Goal: Information Seeking & Learning: Check status

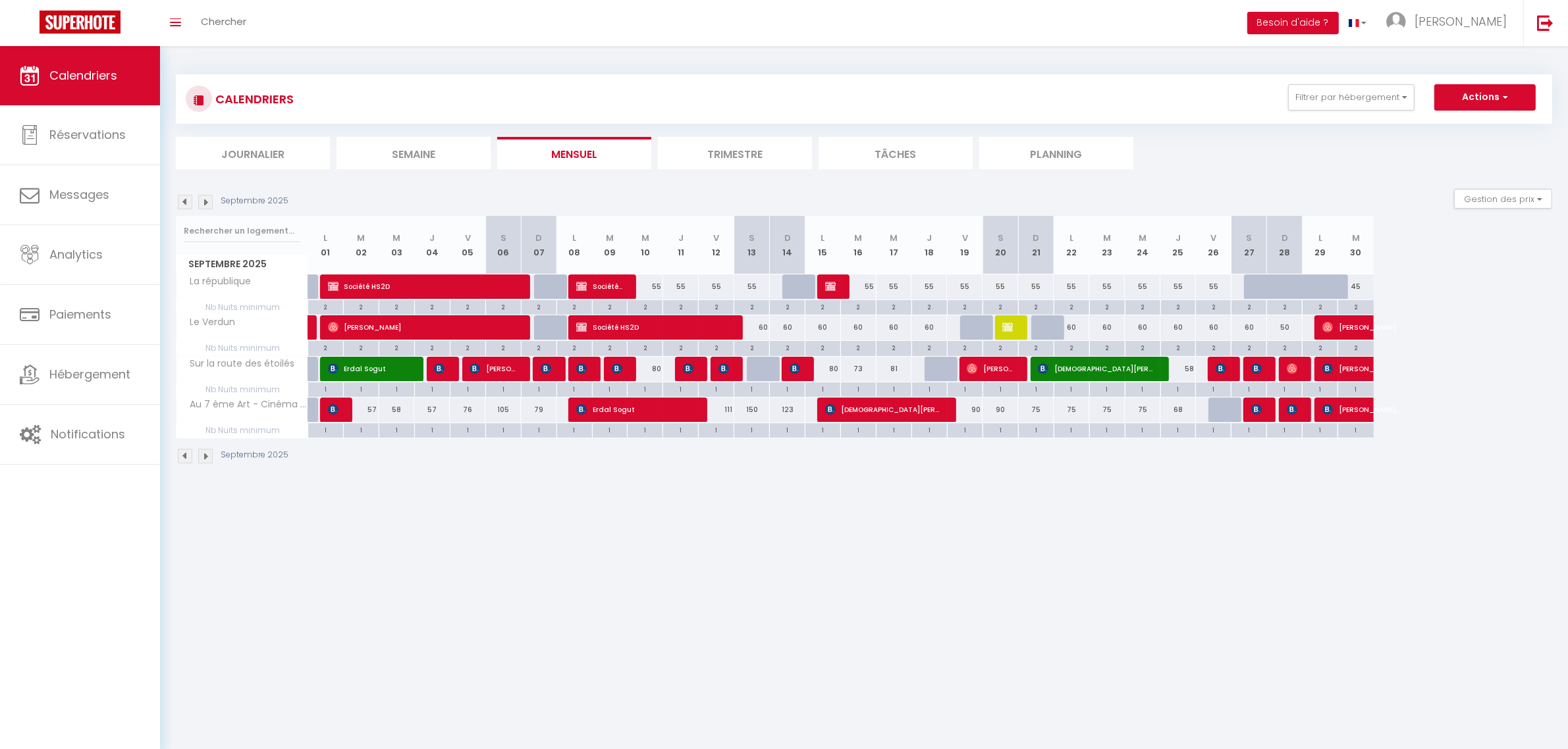
click at [1473, 210] on div "Gestion des prix Nb Nuits minimum Règles Disponibilité" at bounding box center [1498, 202] width 107 height 27
click at [1479, 204] on button "Gestion des prix" at bounding box center [1503, 199] width 98 height 19
click at [1479, 205] on button "Gestion des prix" at bounding box center [1503, 199] width 98 height 19
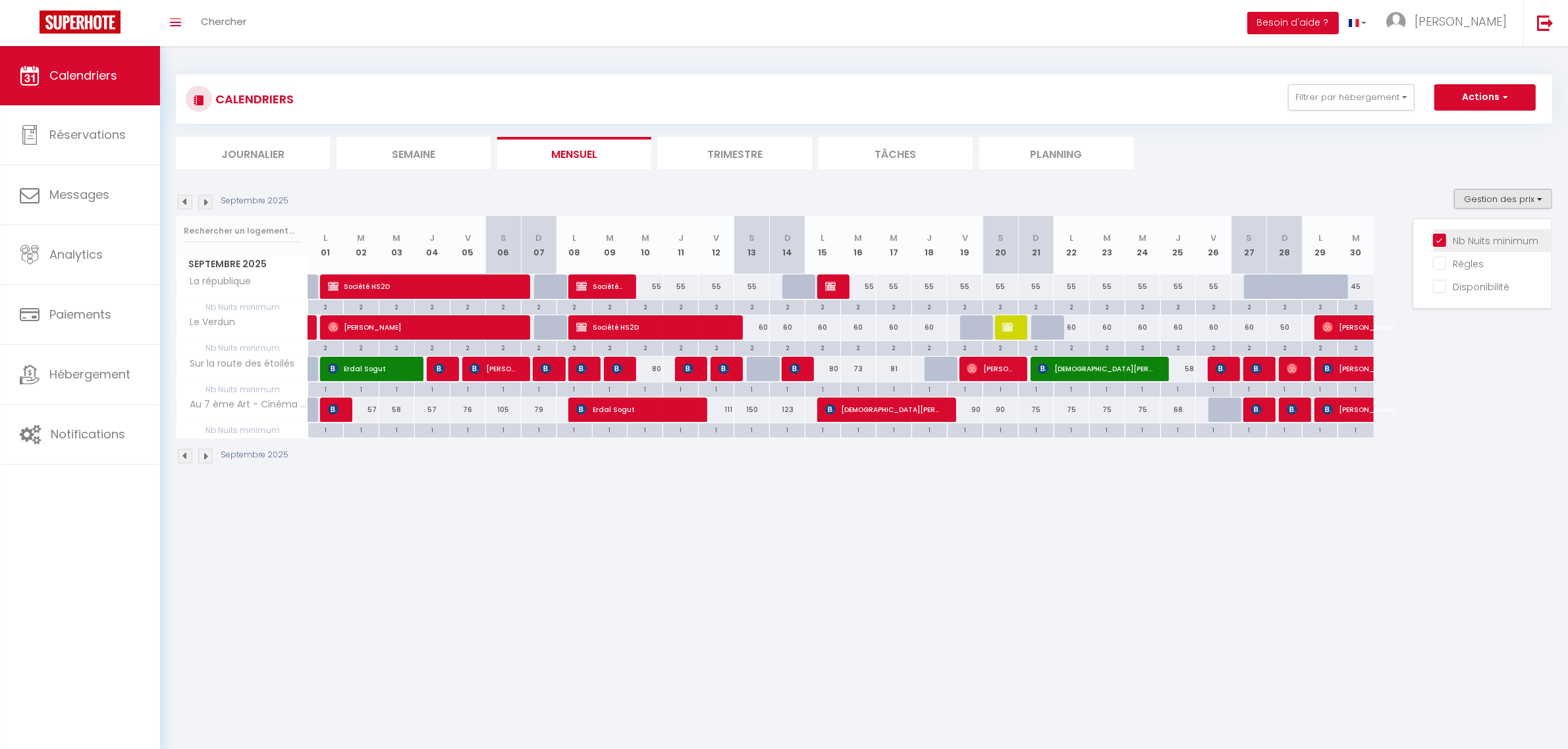
click at [1480, 241] on input "Nb Nuits minimum" at bounding box center [1492, 240] width 119 height 13
checkbox input "false"
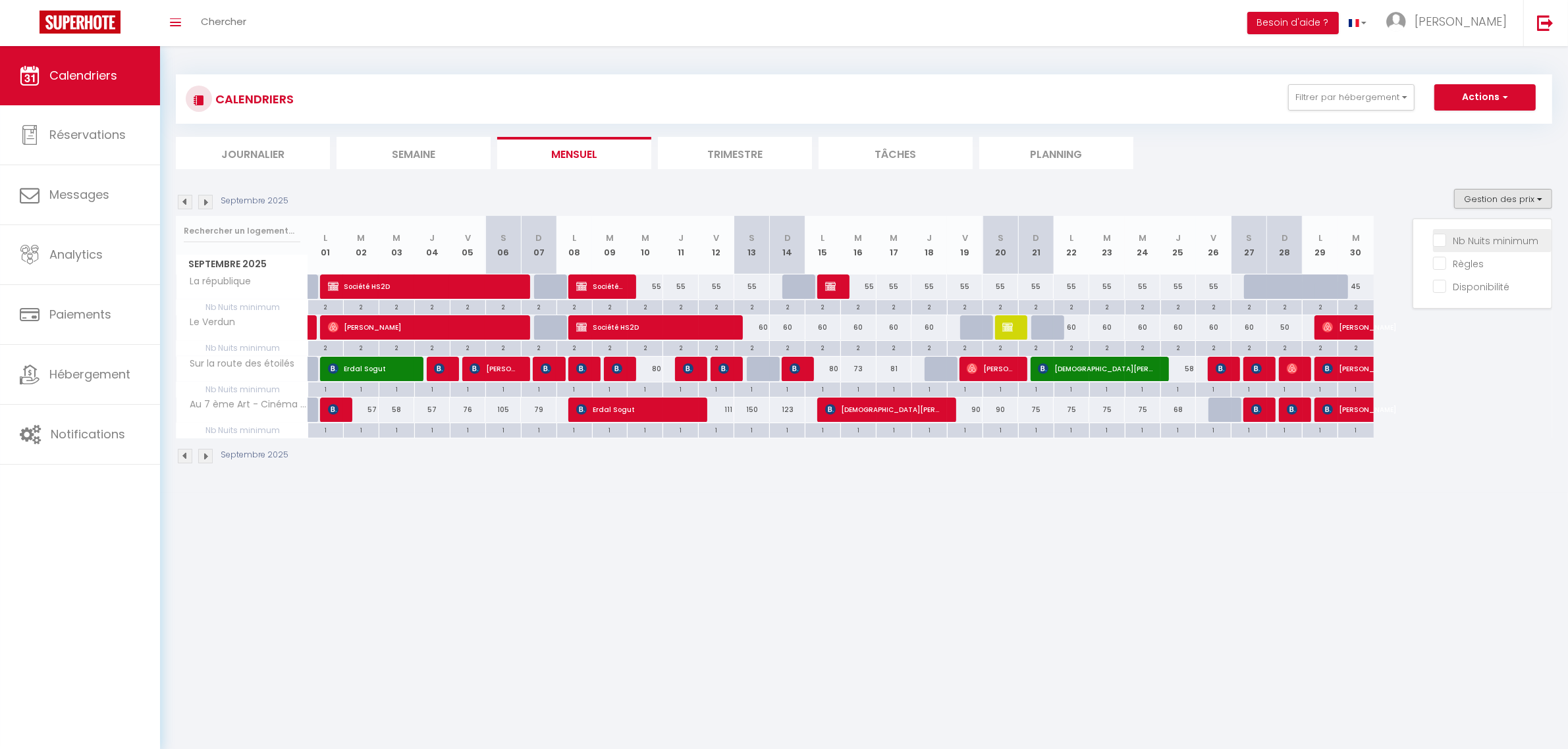
checkbox input "false"
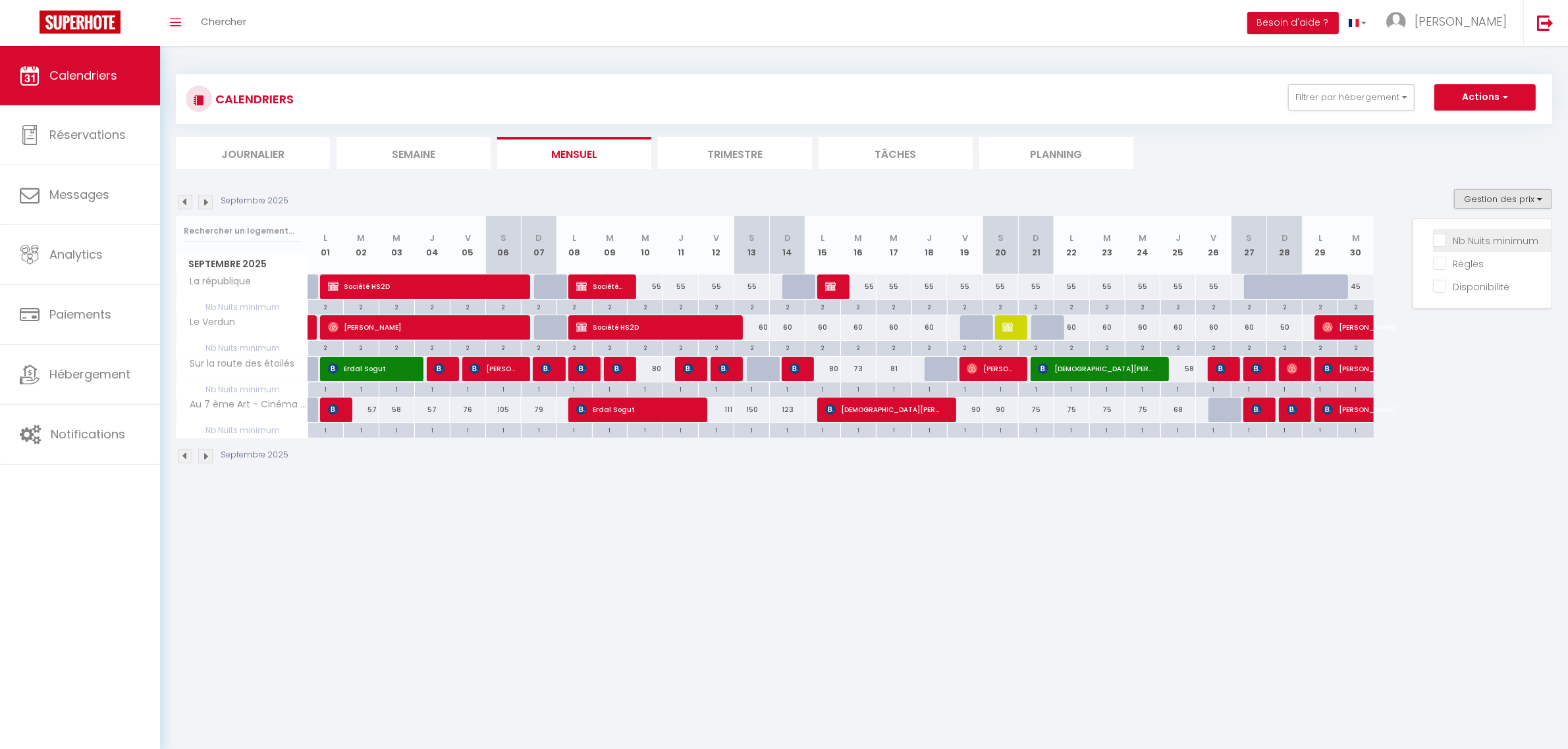
checkbox input "false"
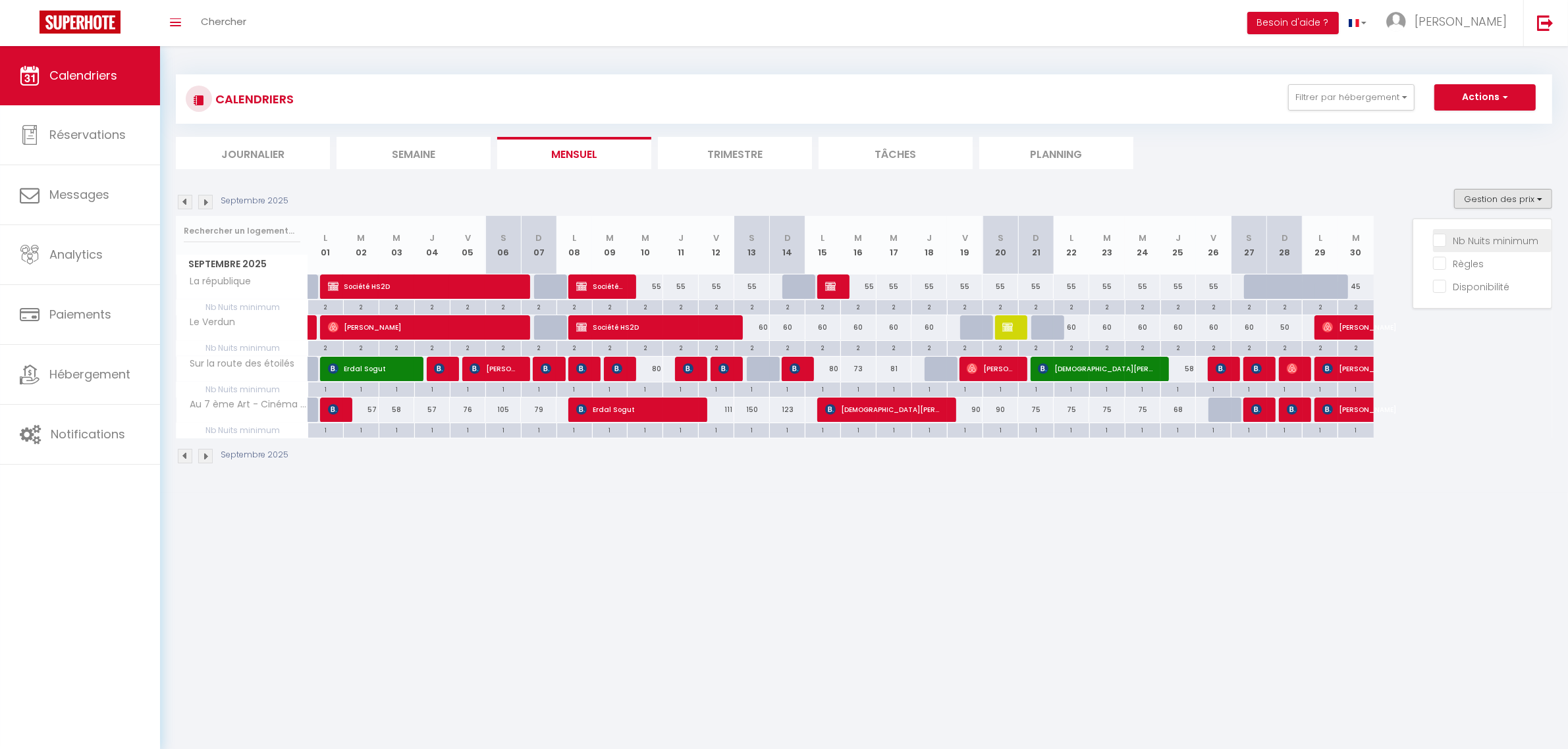
checkbox input "false"
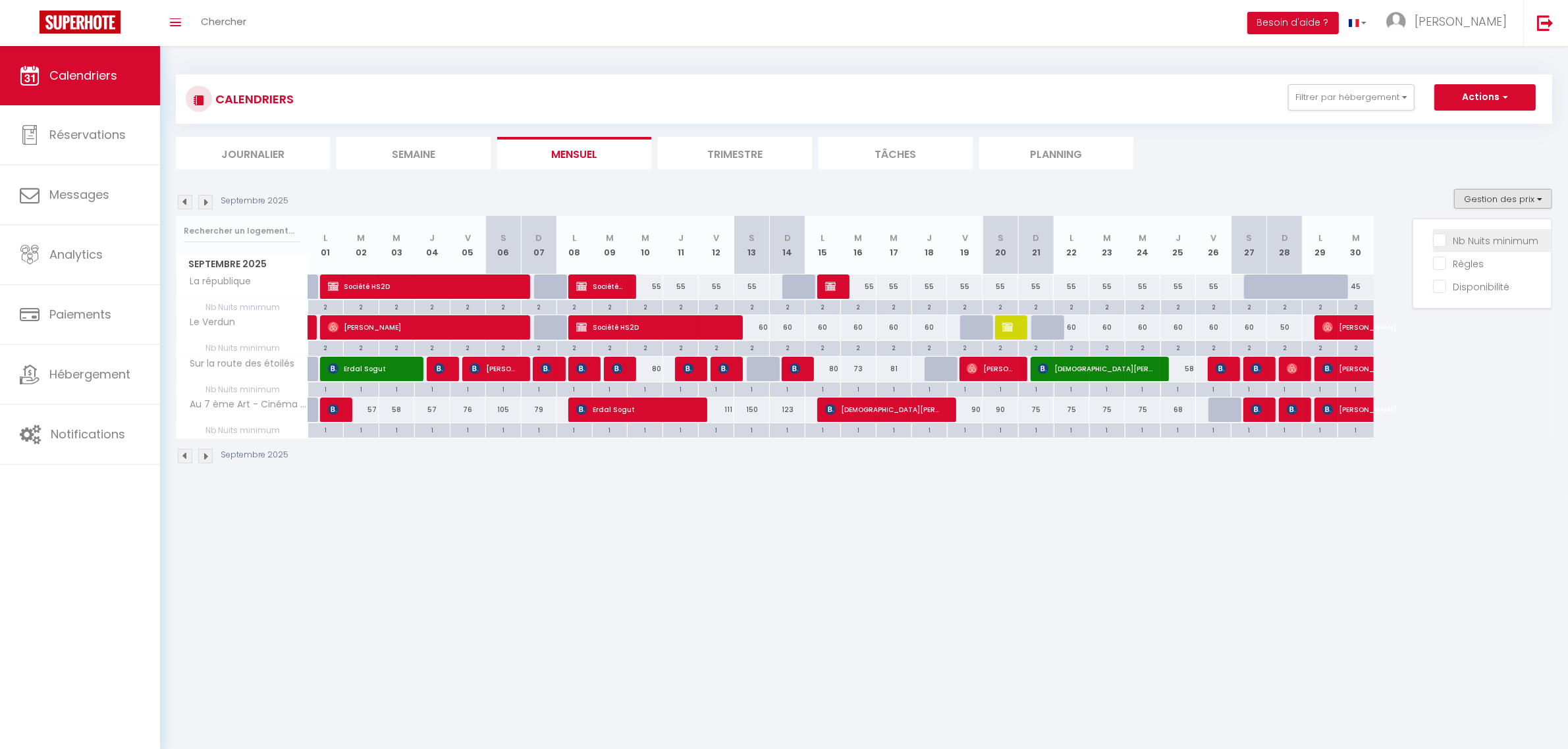
checkbox input "false"
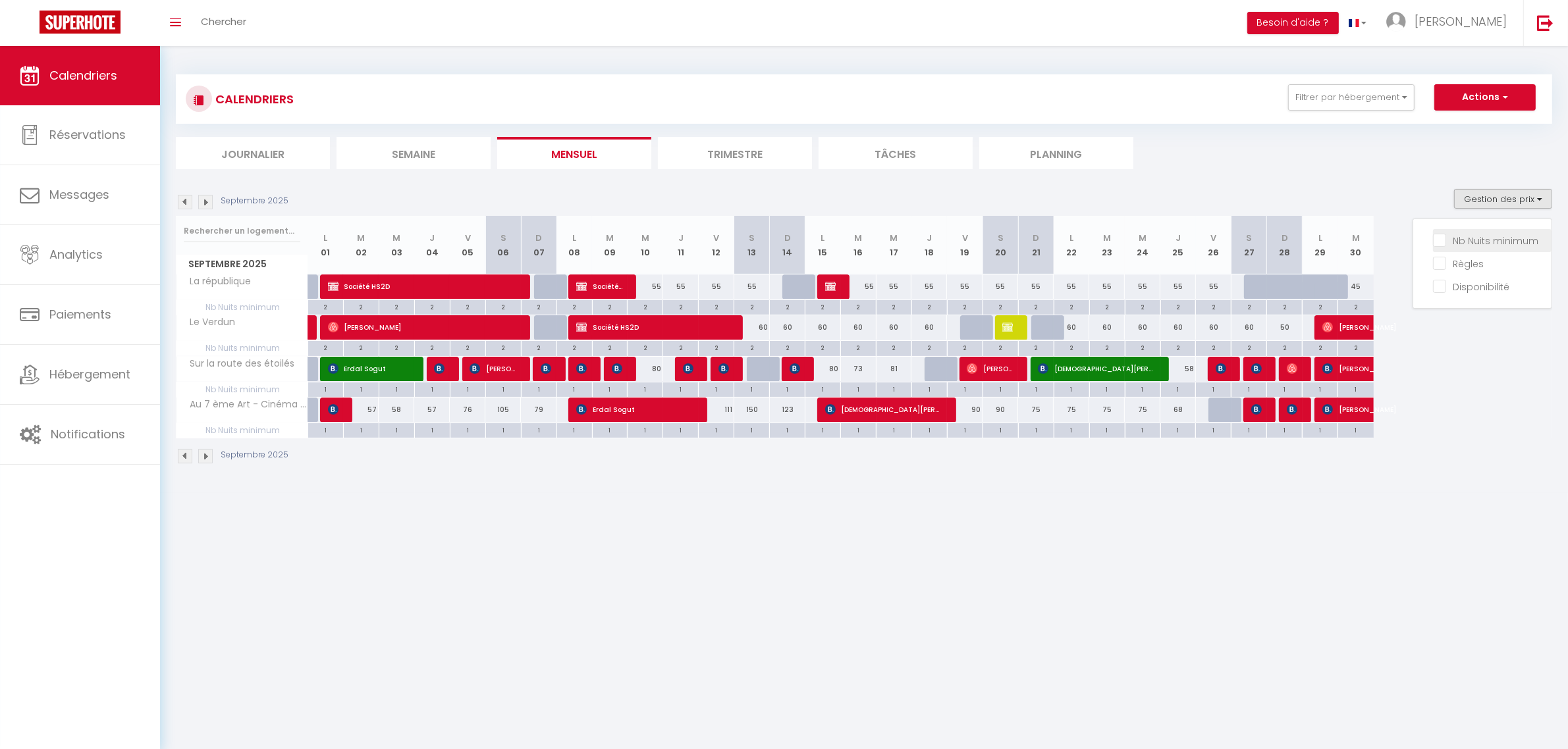
checkbox input "false"
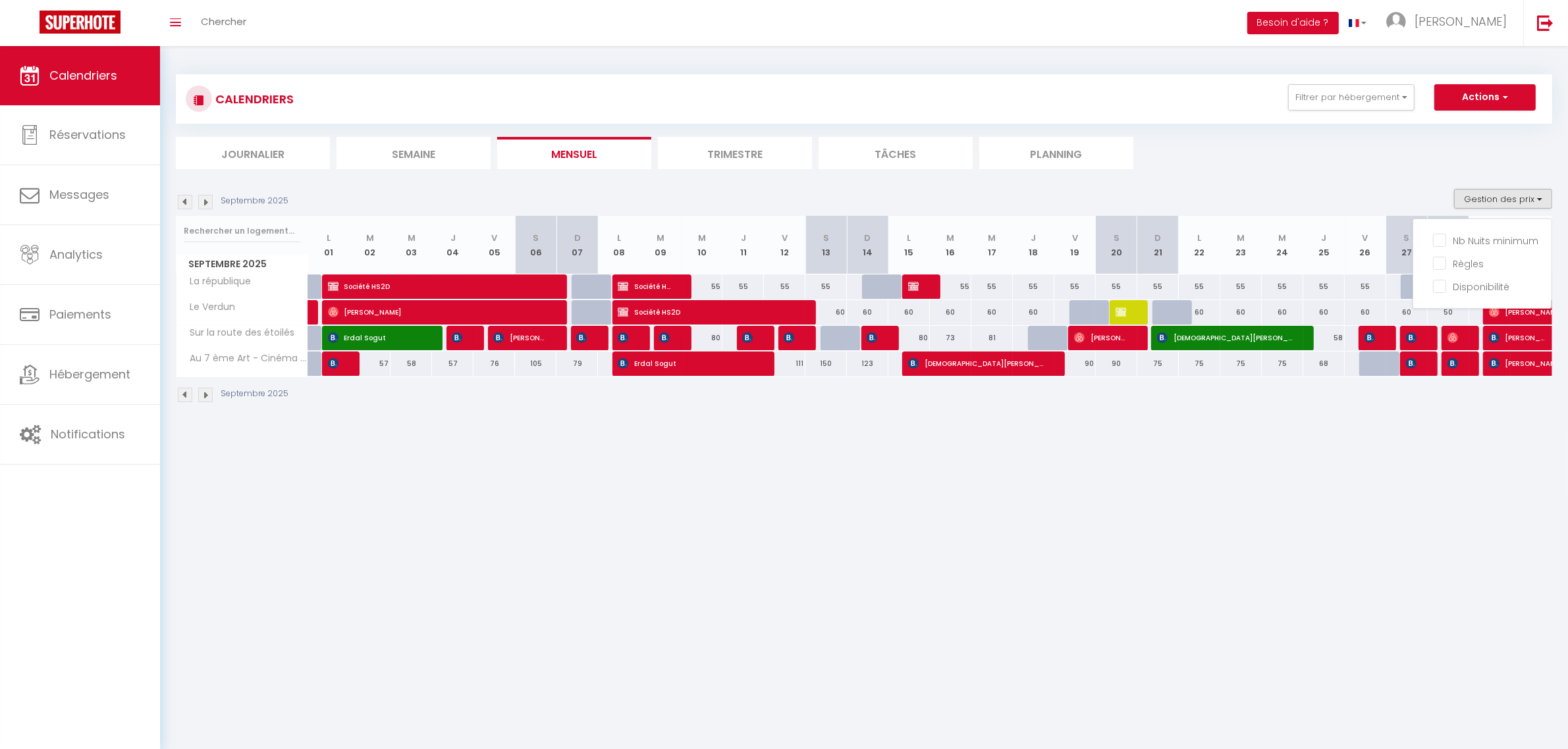
click at [1366, 148] on ul "Journalier [GEOGRAPHIC_DATA] Mensuel Trimestre Tâches Planning" at bounding box center [863, 153] width 1376 height 32
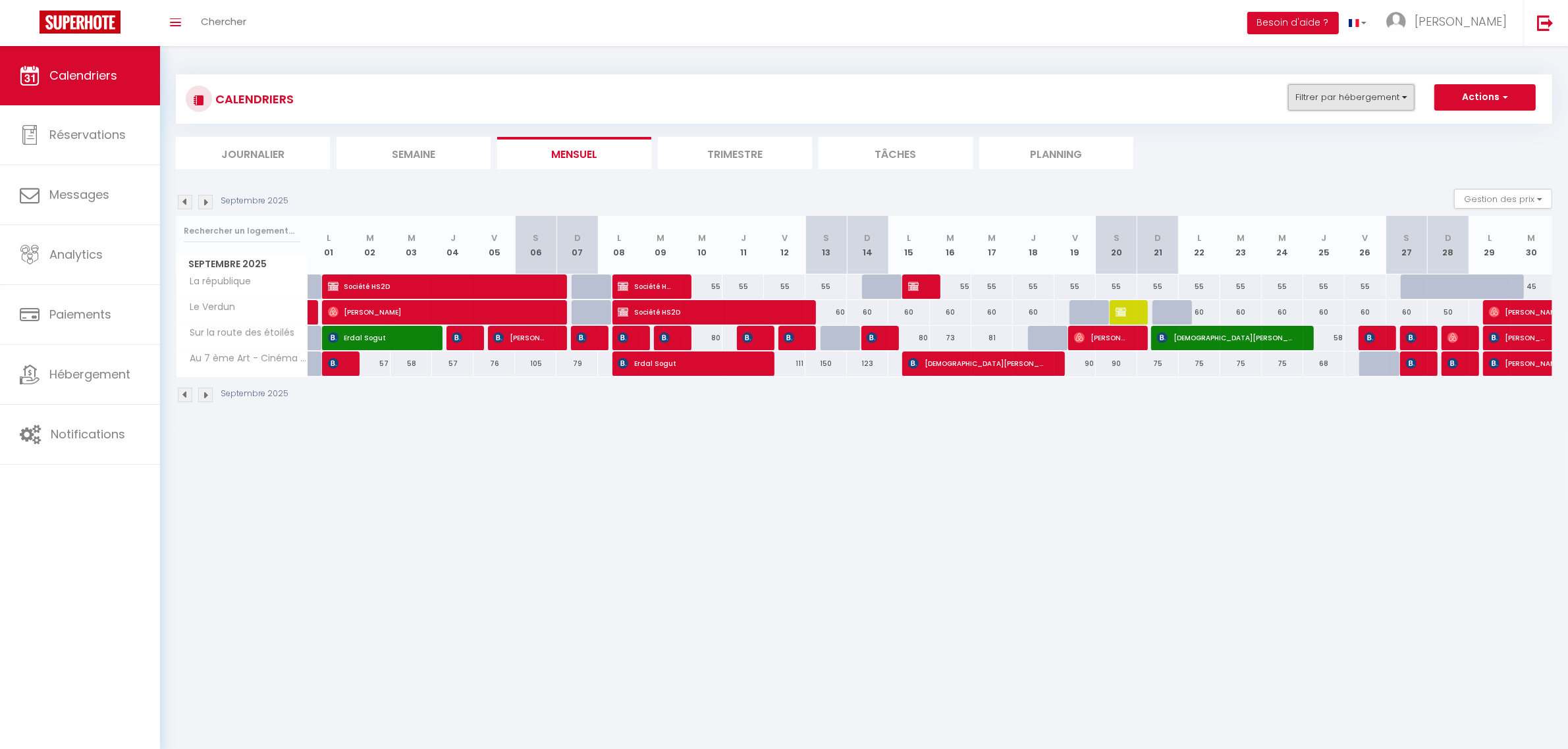
click at [1361, 107] on button "Filtrer par hébergement" at bounding box center [1351, 97] width 127 height 27
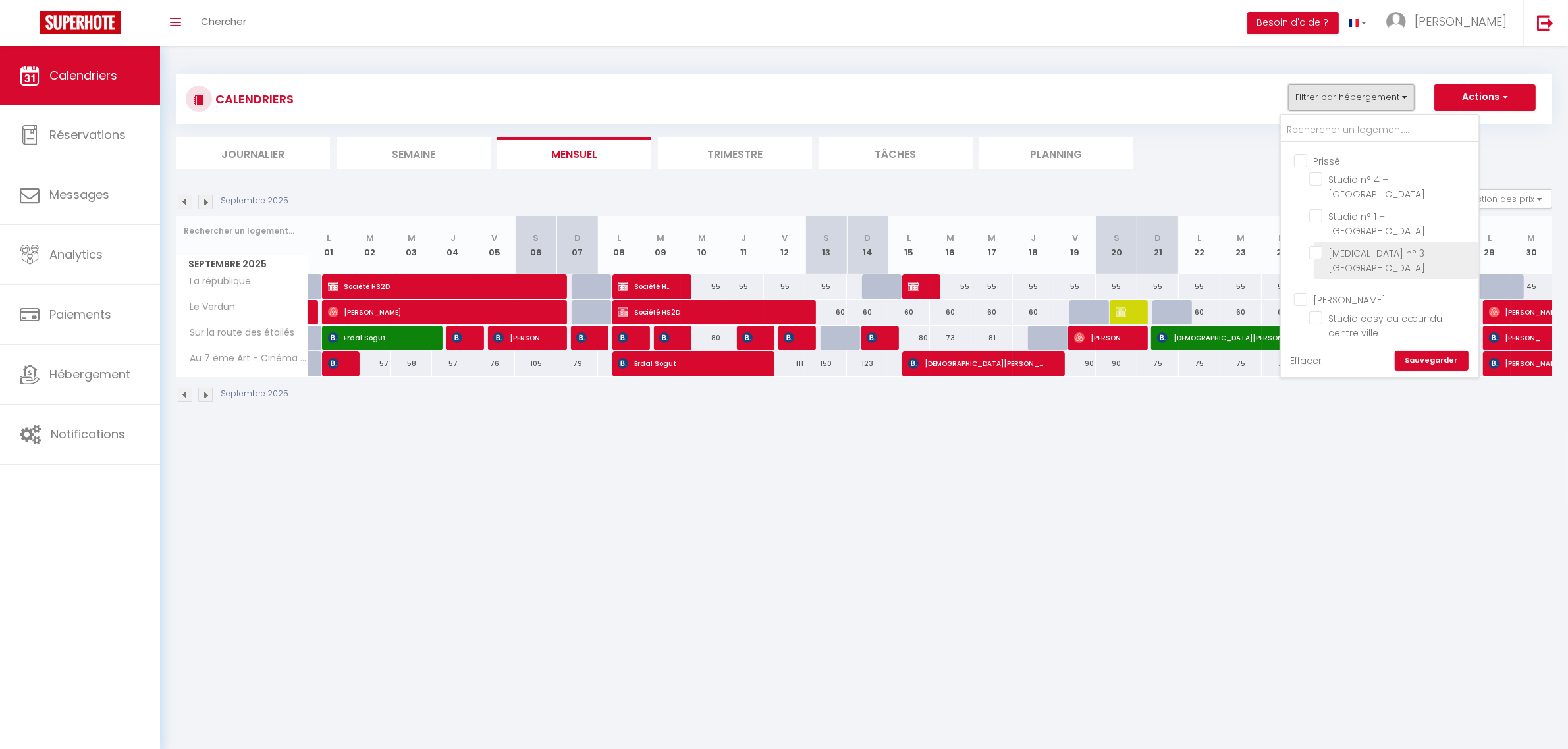
scroll to position [607, 0]
click at [1343, 186] on input "La république" at bounding box center [1391, 179] width 165 height 13
checkbox input "false"
click at [1347, 204] on ul "Tournus La Jolytine Uch-y-Gite Cosy Tournusien La république Le Verdun Sur la r…" at bounding box center [1379, 159] width 198 height 329
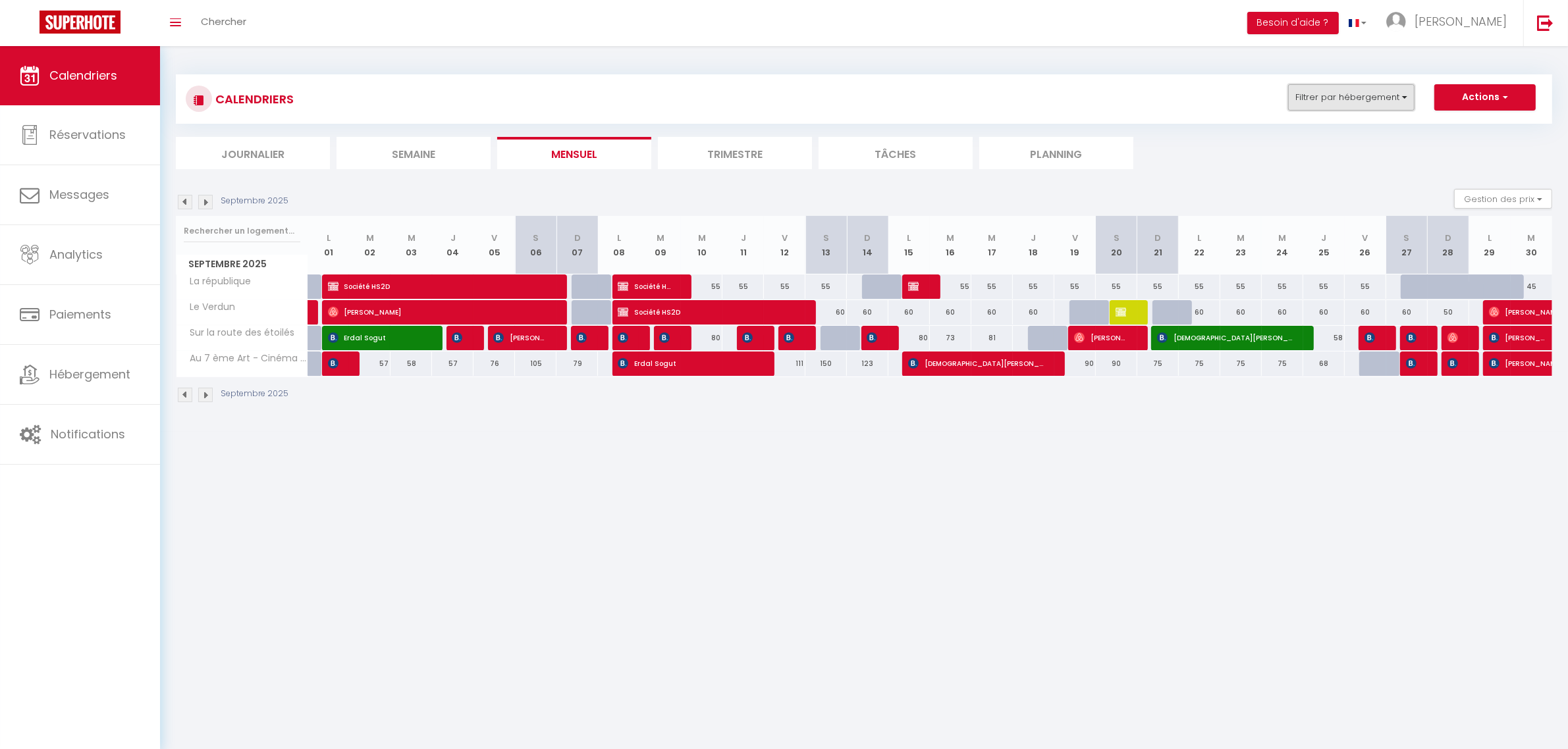
click at [1348, 103] on button "Filtrer par hébergement" at bounding box center [1351, 97] width 127 height 27
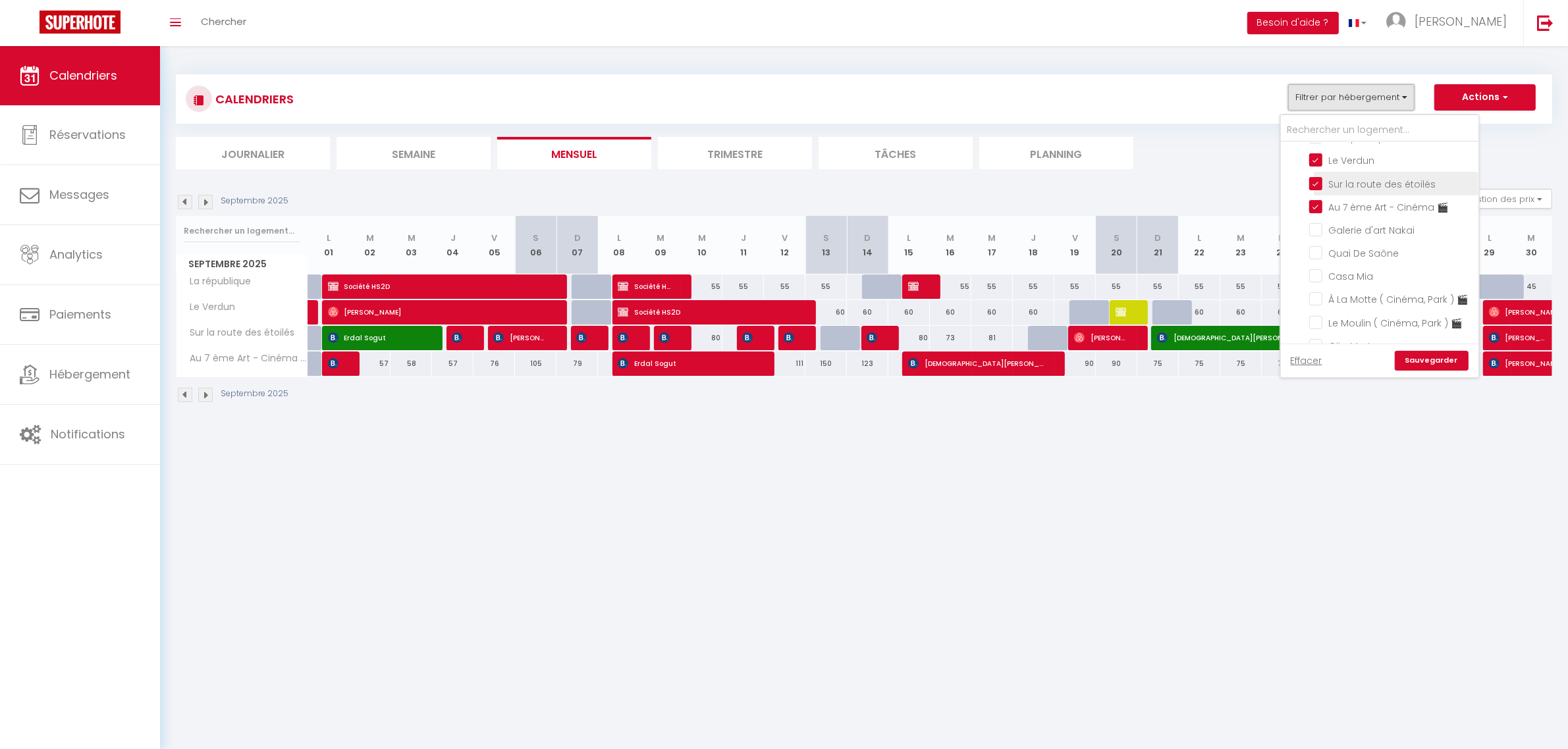
scroll to position [293, 0]
click at [1338, 194] on input "Le Verdun" at bounding box center [1391, 187] width 165 height 13
checkbox input "false"
drag, startPoint x: 1345, startPoint y: 210, endPoint x: 1353, endPoint y: 234, distance: 25.3
click at [1345, 211] on input "Sur la route des étoilés" at bounding box center [1391, 210] width 165 height 13
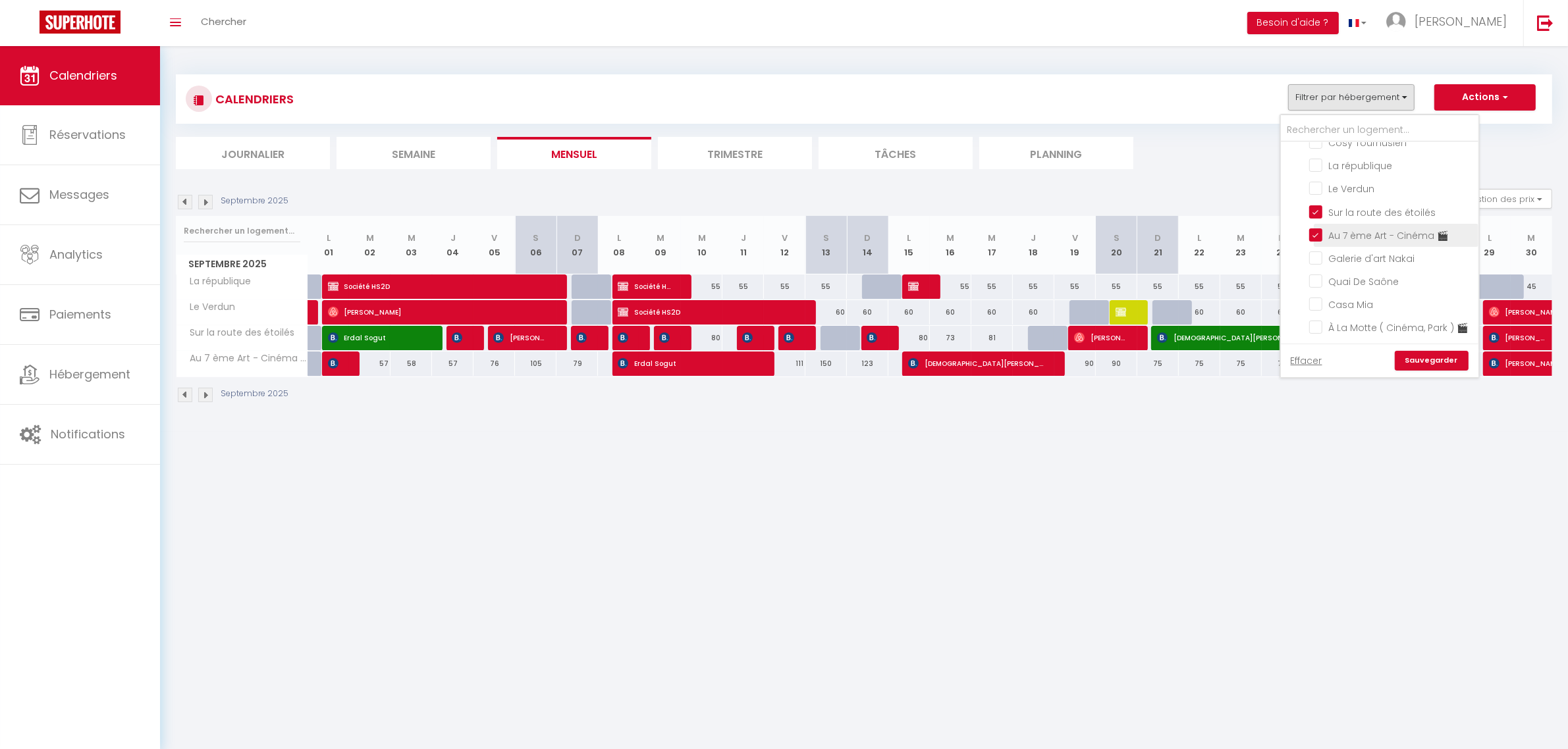
checkbox input "false"
click at [1354, 239] on input "Au 7 ème Art - Cinéma 🎬" at bounding box center [1391, 234] width 165 height 13
checkbox input "false"
click at [1347, 96] on button "Filtrer par hébergement" at bounding box center [1351, 97] width 127 height 27
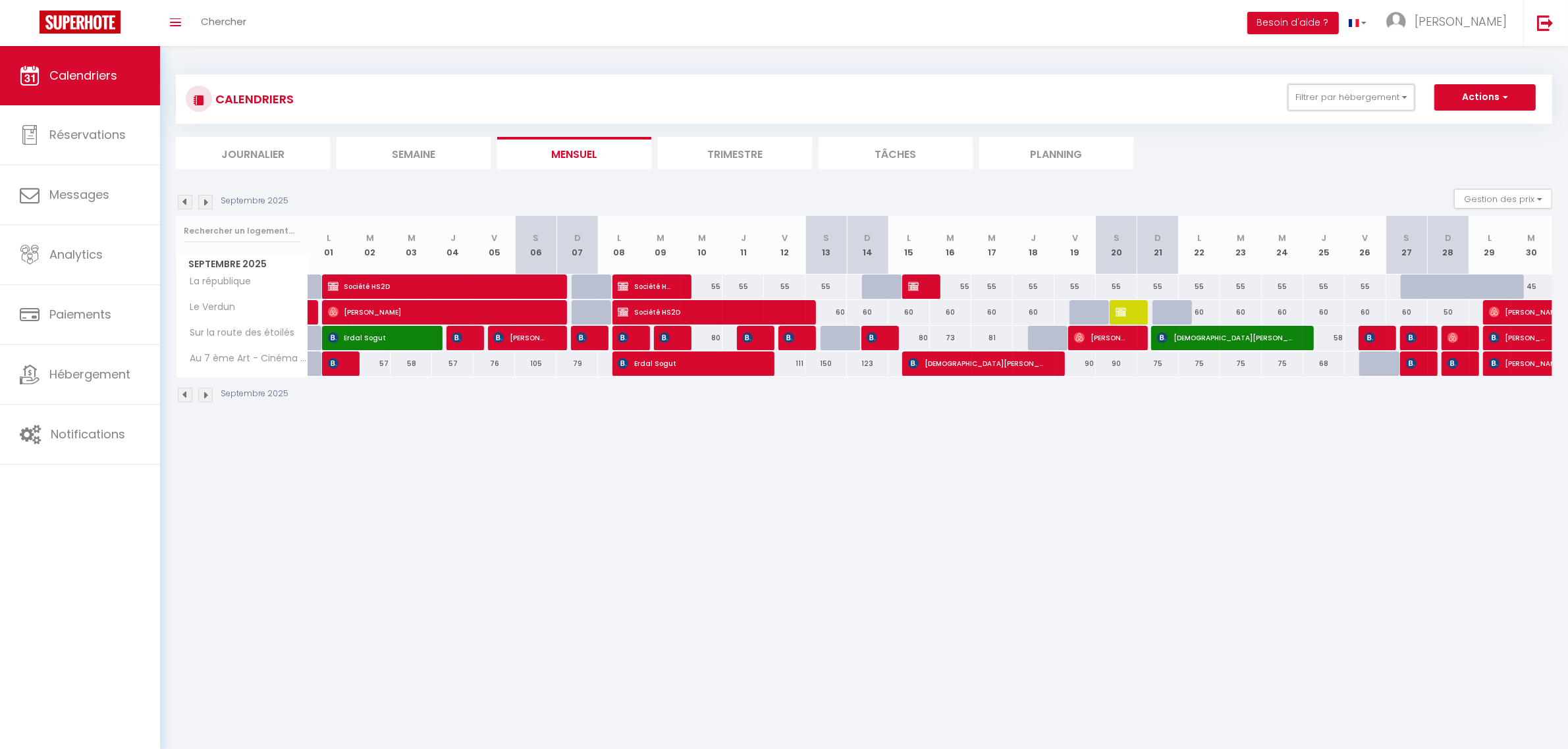
click at [66, 96] on link "Calendriers" at bounding box center [80, 75] width 160 height 59
click at [22, 270] on link "Analytics" at bounding box center [80, 255] width 160 height 59
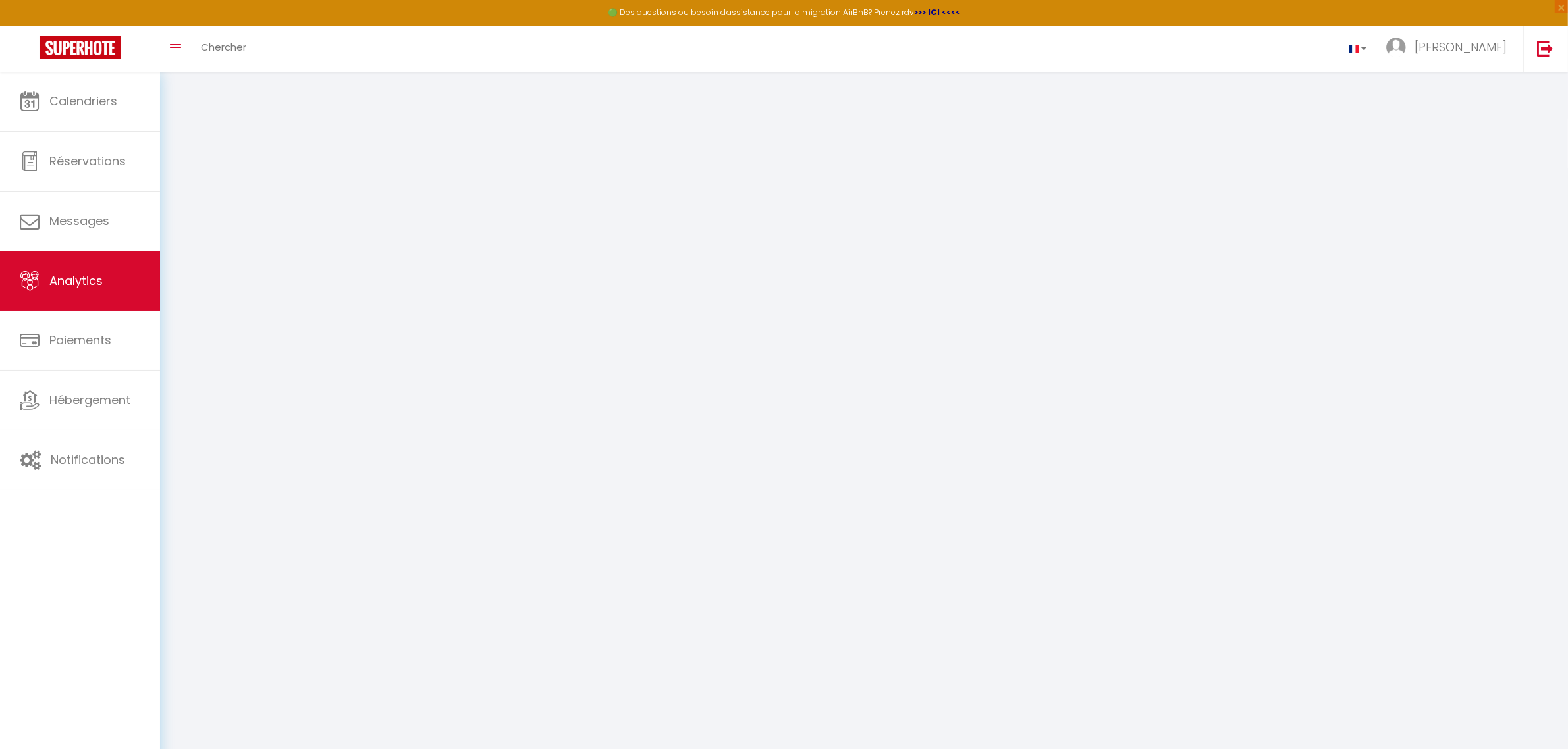
select select "2025"
select select "10"
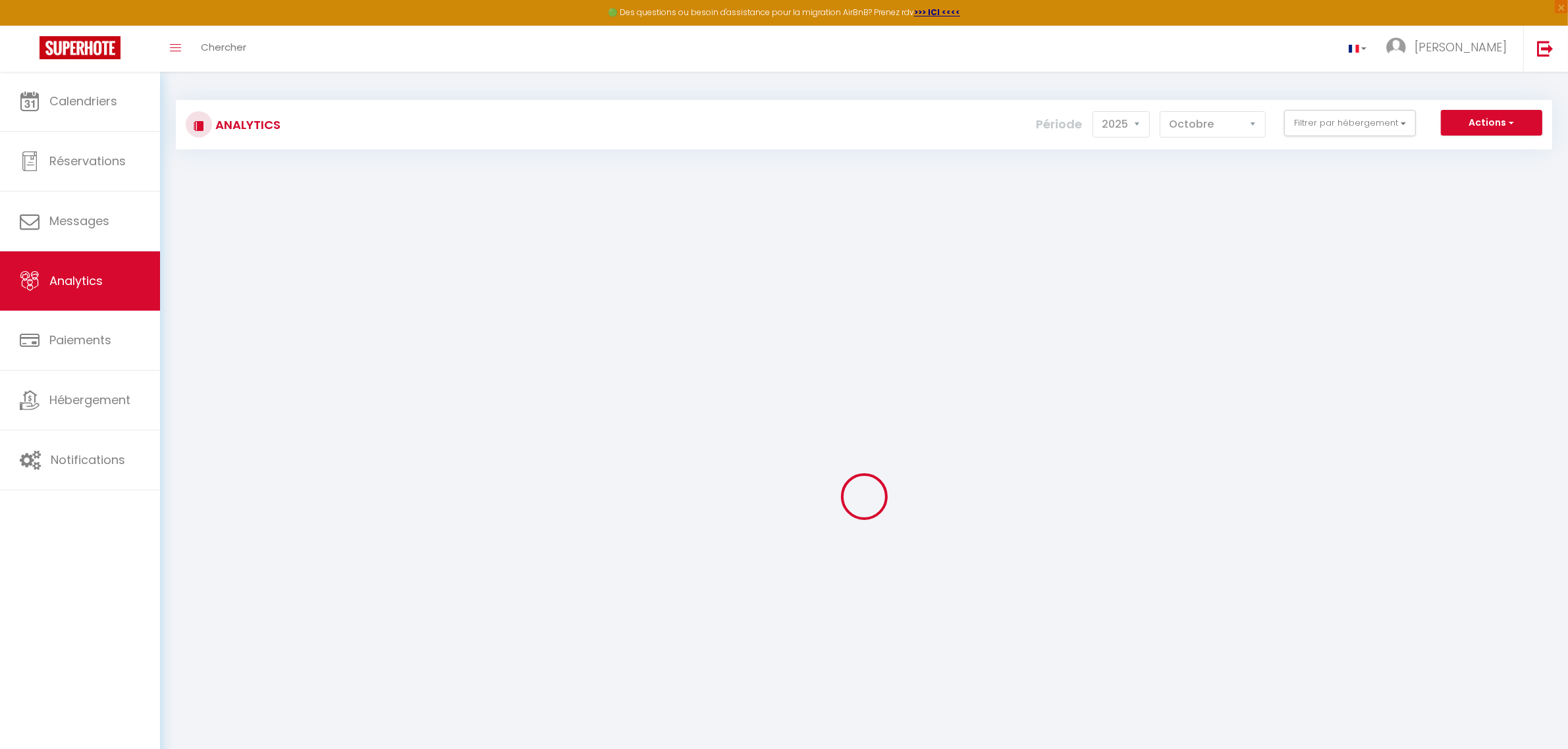
checkbox input "false"
checkbox Vincent "false"
checkbox House "false"
checkbox Poncétys "false"
checkbox Pierre "false"
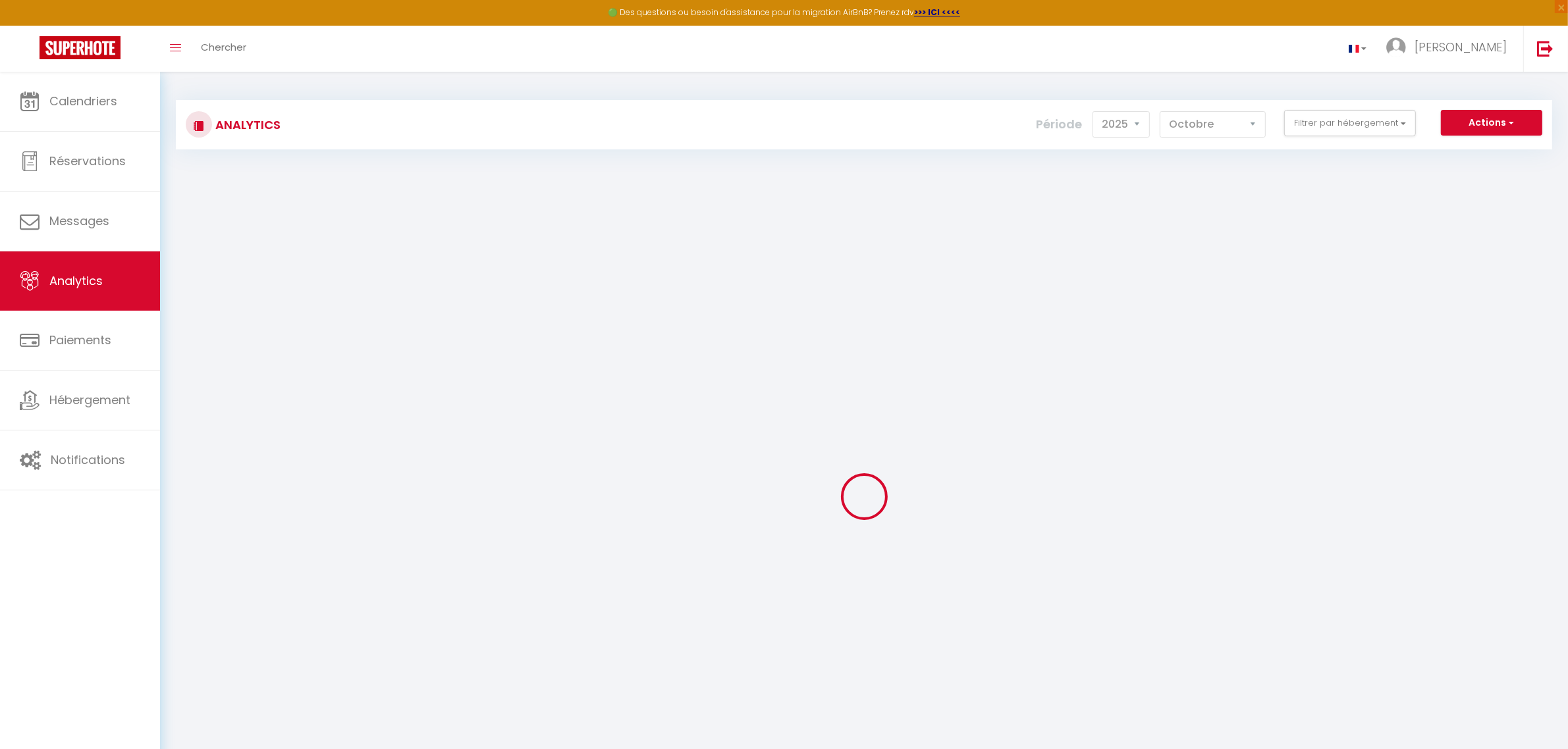
checkbox Carnot "false"
checkbox Lac "false"
checkbox 4\* "false"
checkbox Péronnaise "false"
checkbox input "false"
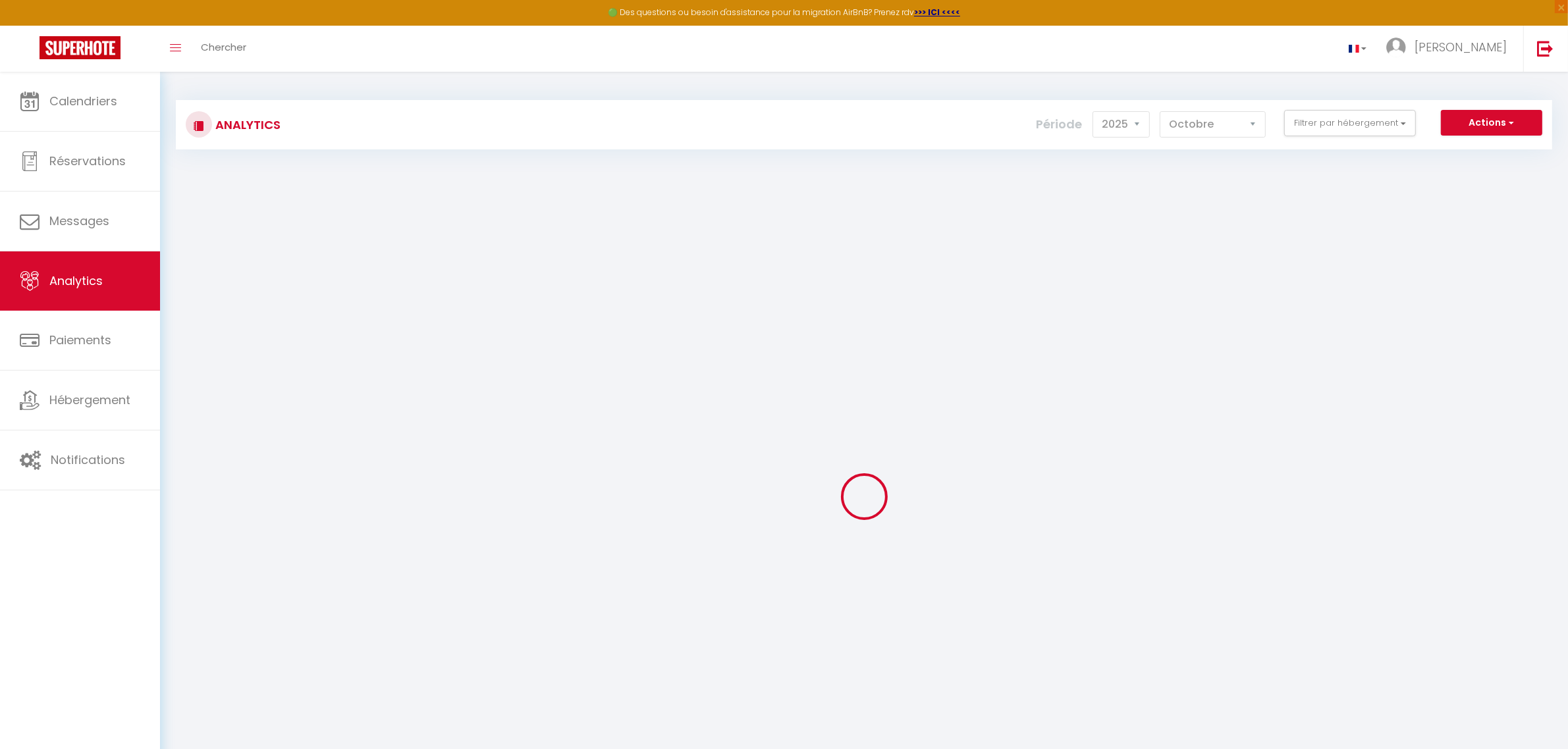
checkbox Jolytine "false"
checkbox input "false"
checkbox Tournusien "false"
checkbox république "false"
checkbox Verdun "false"
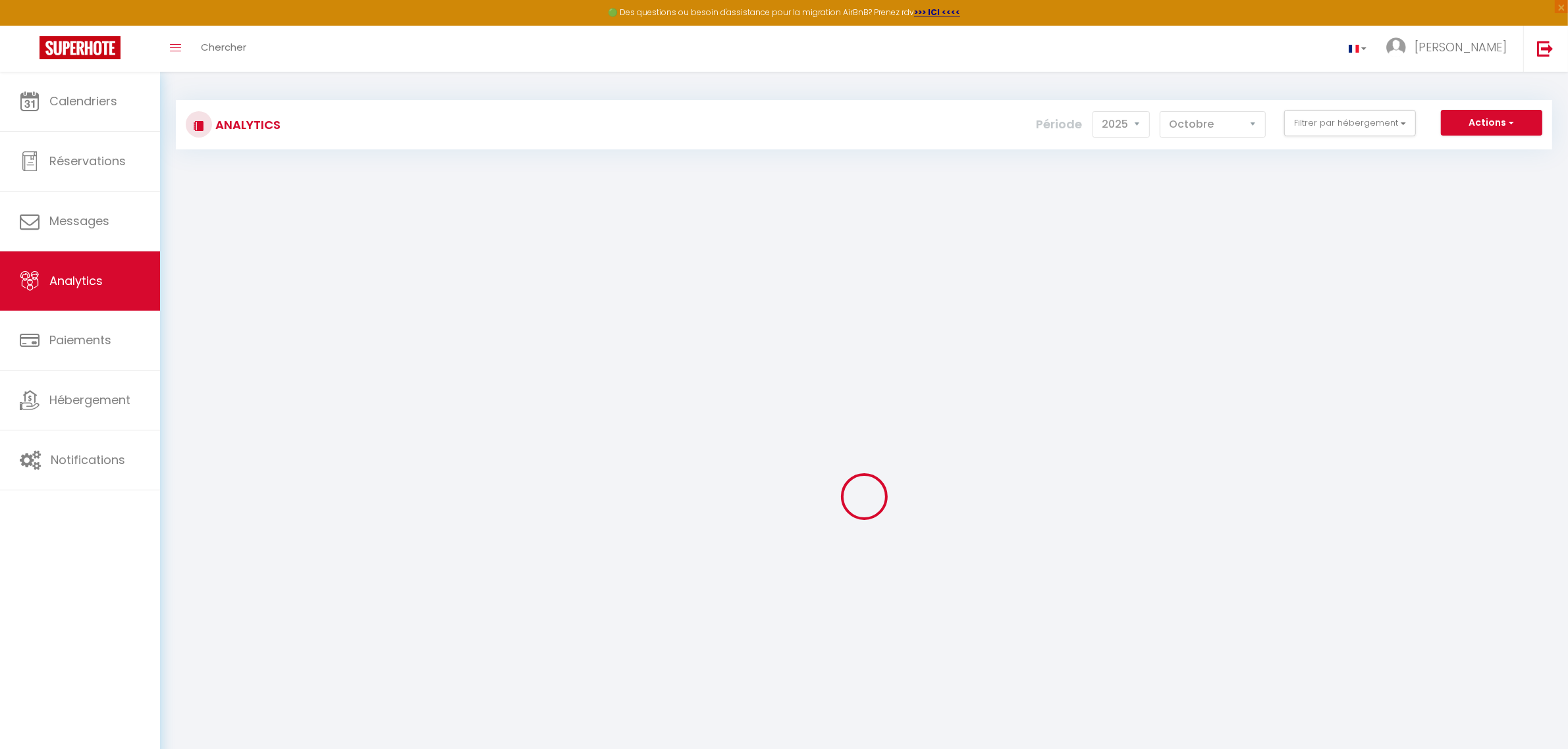
checkbox étoilés "false"
checkbox 🎬 "false"
checkbox Nakai "false"
checkbox Saône "false"
checkbox Mia "false"
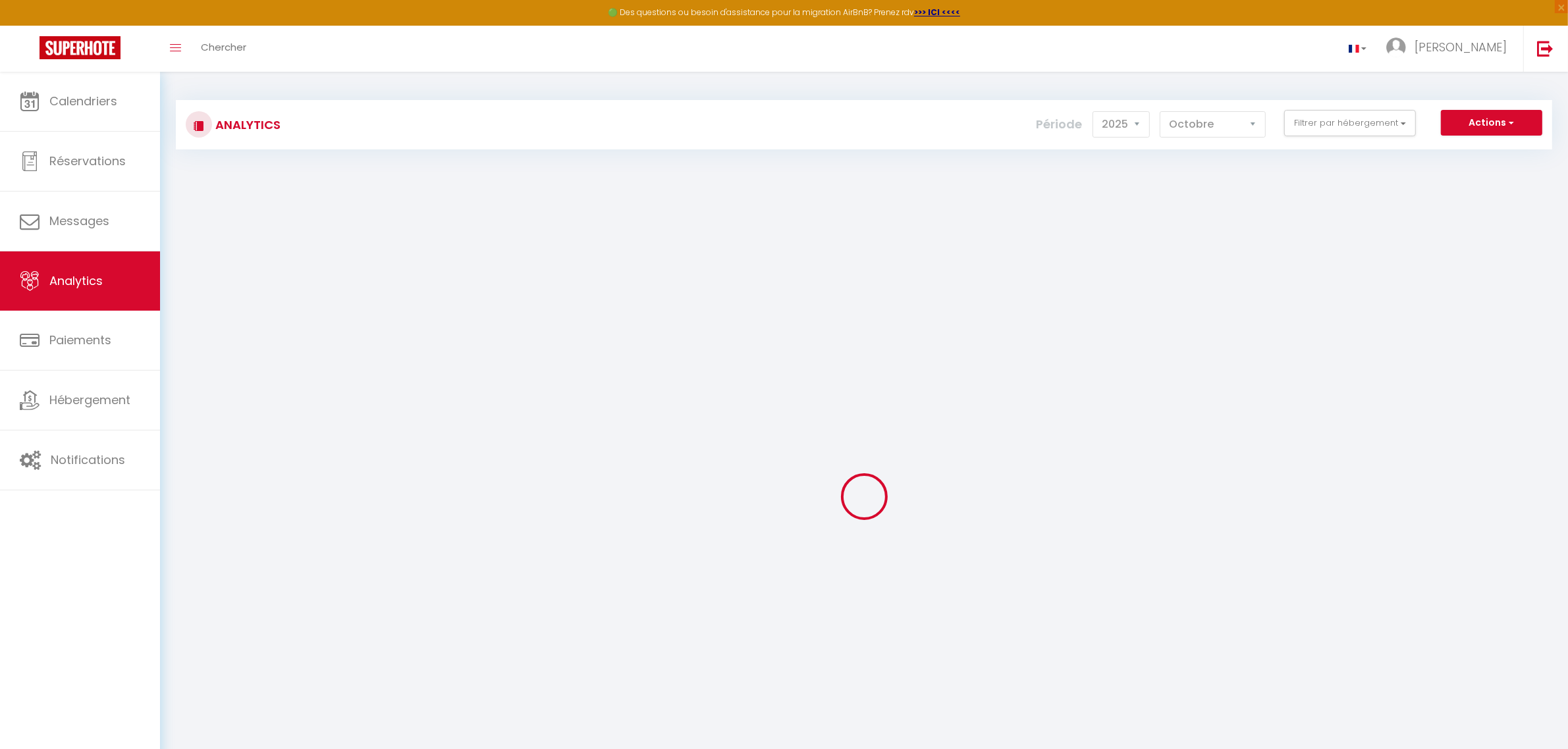
checkbox 🎬 "false"
checkbox Mortagne "false"
checkbox voyageurs "false"
checkbox input "false"
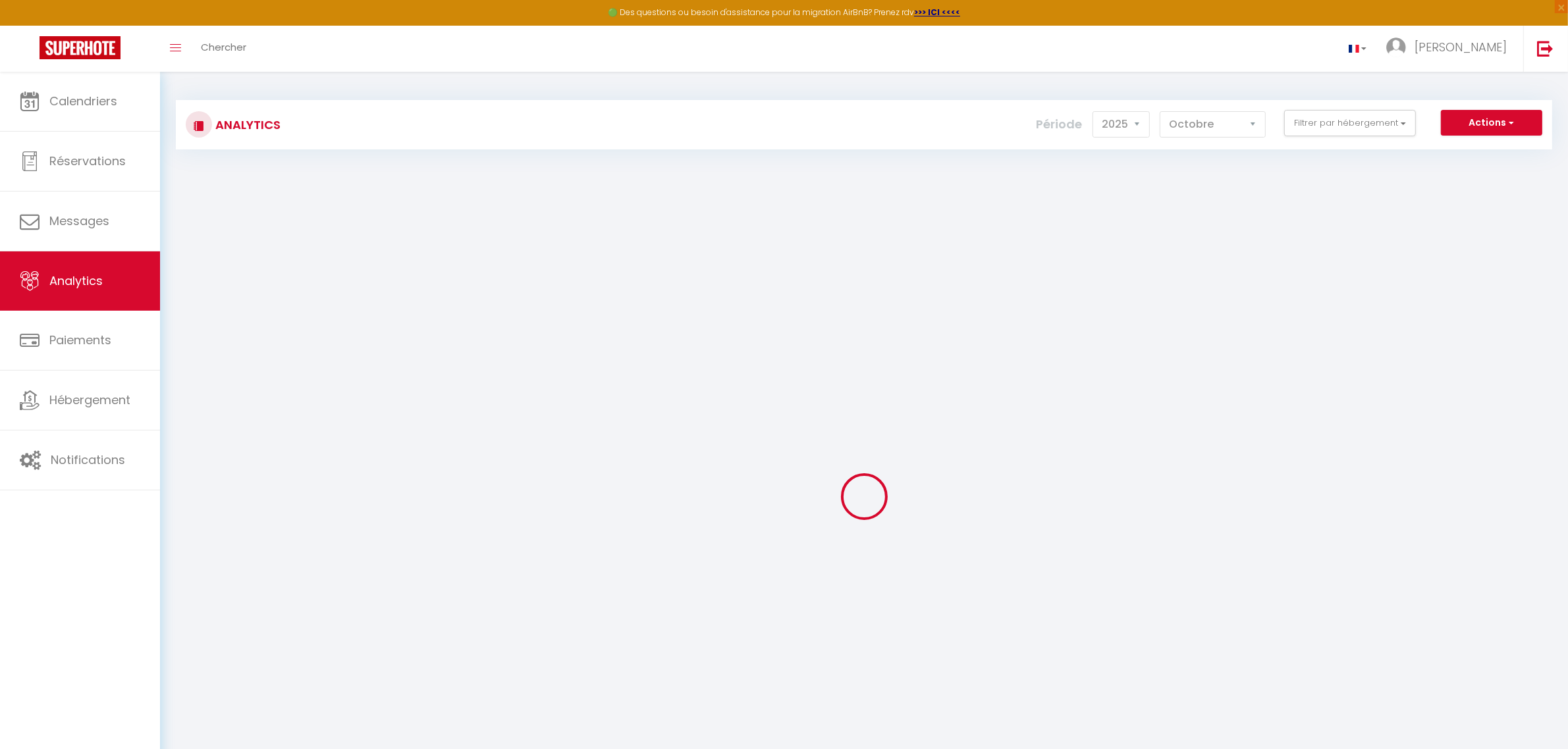
checkbox input "false"
checkbox Roches "false"
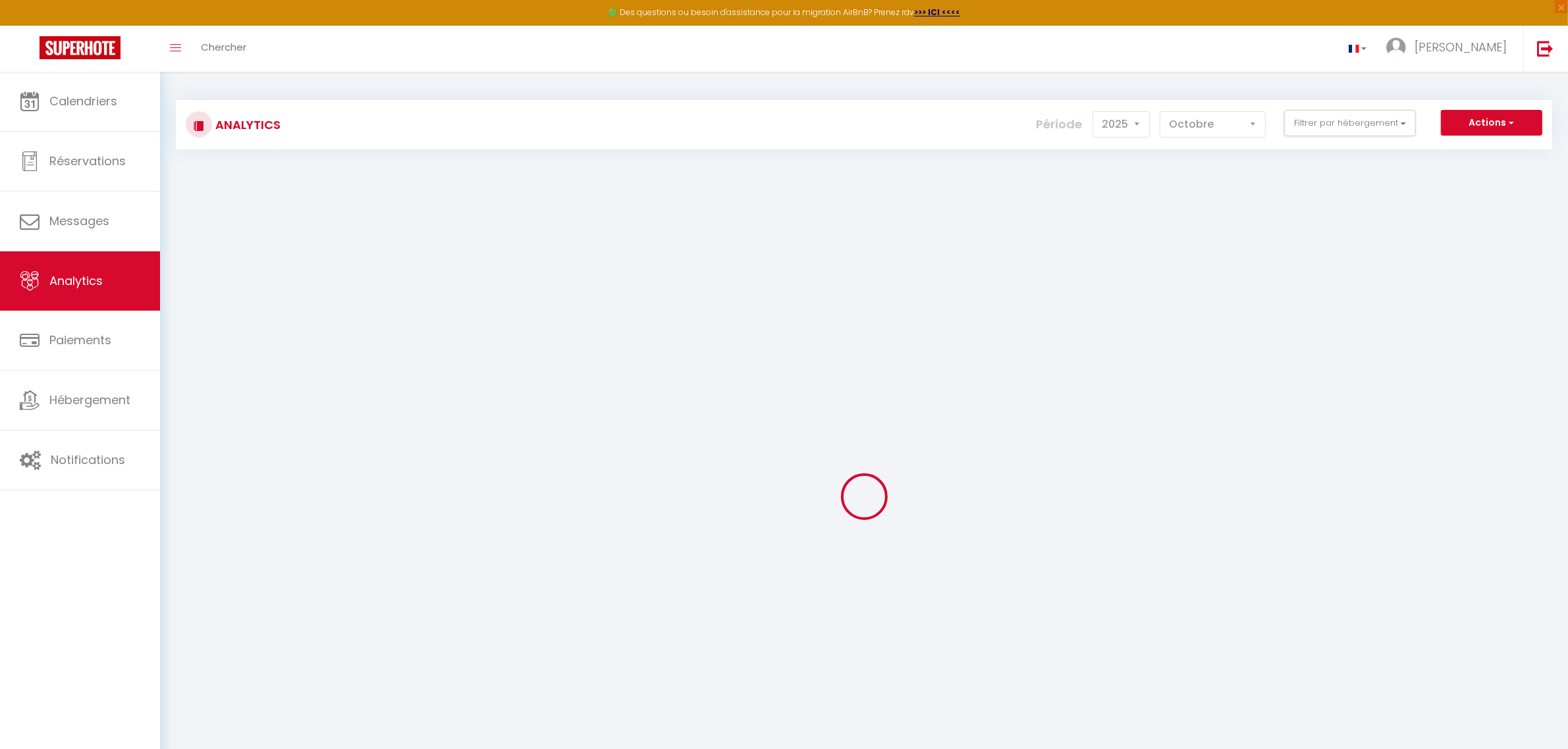
checkbox Roches "false"
checkbox input "false"
checkbox ville "false"
checkbox Contemporain "false"
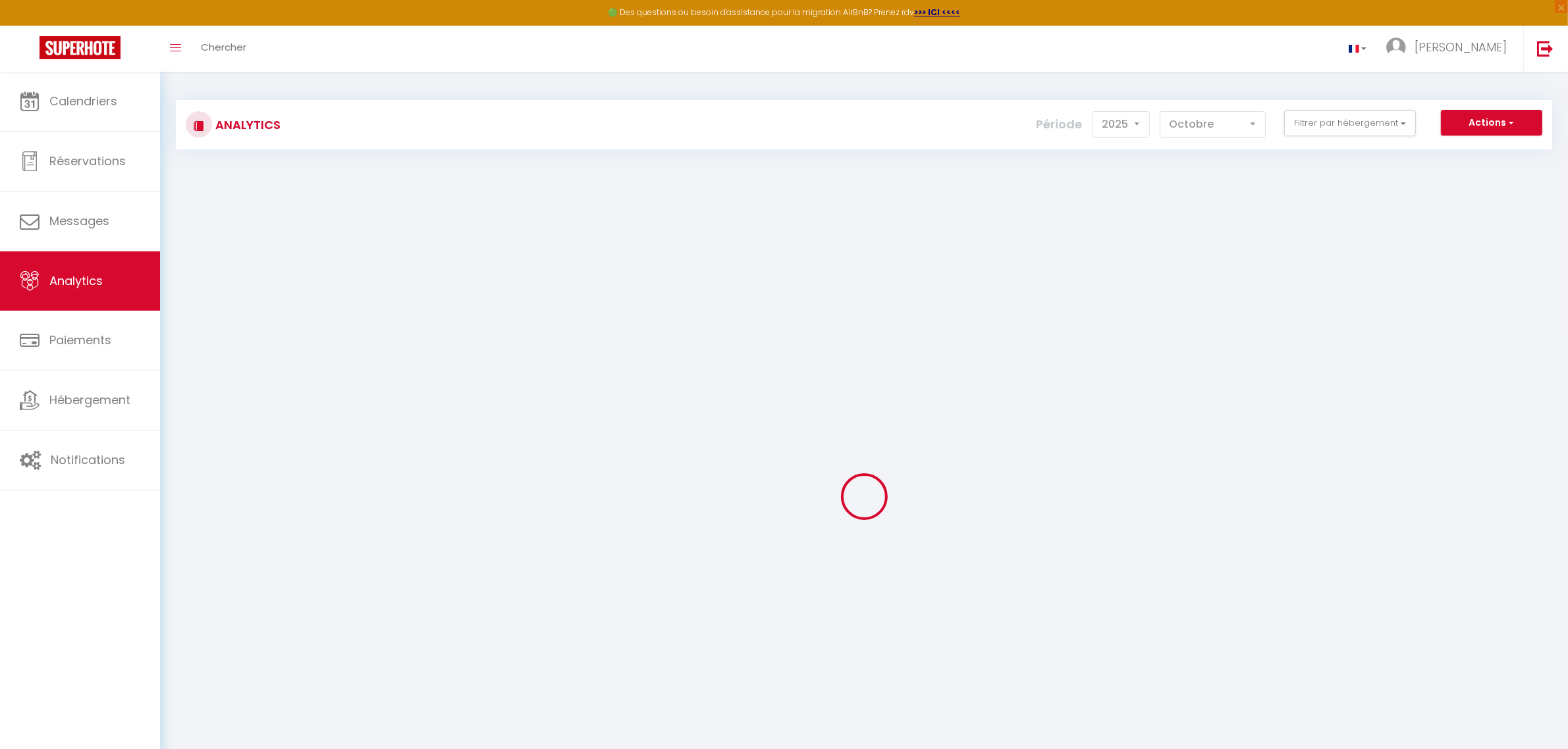
checkbox POP "false"
checkbox ville "false"
checkbox input "false"
checkbox Saint-André "false"
checkbox L\'Écrin "false"
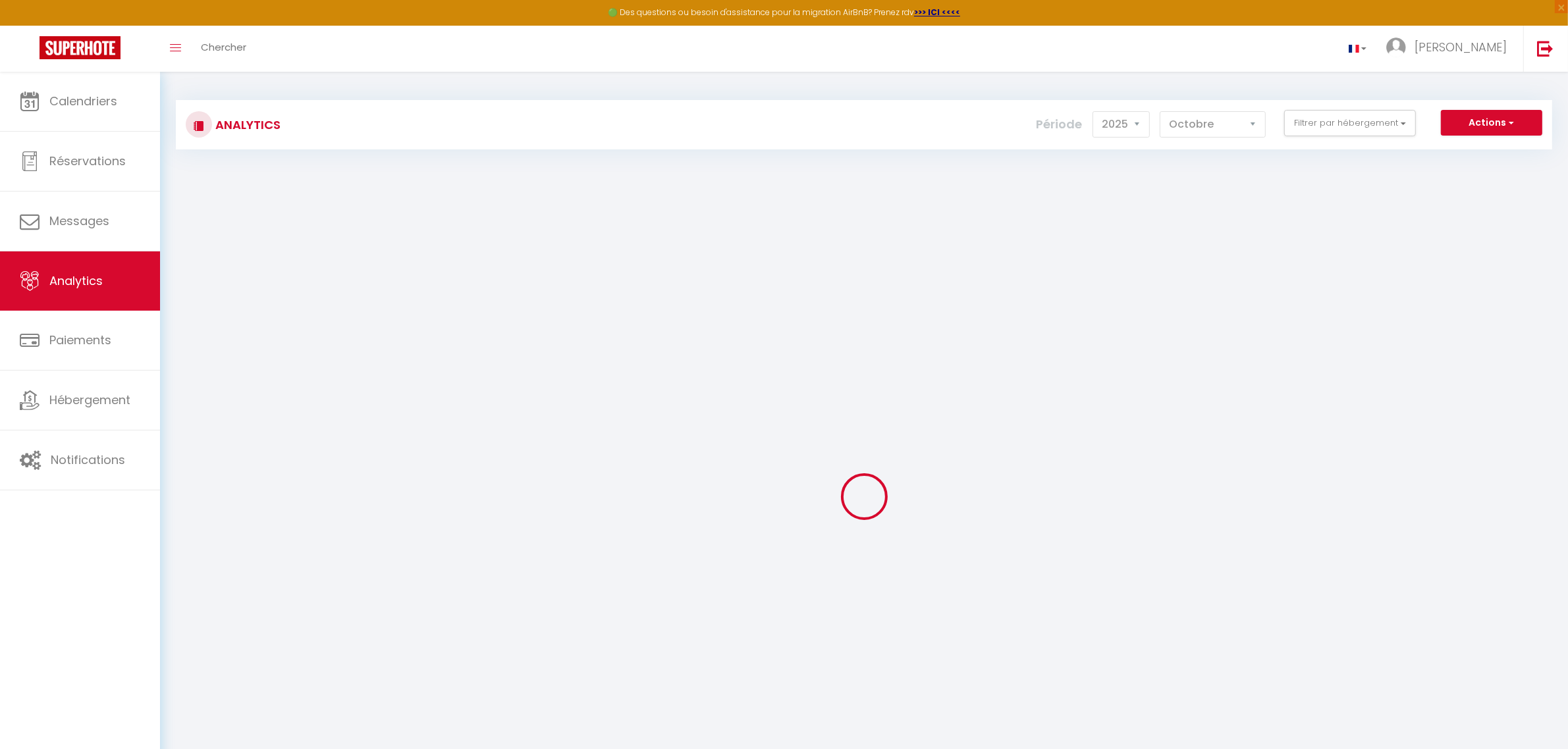
checkbox Cuvier "false"
checkbox urbaine "false"
checkbox Urbain "false"
checkbox Perchoir "false"
checkbox vignes "false"
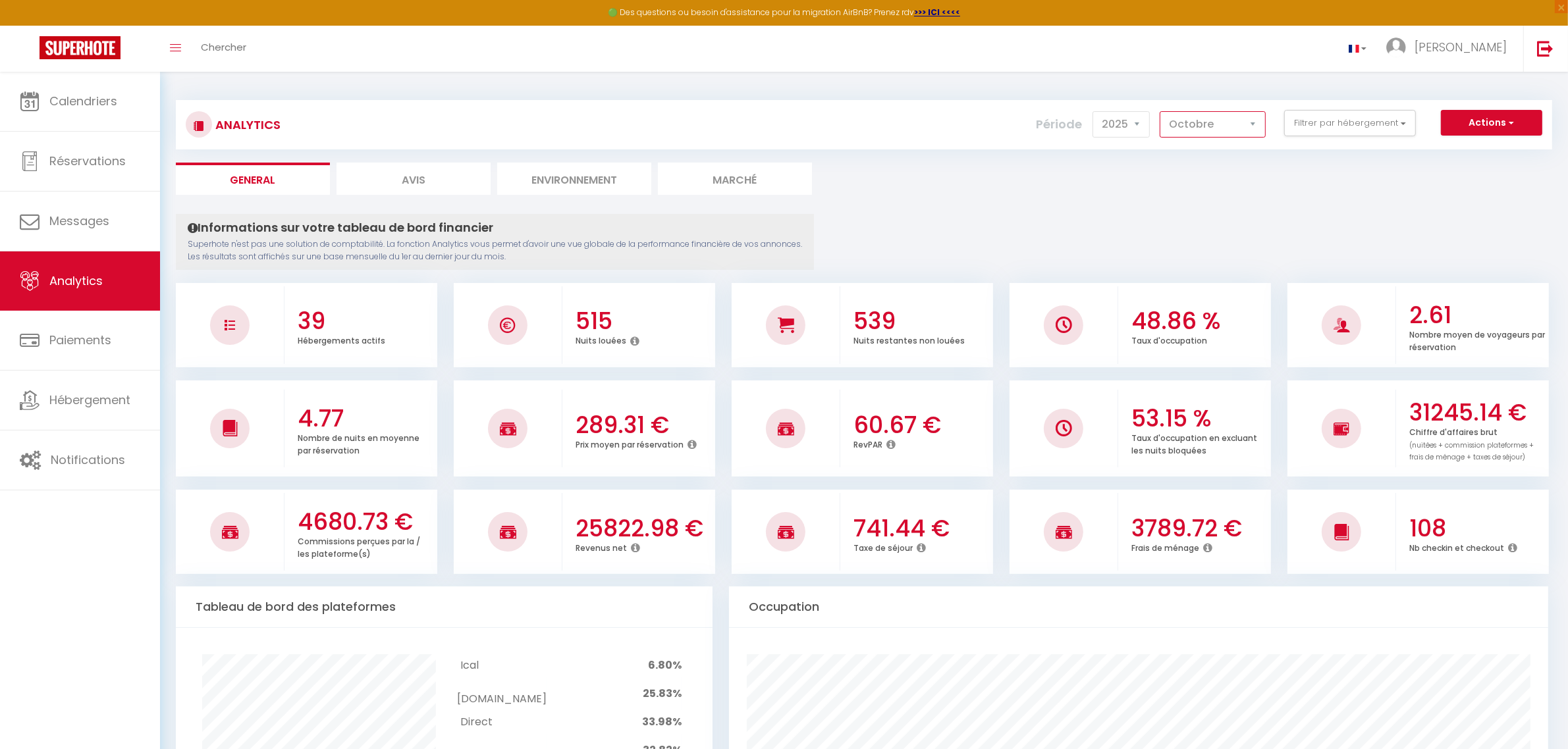
click at [1206, 129] on select "[PERSON_NAME] Mars [PERSON_NAME] Juin Juillet Août Septembre Octobre Novembre D…" at bounding box center [1211, 124] width 106 height 27
click at [1206, 127] on select "[PERSON_NAME] Mars [PERSON_NAME] Juin Juillet Août Septembre Octobre Novembre D…" at bounding box center [1211, 124] width 106 height 27
click at [1325, 122] on button "Filtrer par hébergement" at bounding box center [1349, 123] width 131 height 27
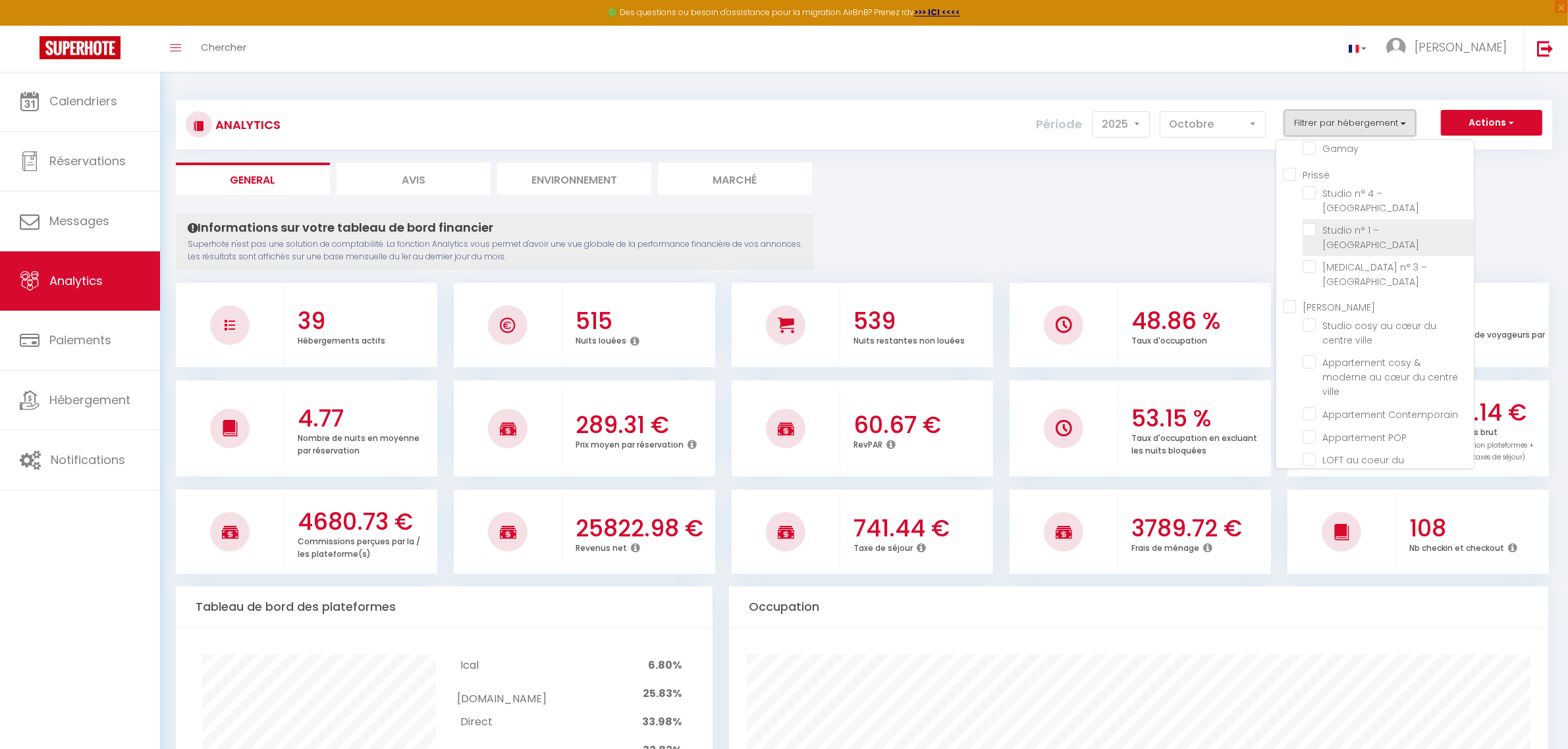
scroll to position [576, 0]
click at [1310, 215] on Roches "checkbox" at bounding box center [1388, 221] width 171 height 13
checkbox Roches "true"
click at [1320, 252] on Roches "checkbox" at bounding box center [1388, 258] width 171 height 13
checkbox Roches "true"
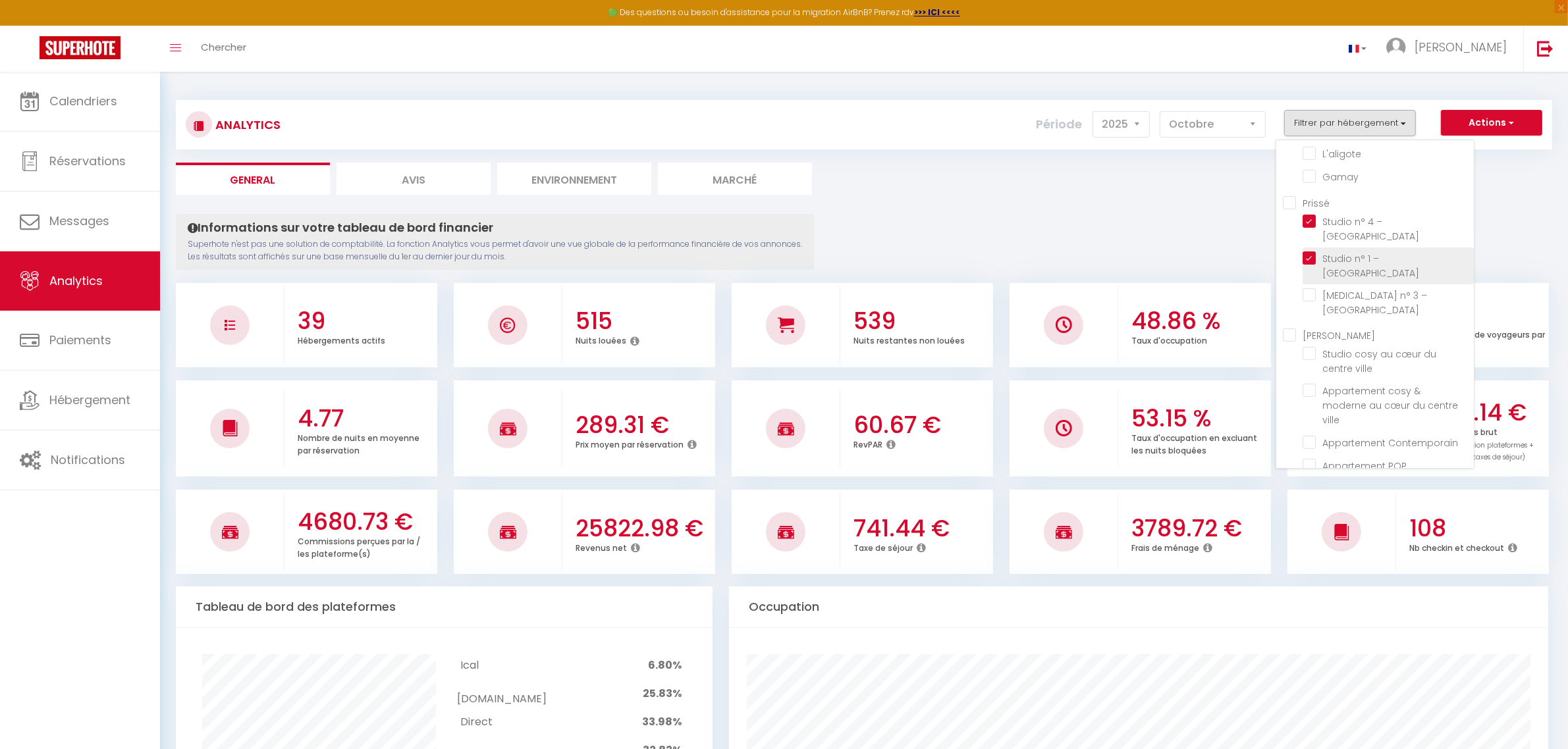
checkbox Vincent "false"
checkbox House "false"
checkbox Poncétys "false"
checkbox Pierre "false"
checkbox Carnot "false"
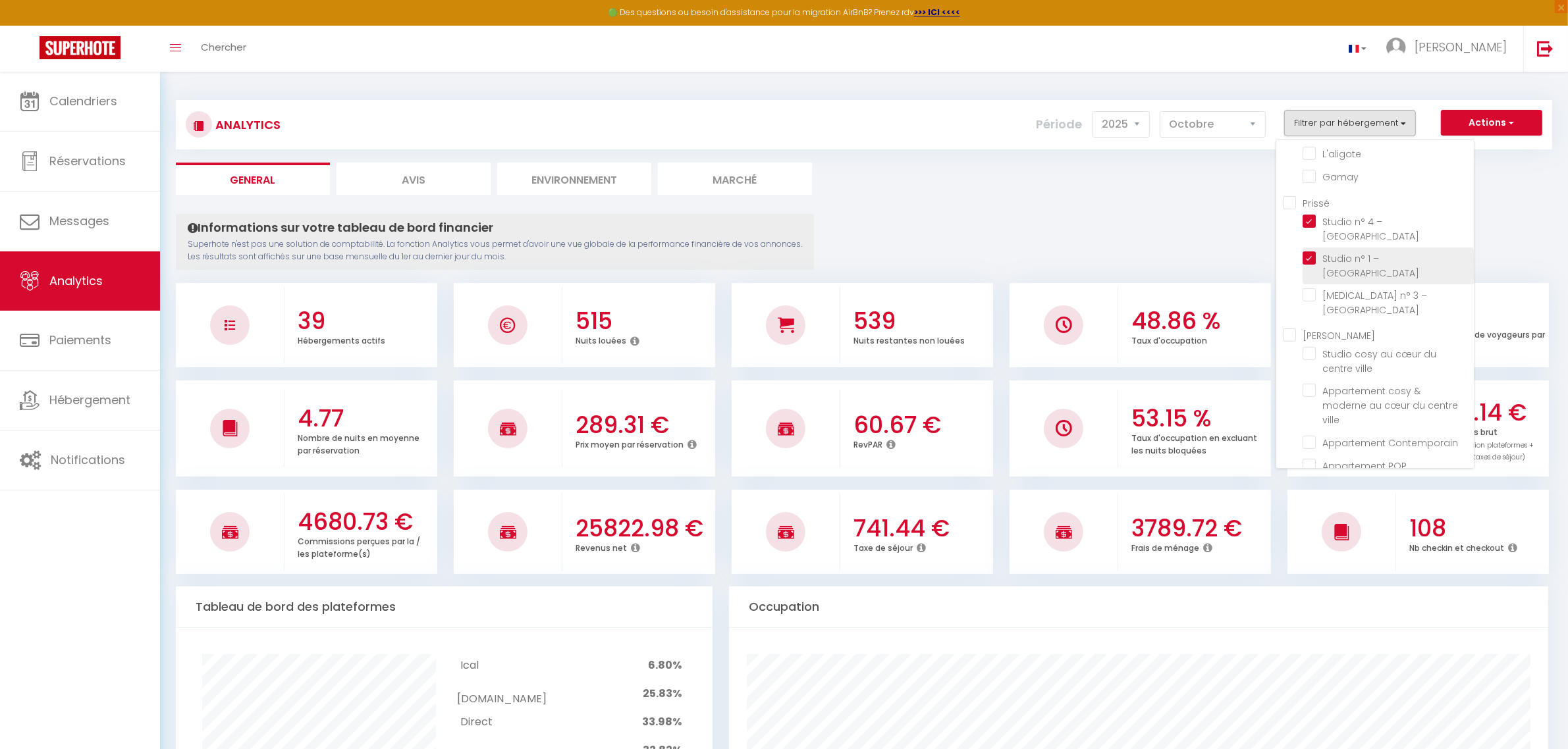
checkbox Lac "false"
checkbox 4\* "false"
checkbox Péronnaise "false"
checkbox Jolytine "false"
checkbox input "false"
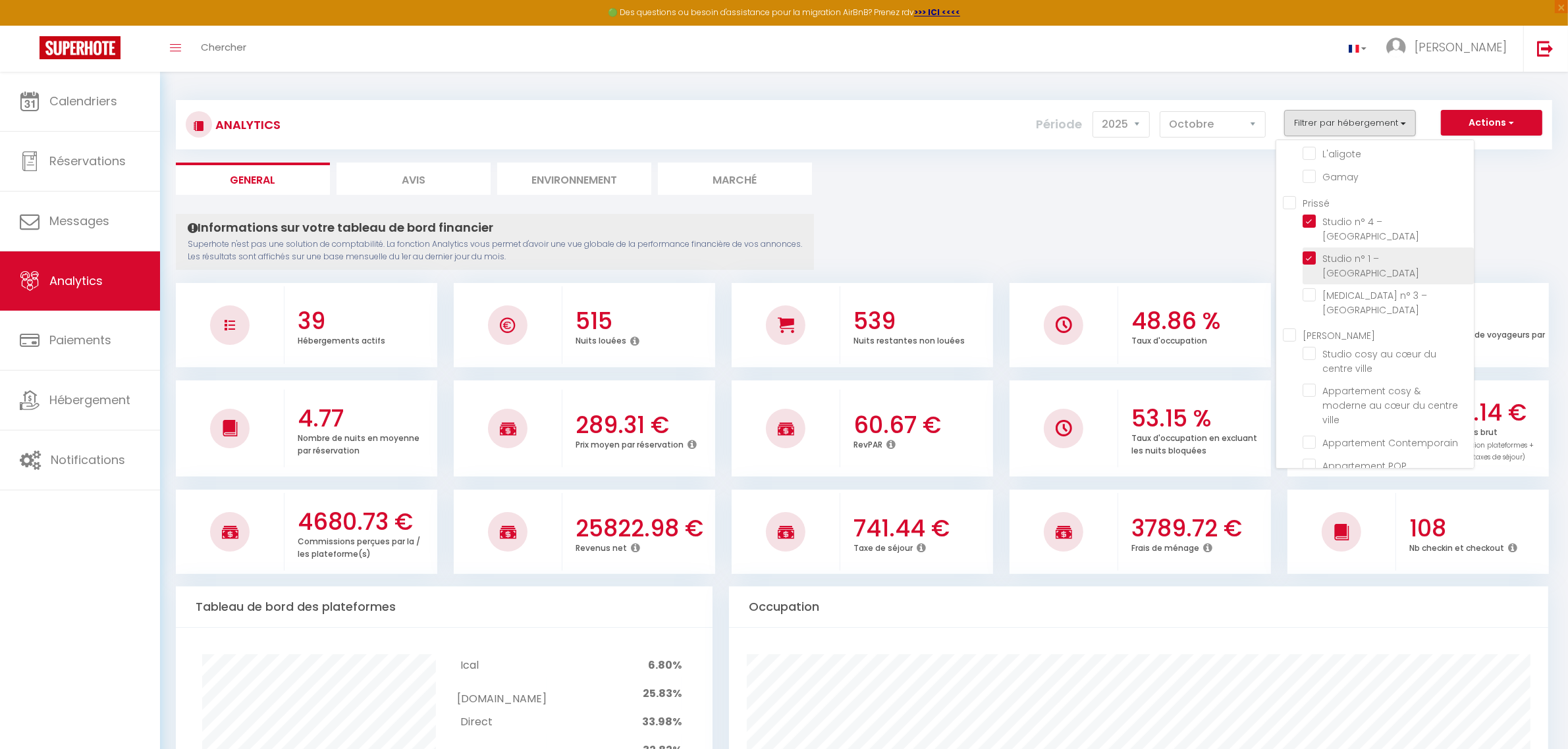
checkbox Tournusien "false"
checkbox république "false"
checkbox Verdun "false"
checkbox étoilés "false"
checkbox 🎬 "false"
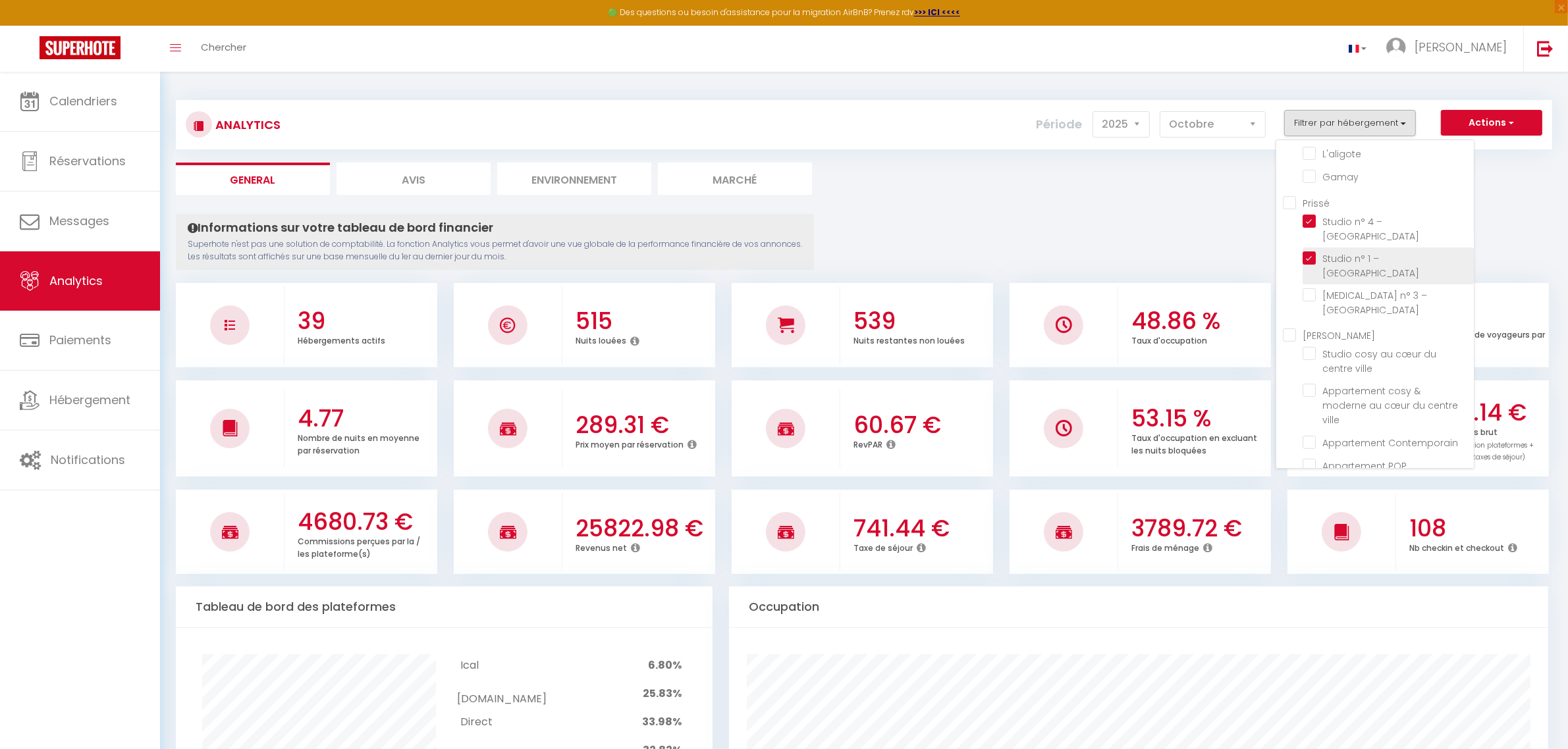
checkbox Nakai "false"
checkbox Saône "false"
checkbox Mia "false"
checkbox 🎬 "false"
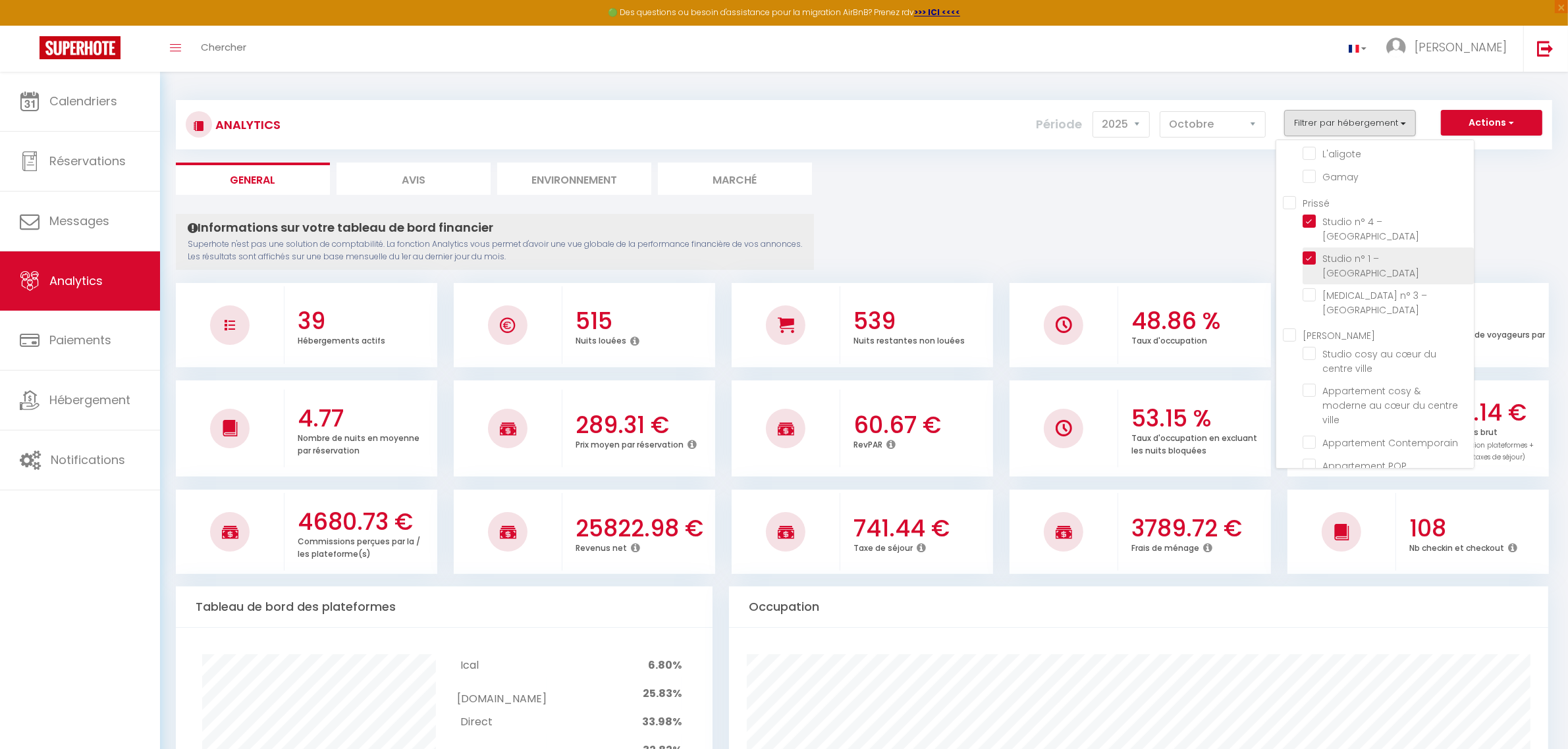
checkbox Mortagne "false"
checkbox input "false"
checkbox Roches "false"
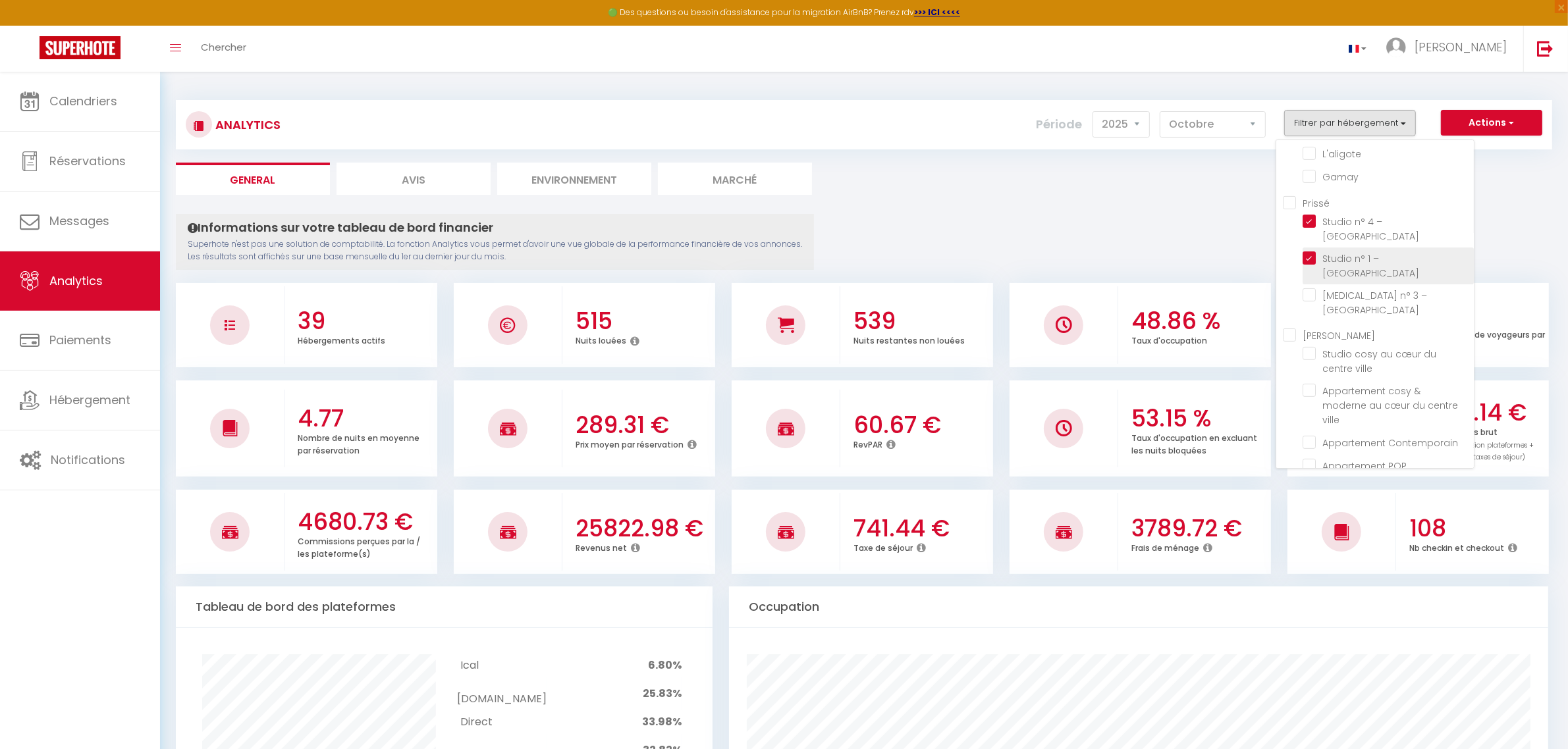
checkbox ville "false"
checkbox Contemporain "false"
checkbox POP "false"
checkbox ville "false"
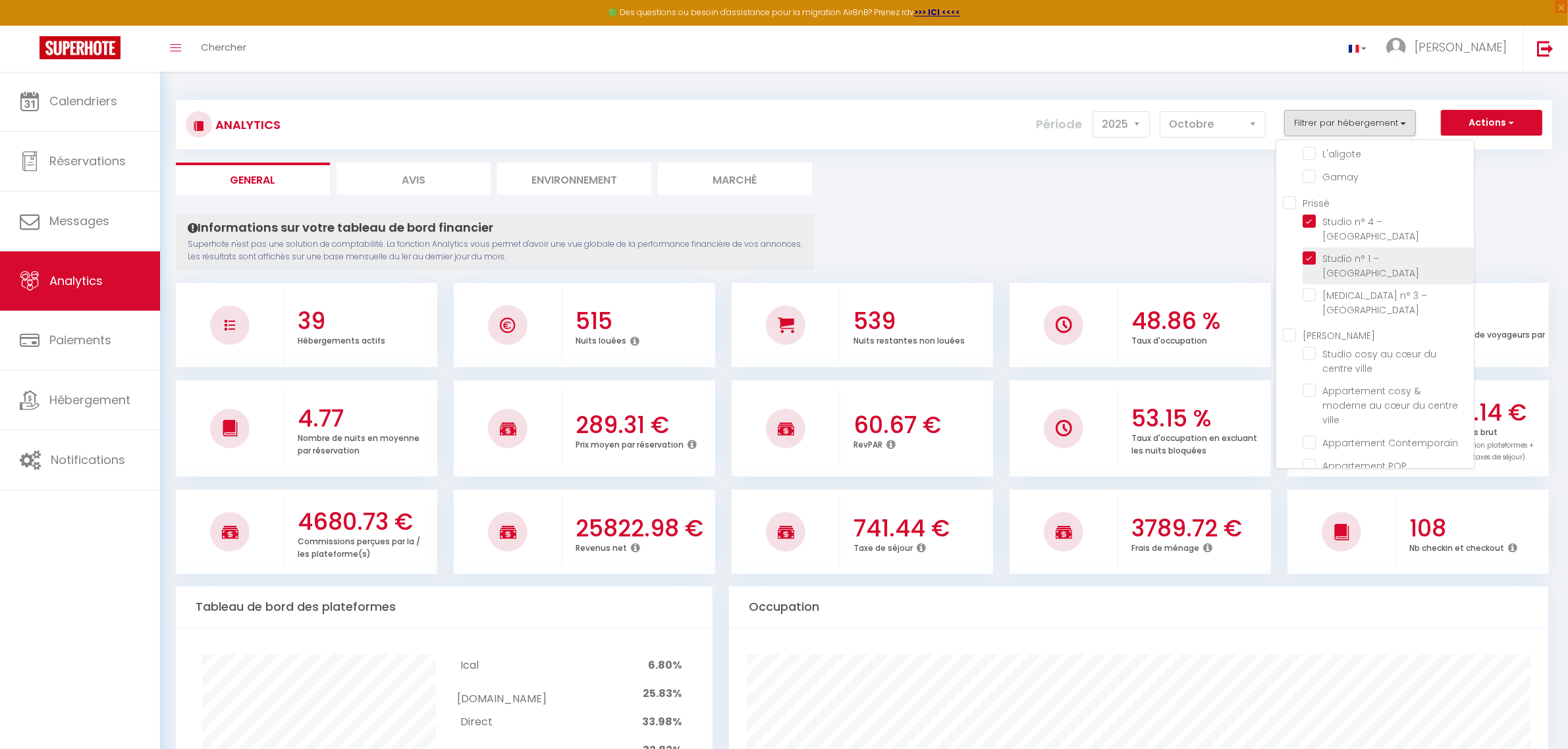
checkbox Saint-André "false"
checkbox L\'Écrin "false"
checkbox Cuvier "false"
checkbox urbaine "false"
checkbox Urbain "false"
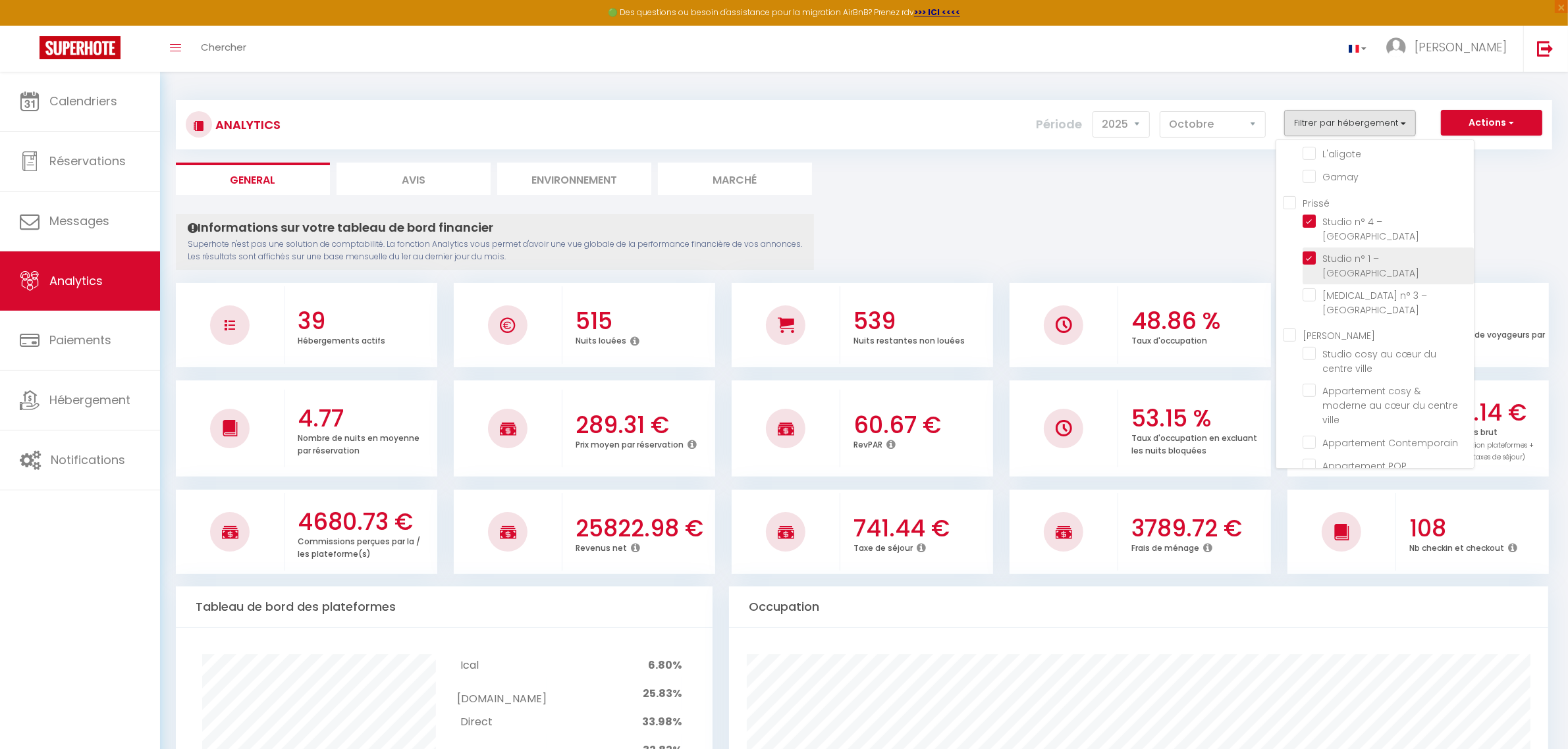
checkbox Perchoir "false"
checkbox vignes "false"
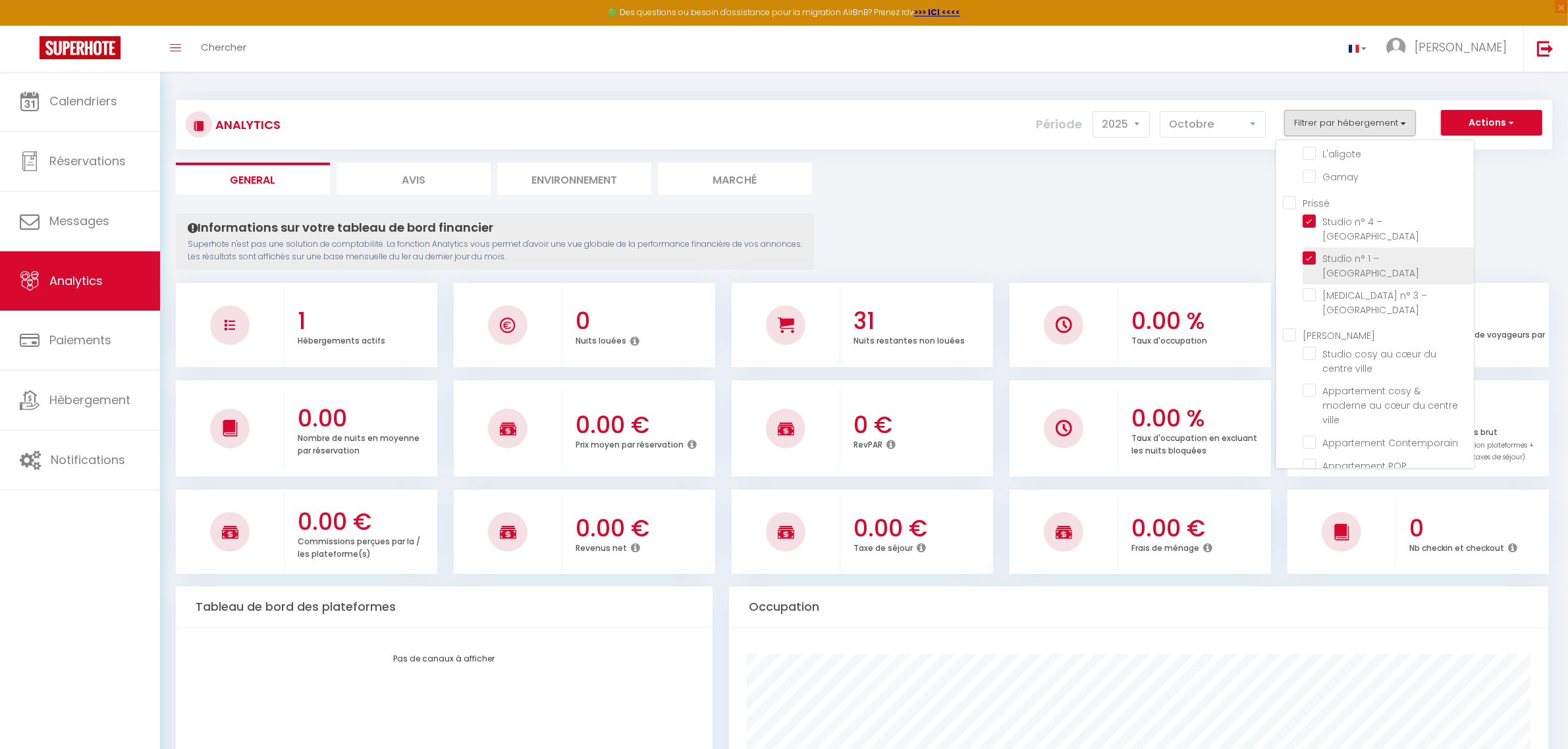
checkbox Vincent "false"
checkbox House "false"
checkbox Poncétys "false"
checkbox Pierre "false"
checkbox Carnot "false"
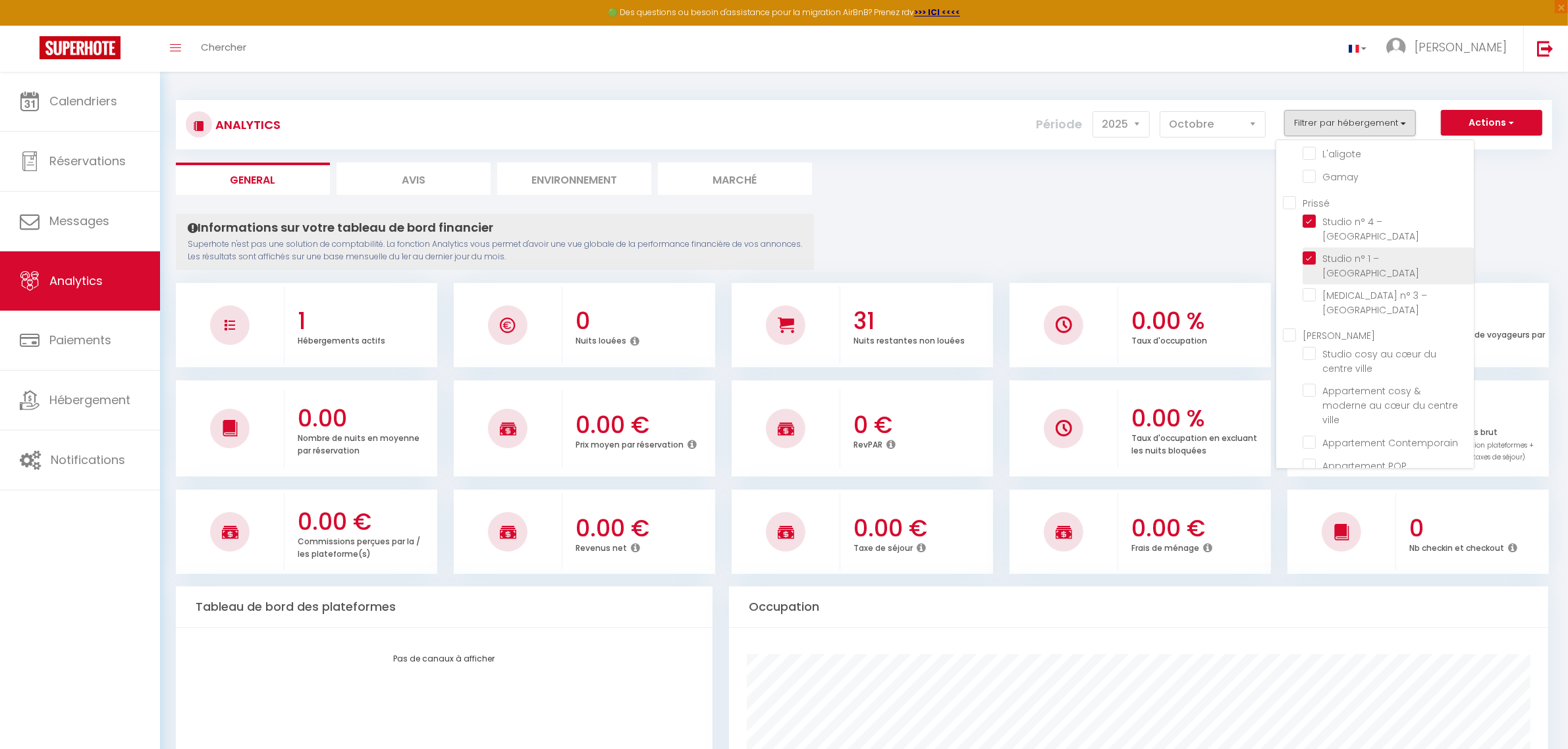
checkbox Lac "false"
checkbox 4\* "false"
checkbox Péronnaise "false"
checkbox Jolytine "false"
checkbox input "false"
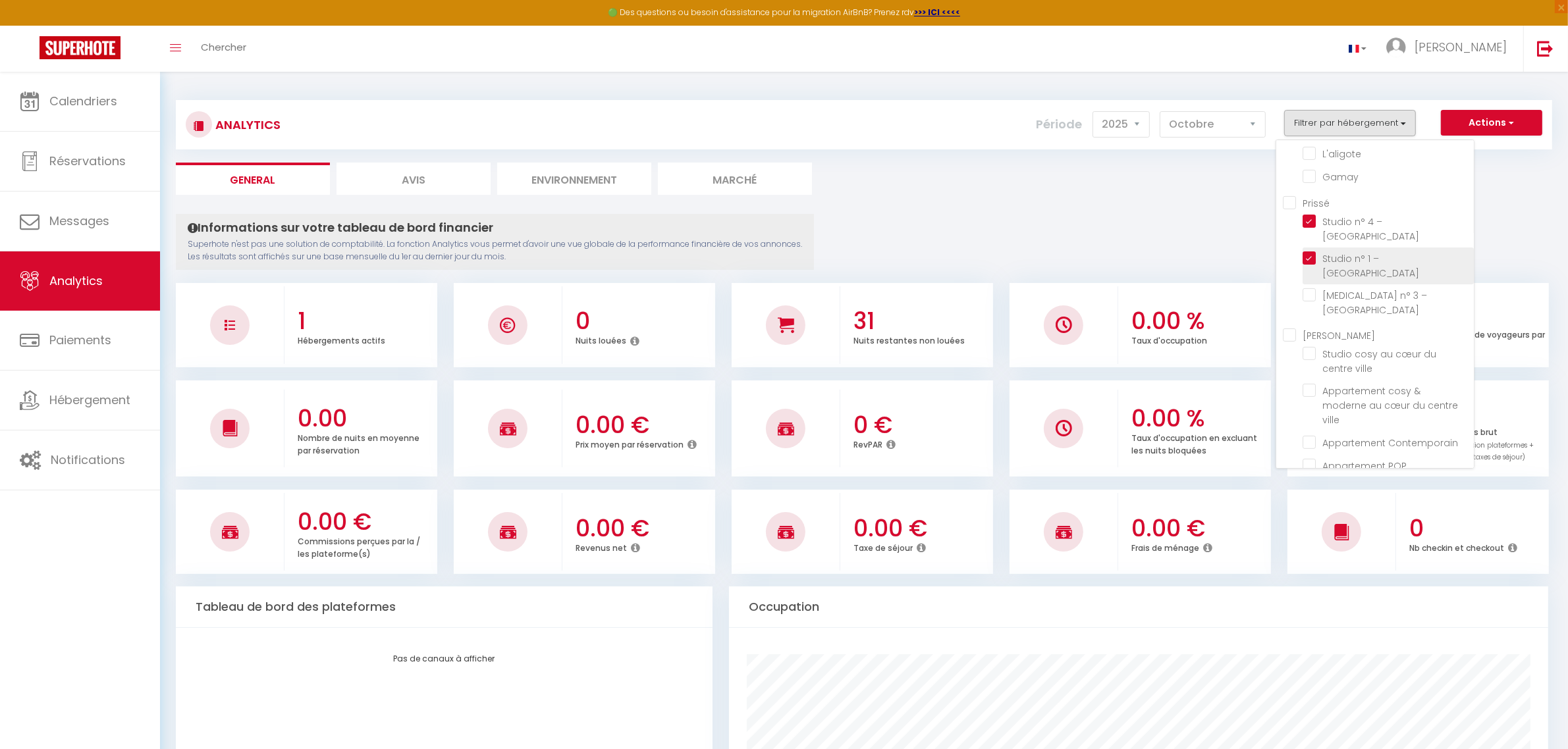
checkbox Tournusien "false"
checkbox république "false"
checkbox Verdun "false"
checkbox étoilés "false"
checkbox 🎬 "false"
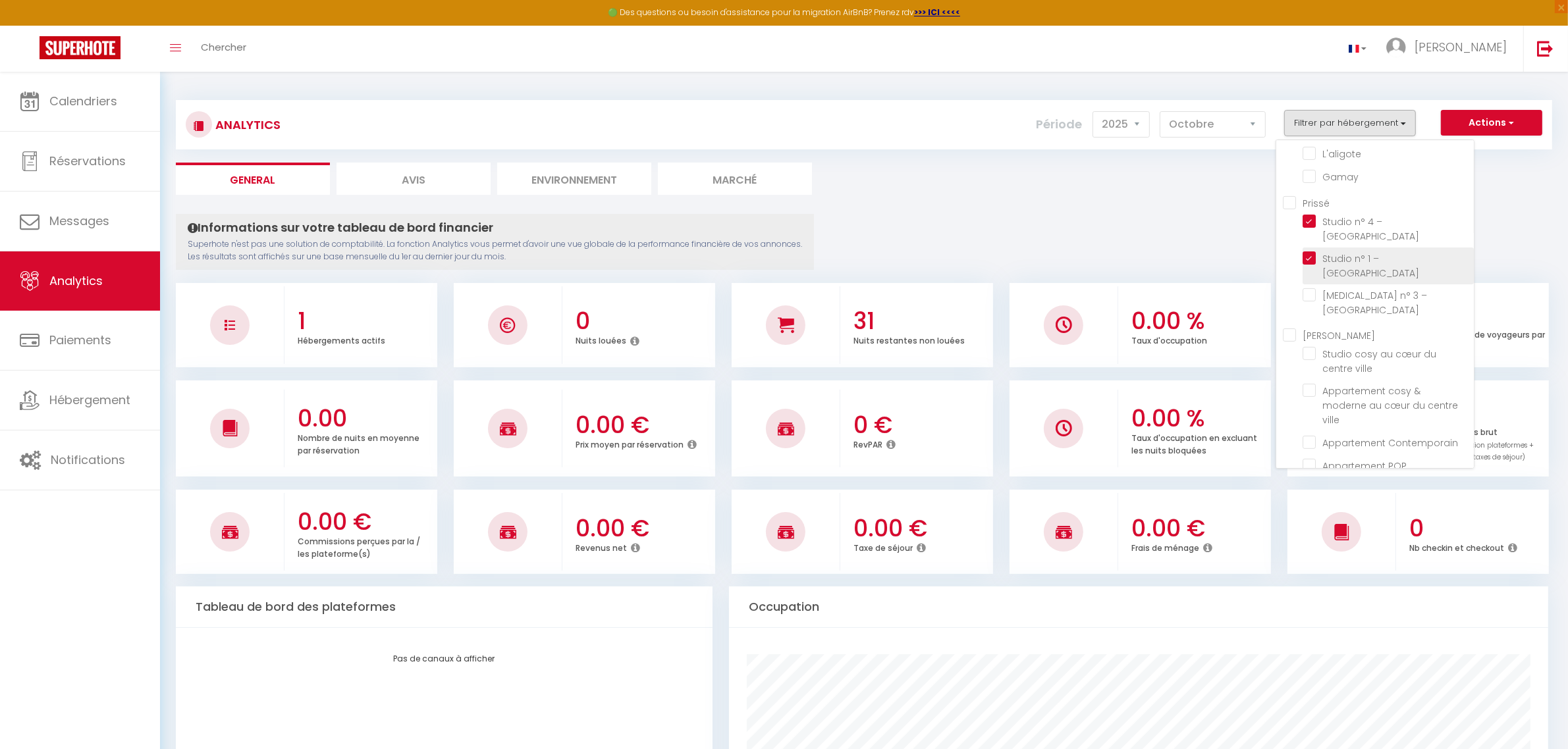
checkbox Nakai "false"
checkbox Saône "false"
checkbox Mia "false"
checkbox 🎬 "false"
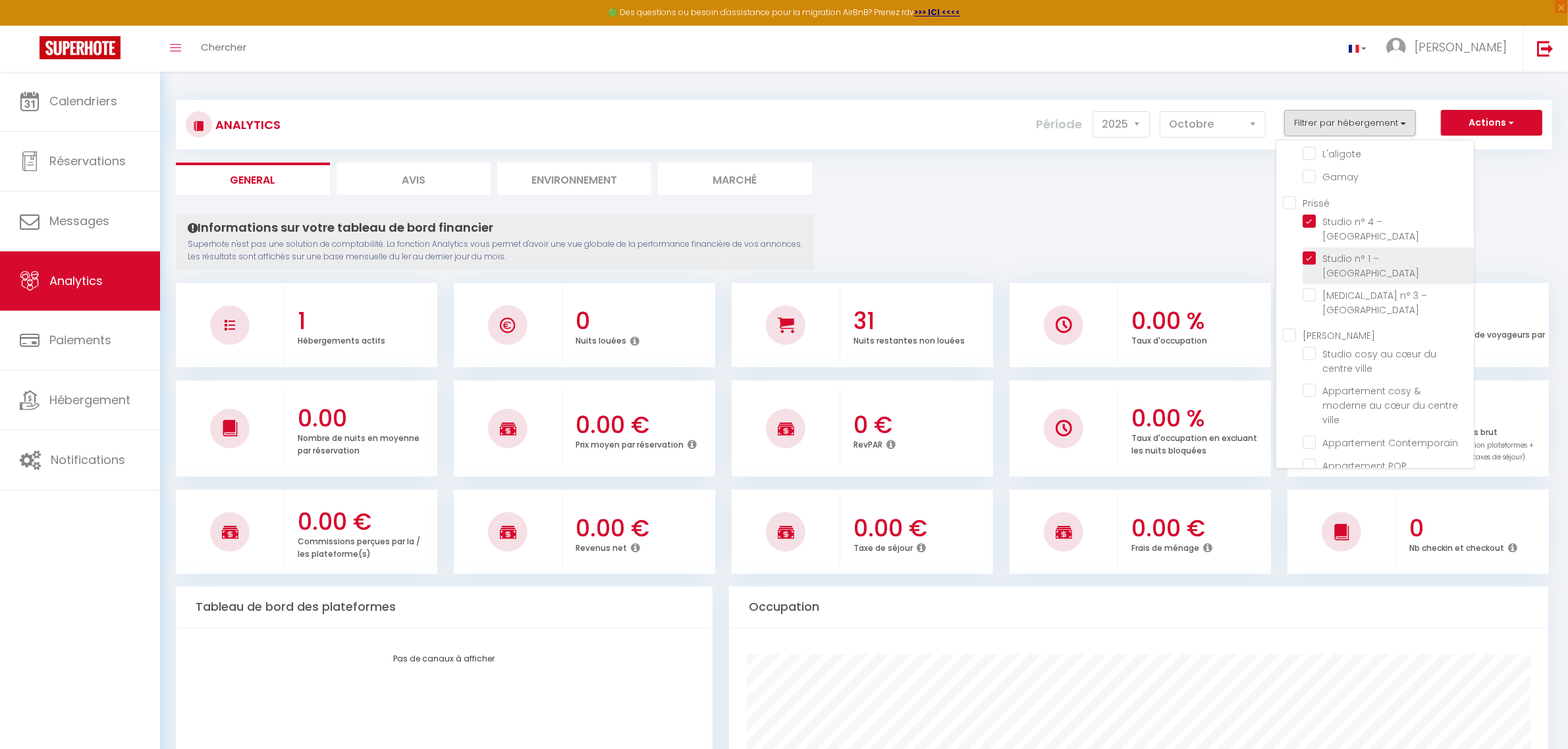
checkbox Mortagne "false"
checkbox input "false"
checkbox Roches "false"
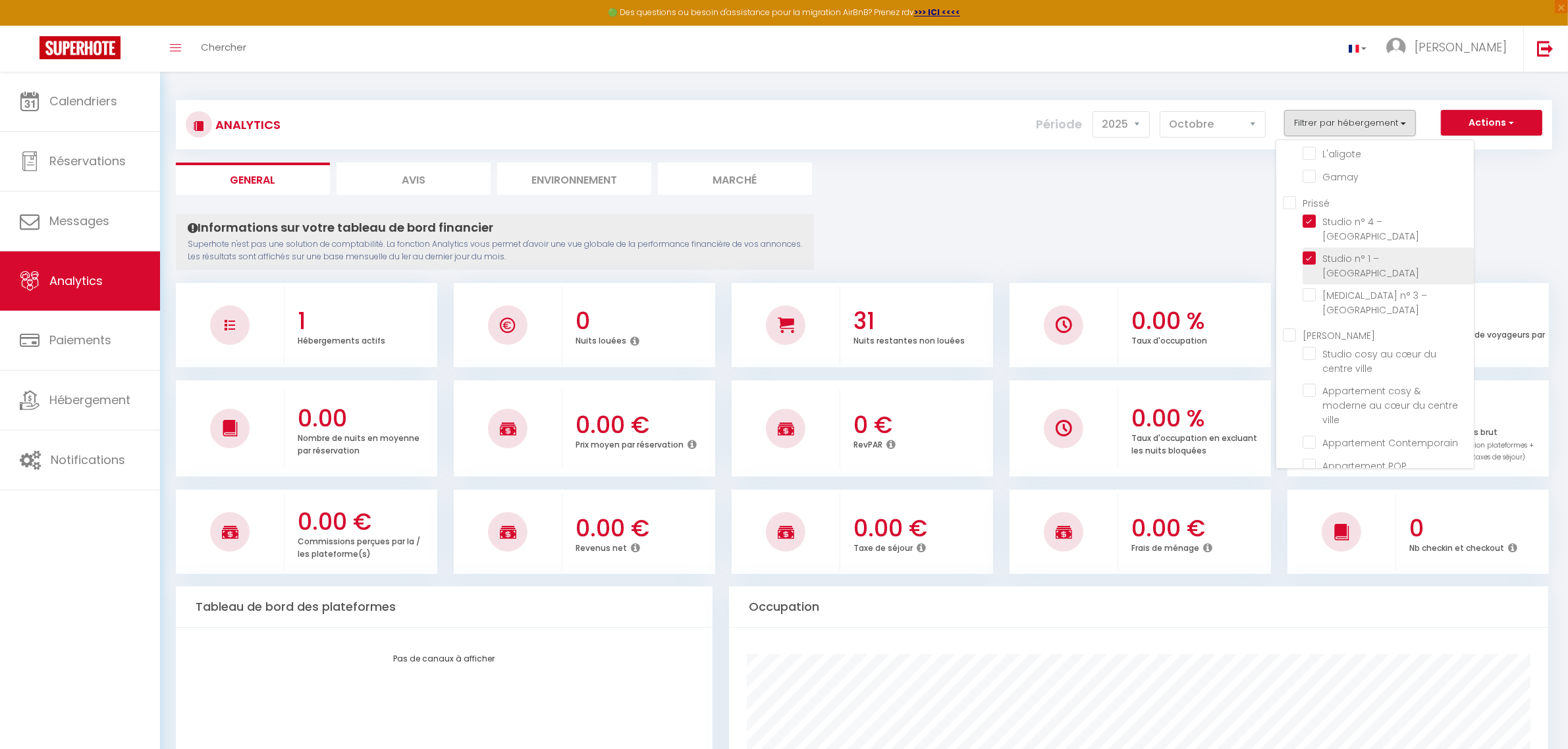
checkbox ville "false"
checkbox Contemporain "false"
checkbox POP "false"
checkbox ville "false"
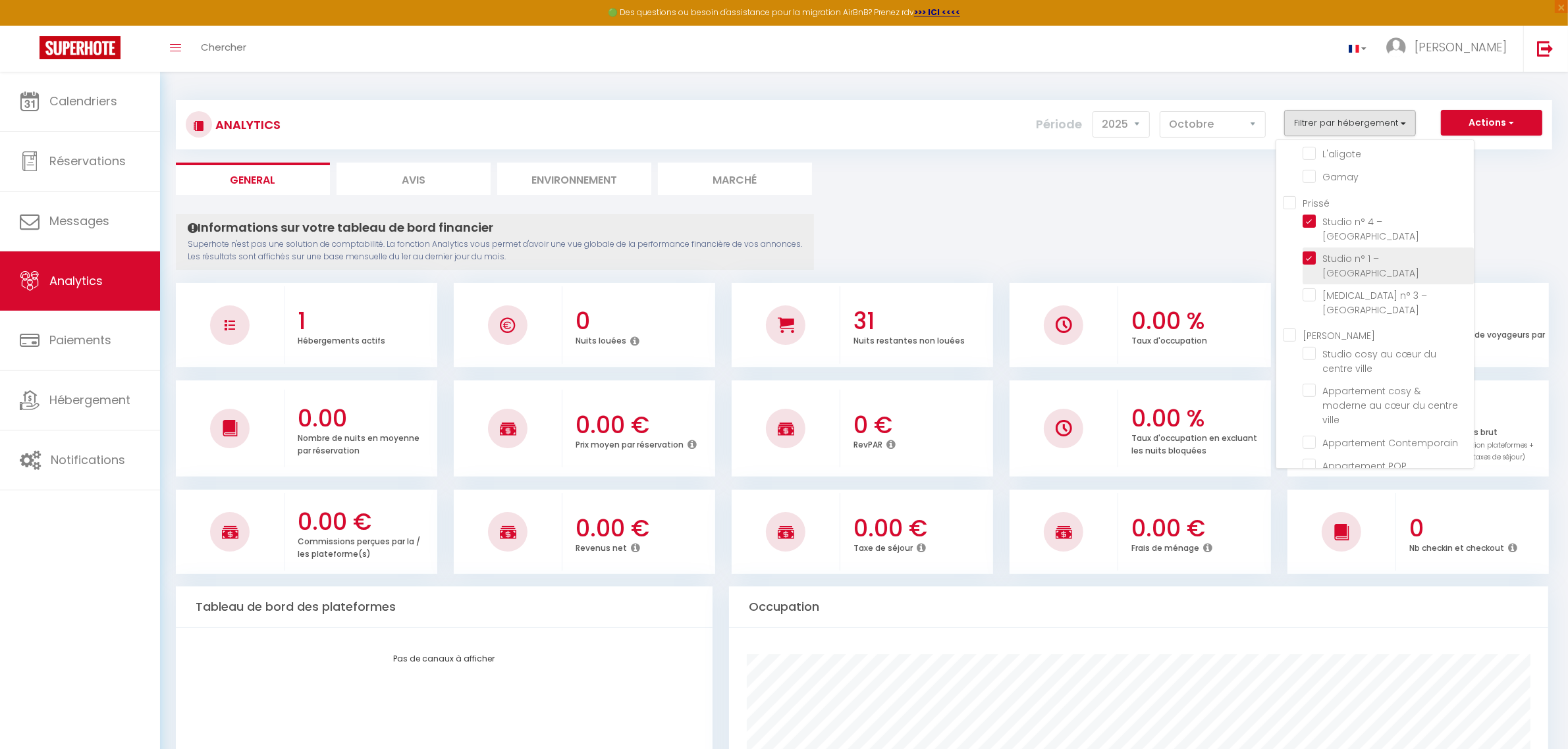
checkbox Saint-André "false"
checkbox L\'Écrin "false"
checkbox Cuvier "false"
checkbox urbaine "false"
checkbox Urbain "false"
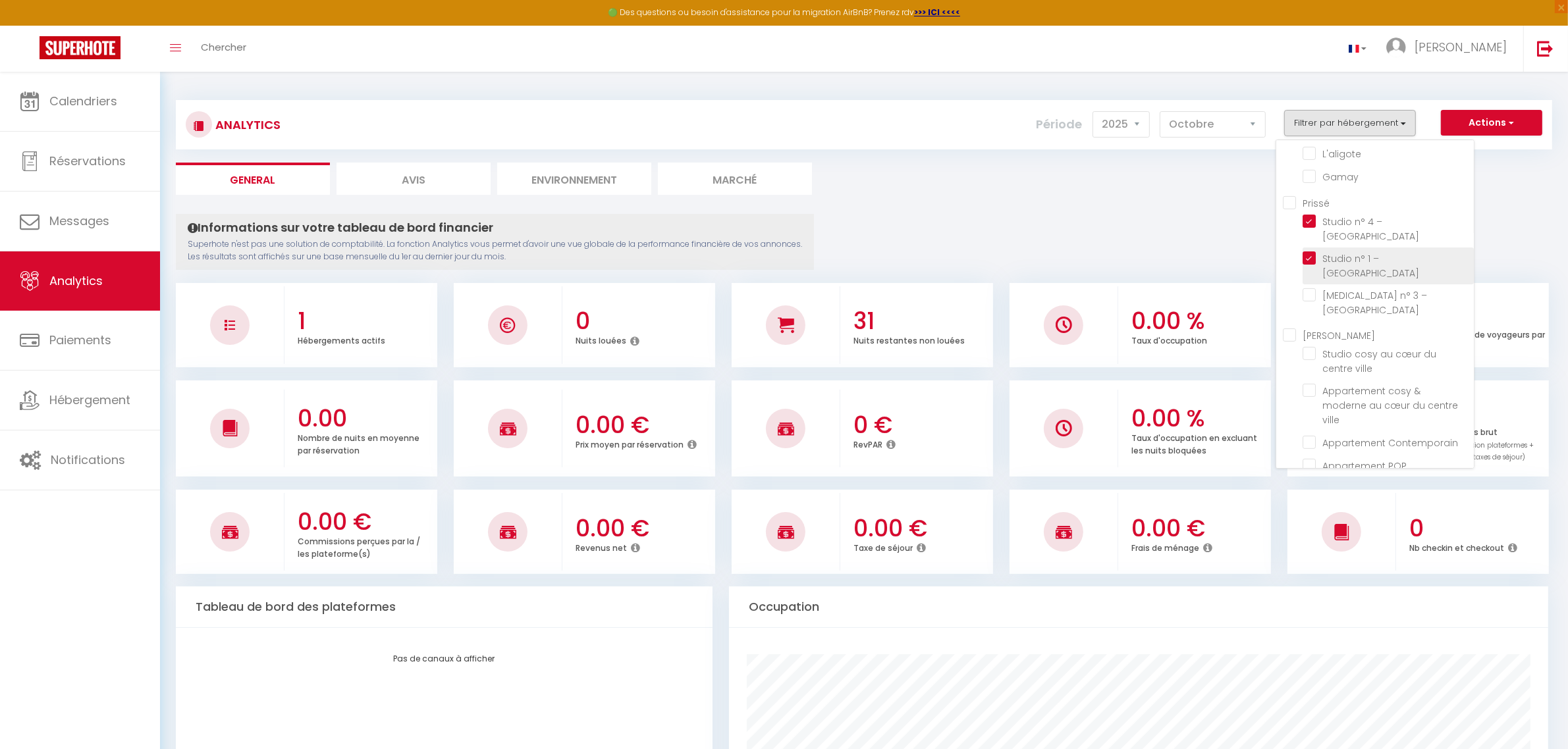
checkbox Perchoir "false"
checkbox vignes "false"
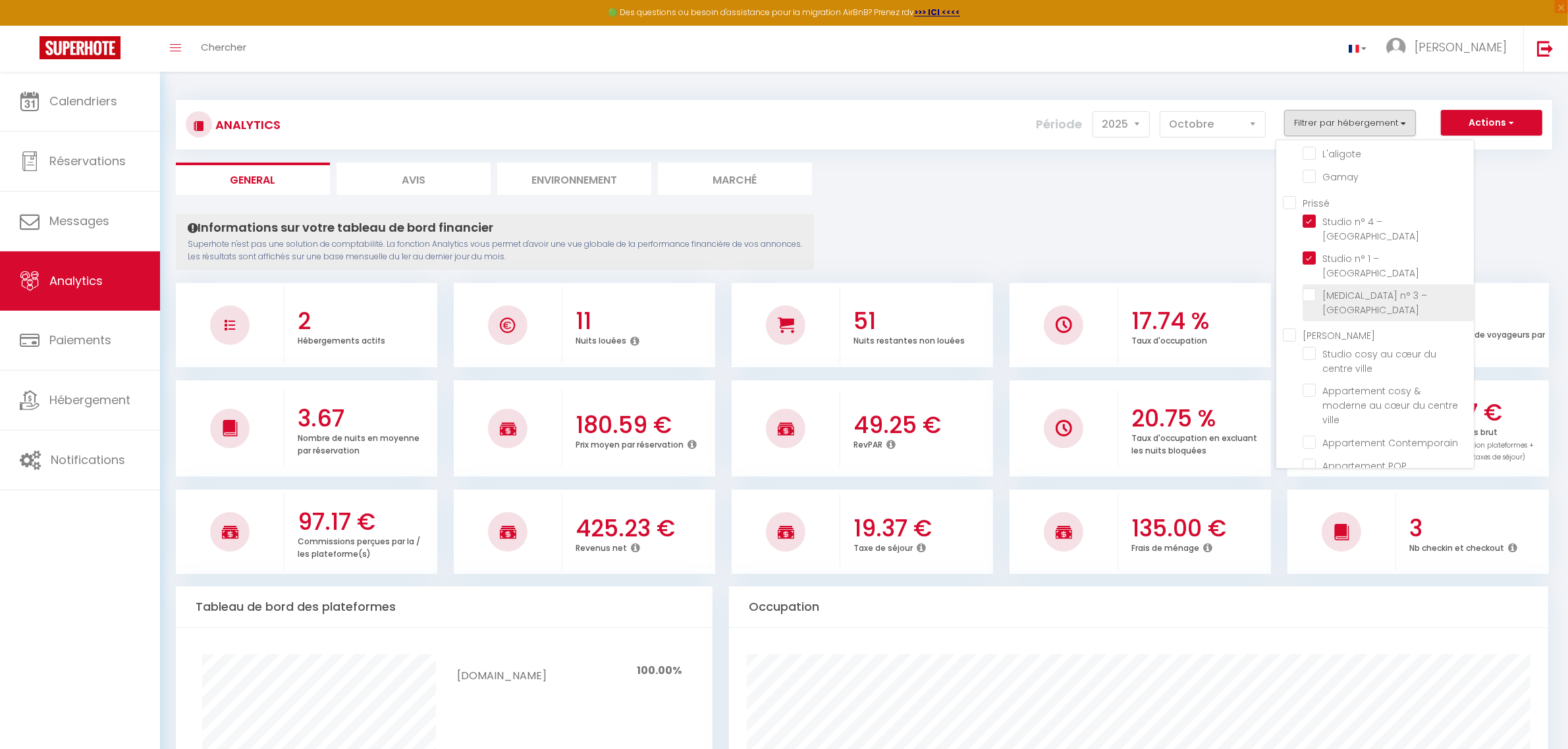
click at [1317, 289] on label "[MEDICAL_DATA] n° 3 – [GEOGRAPHIC_DATA]" at bounding box center [1390, 303] width 150 height 29
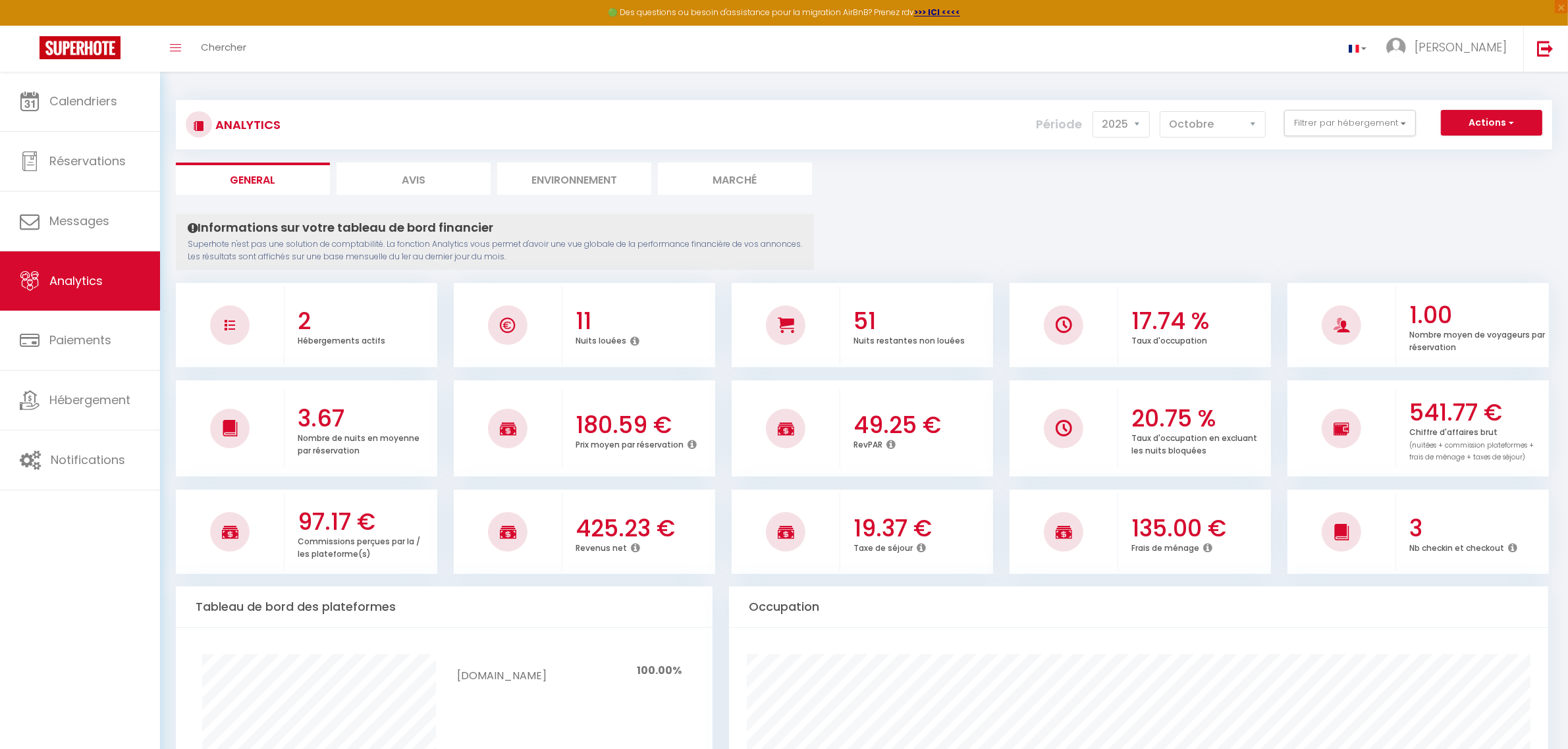
click at [1317, 142] on div "Analytics Actions Génération SuperConciergerie Génération SuperAnalyzer Générat…" at bounding box center [863, 125] width 1376 height 50
click at [1314, 130] on button "Filtrer par hébergement" at bounding box center [1349, 123] width 131 height 27
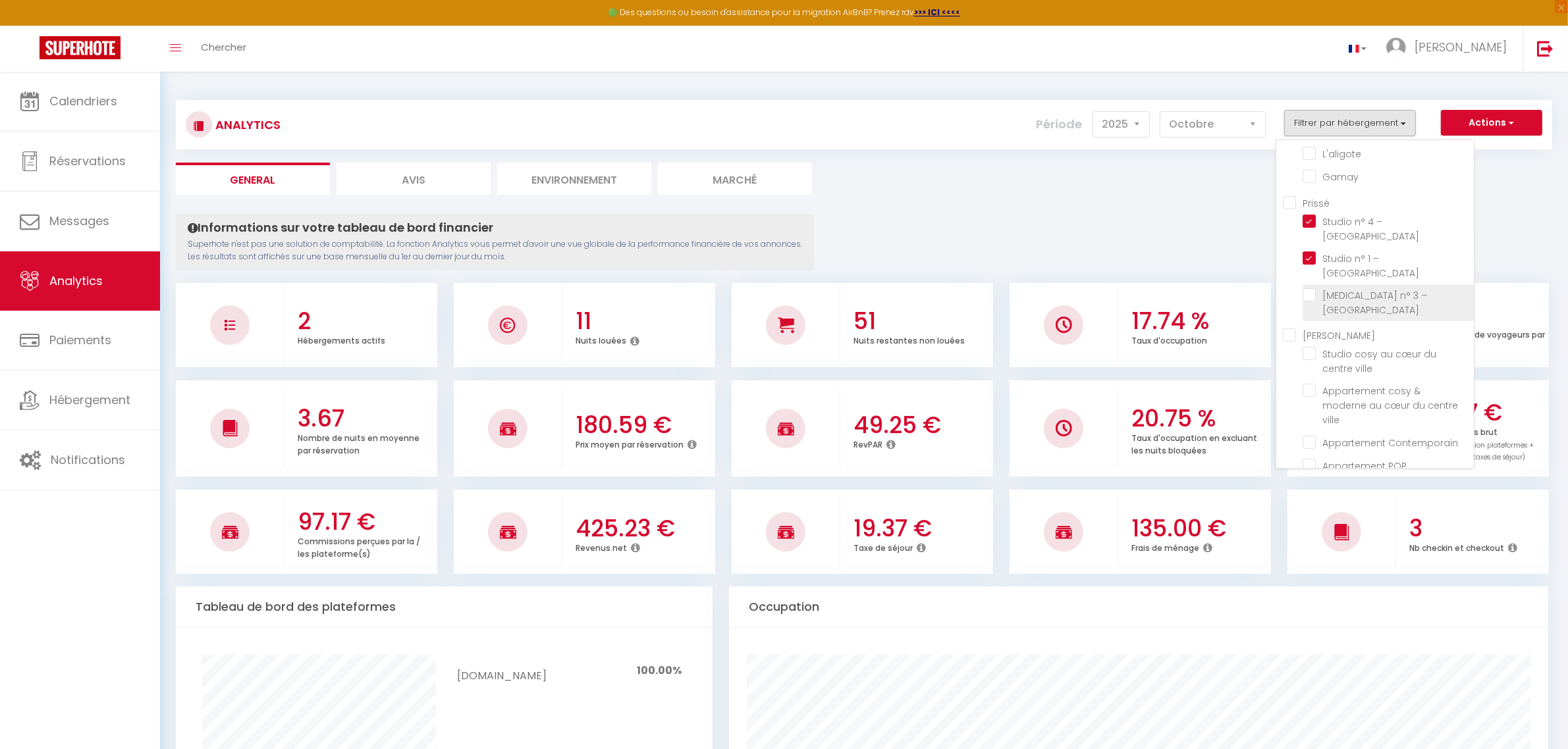
click at [1313, 289] on Roches "checkbox" at bounding box center [1388, 295] width 171 height 13
checkbox Roches "true"
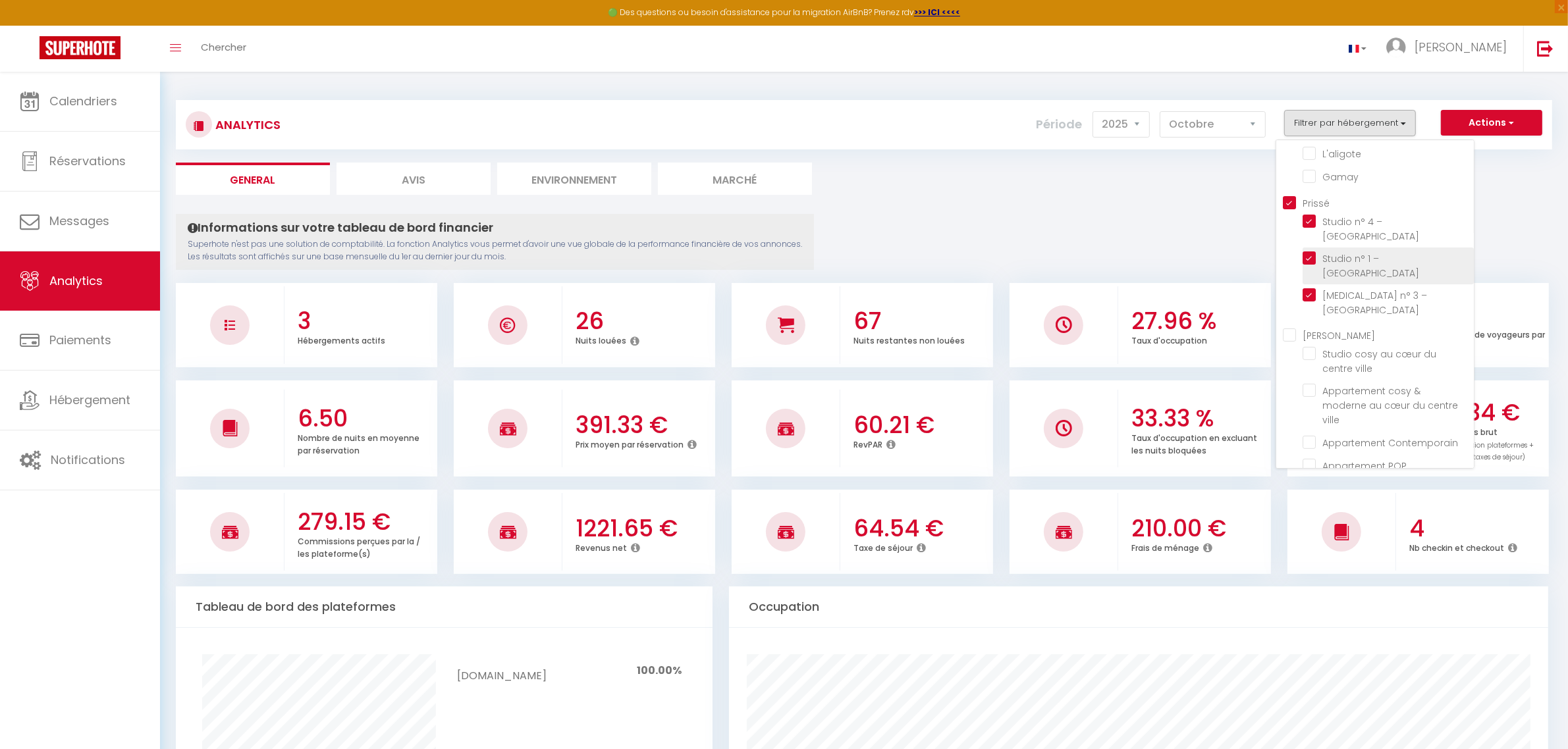
checkbox Vincent "false"
checkbox House "false"
checkbox Poncétys "false"
checkbox Pierre "false"
checkbox Carnot "false"
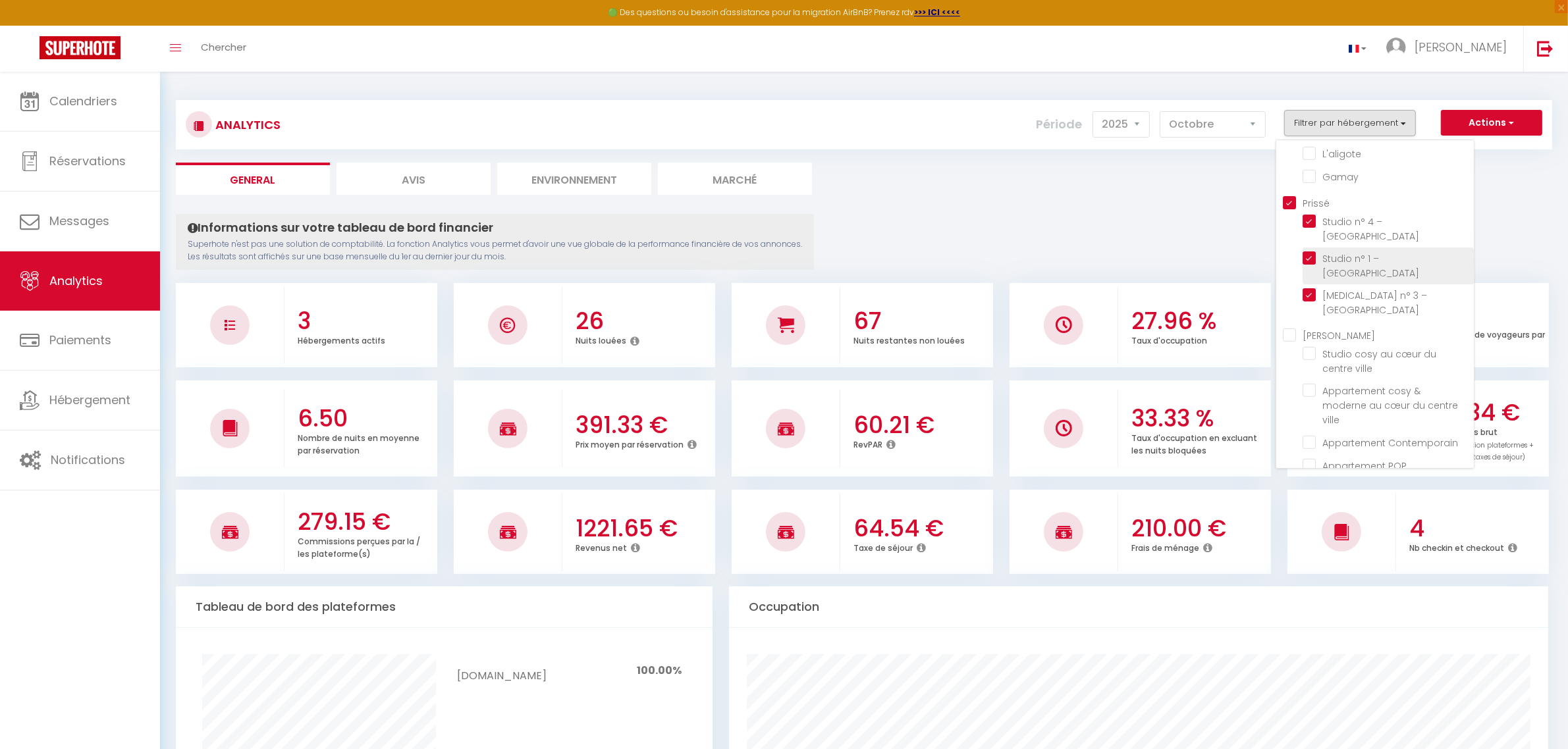
checkbox Lac "false"
checkbox 4\* "false"
checkbox Péronnaise "false"
checkbox Jolytine "false"
checkbox input "false"
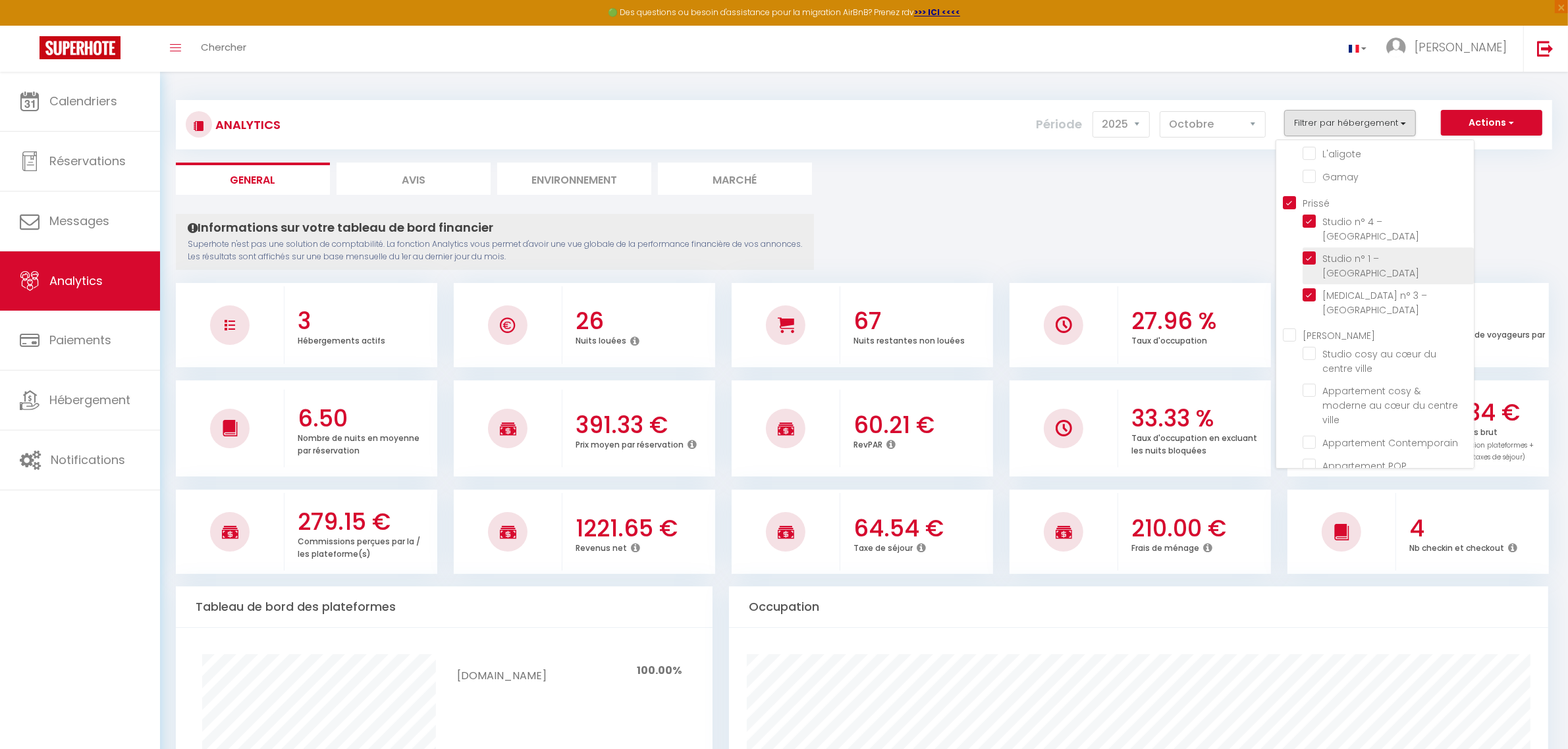
checkbox Tournusien "false"
checkbox république "false"
checkbox Verdun "false"
checkbox étoilés "false"
checkbox 🎬 "false"
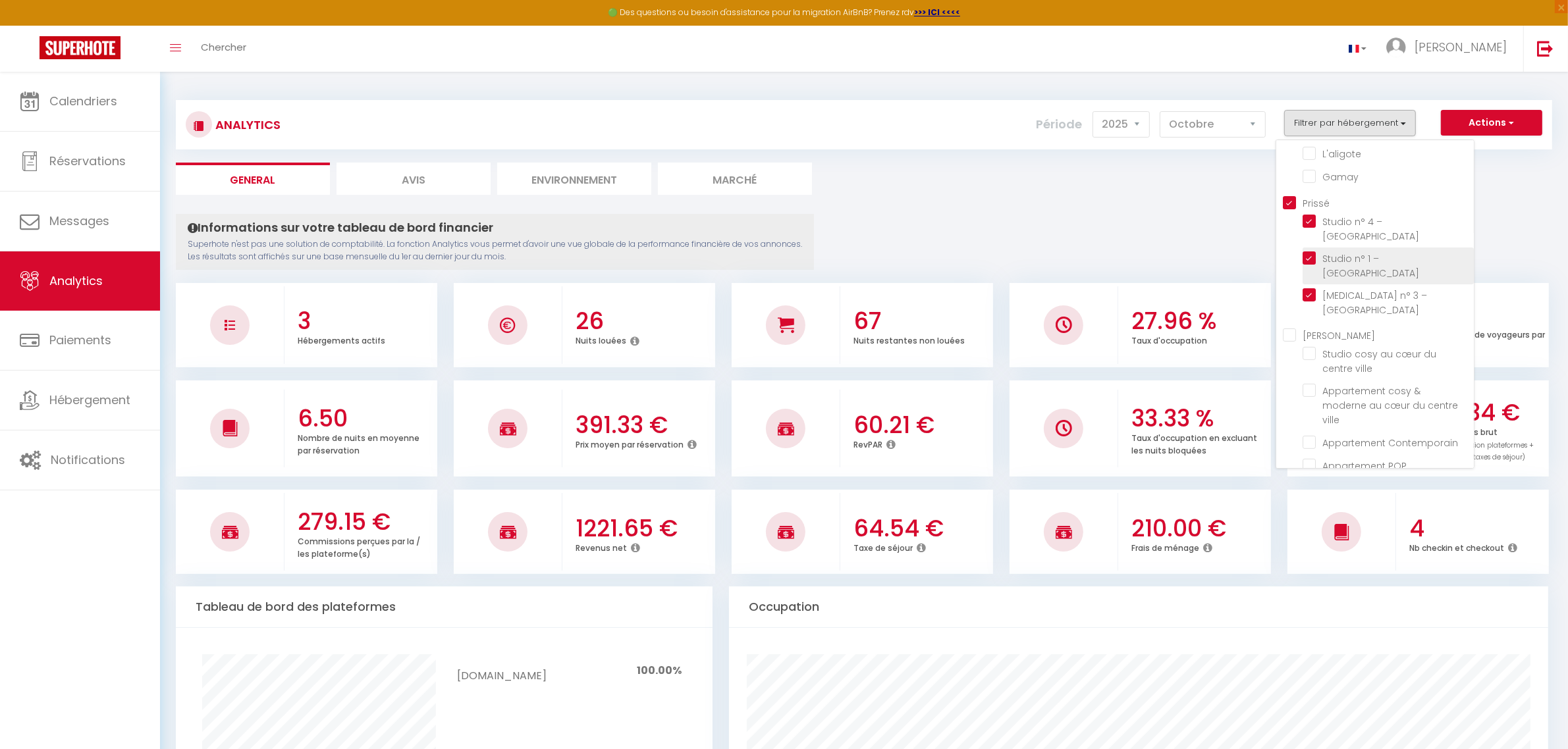
checkbox Nakai "false"
checkbox Saône "false"
checkbox Mia "false"
checkbox 🎬 "false"
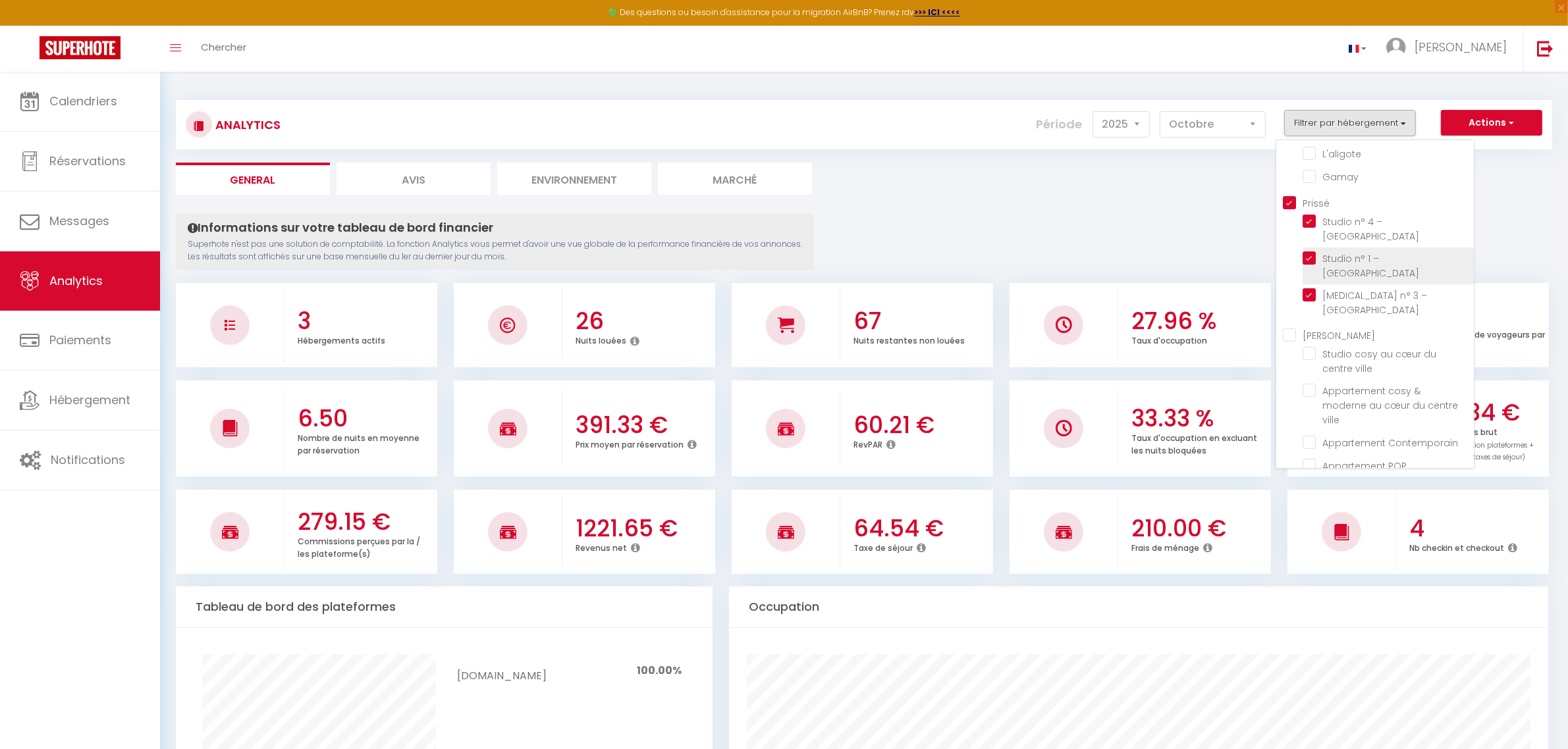
checkbox Mortagne "false"
checkbox input "false"
checkbox input "true"
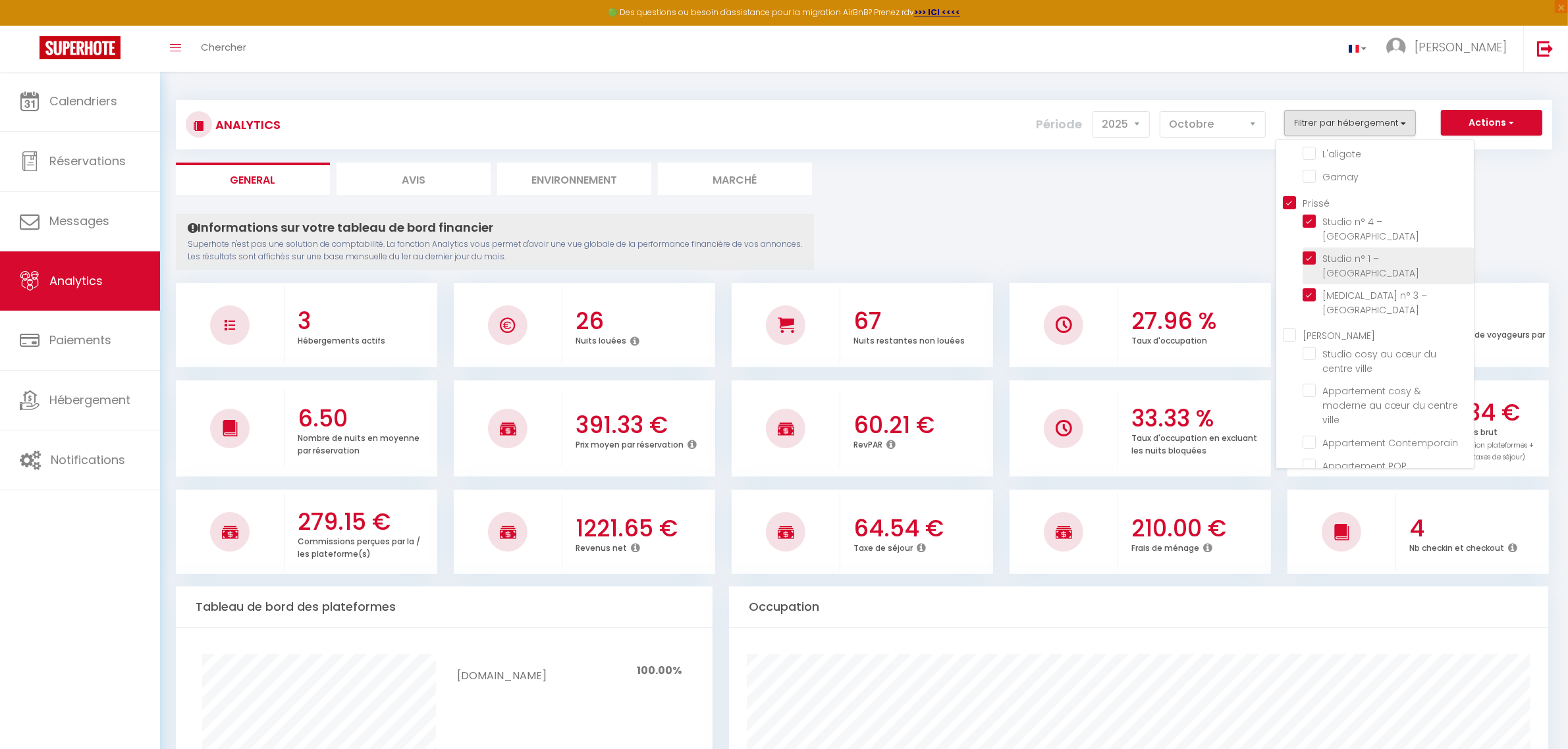
checkbox ville "false"
checkbox Contemporain "false"
checkbox POP "false"
checkbox ville "false"
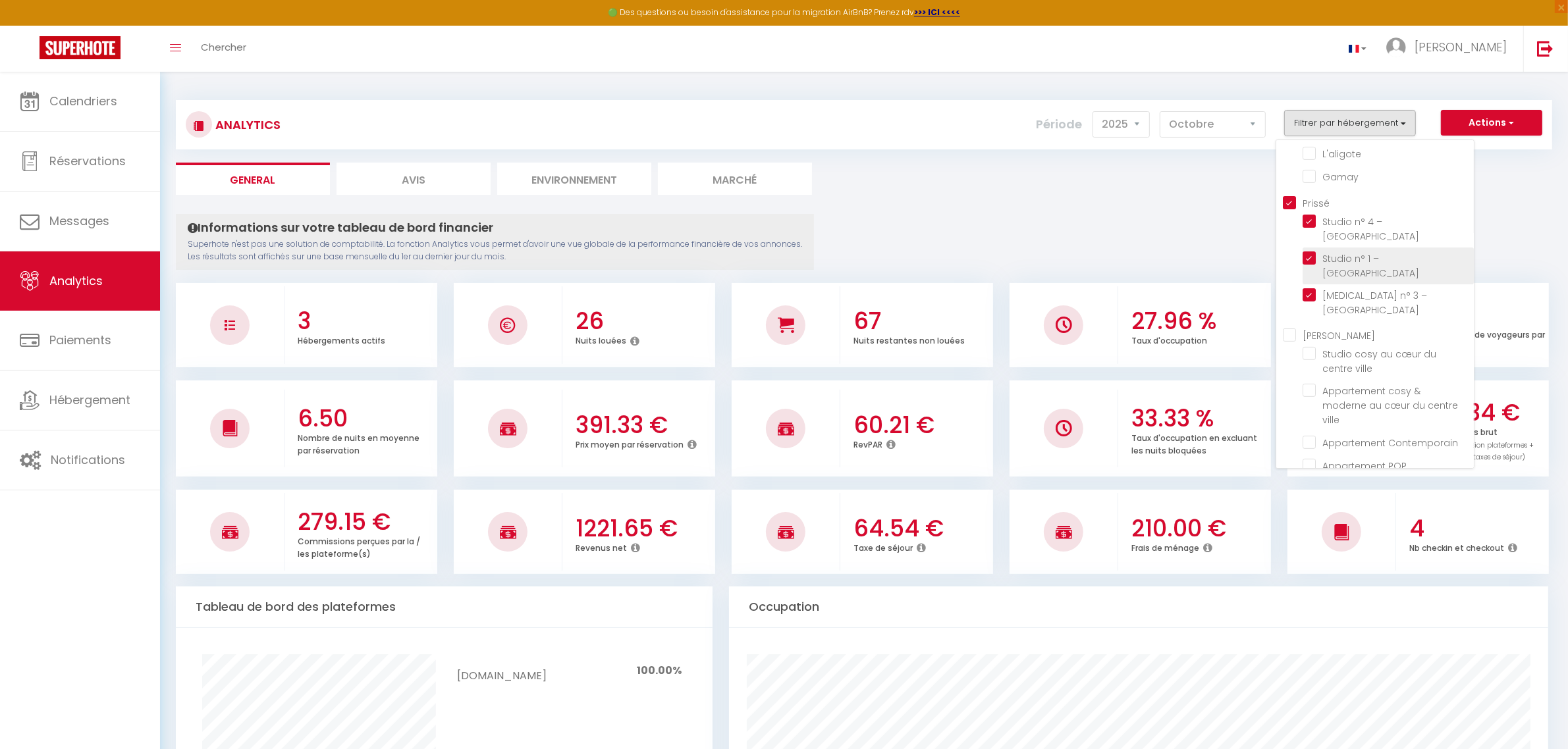
checkbox Saint-André "false"
checkbox L\'Écrin "false"
checkbox Cuvier "false"
checkbox urbaine "false"
checkbox Urbain "false"
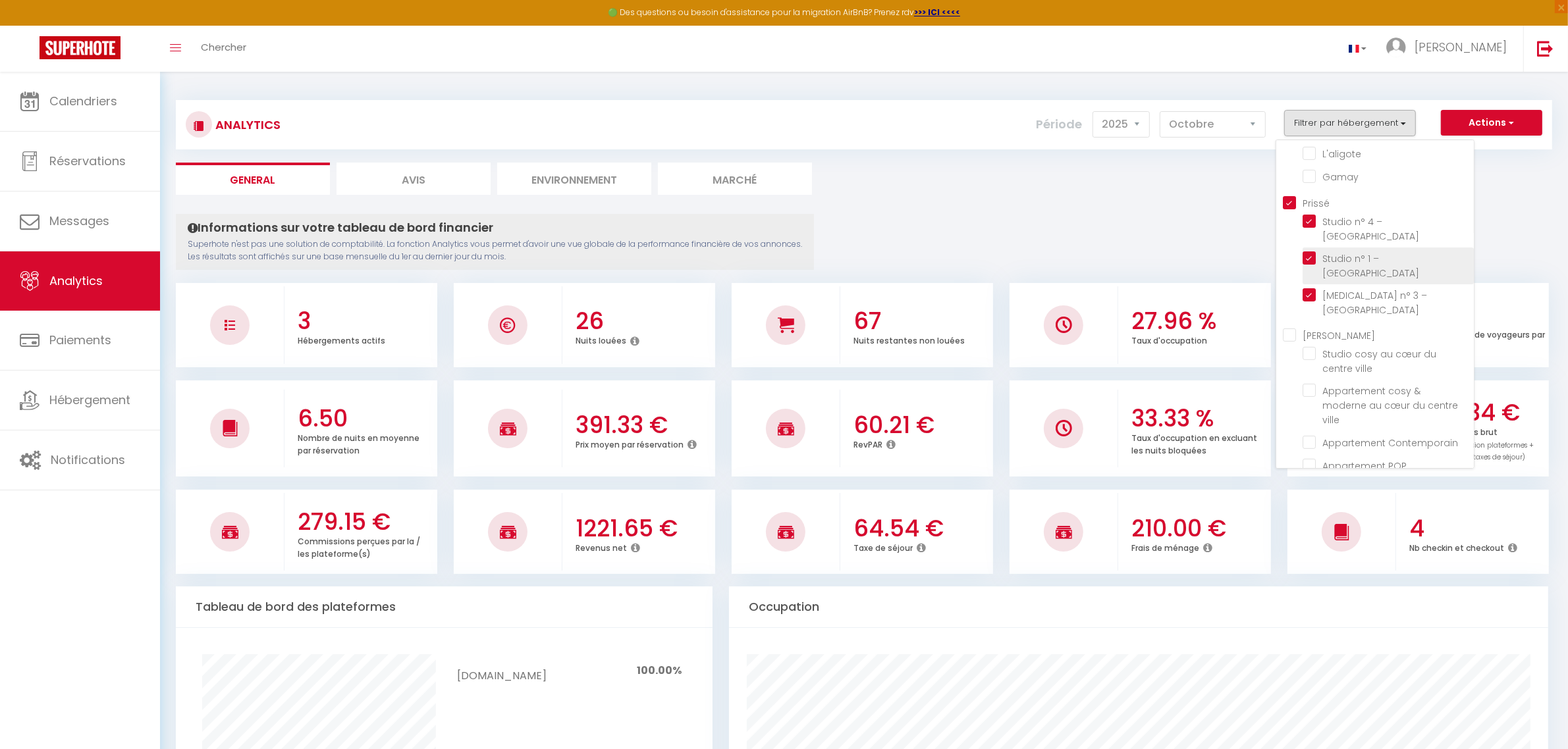
checkbox Perchoir "false"
checkbox vignes "false"
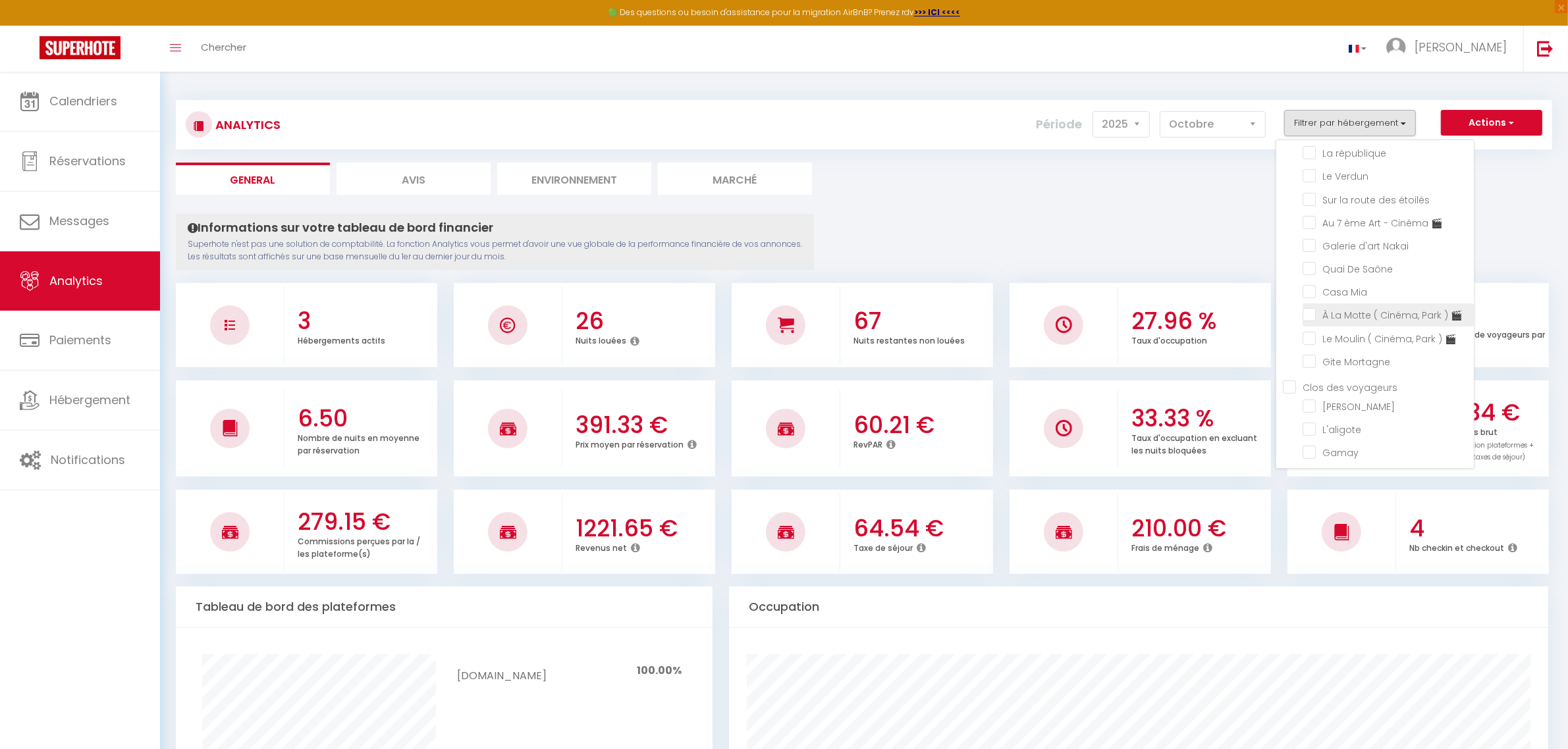
scroll to position [329, 0]
click at [1360, 370] on input "checkbox" at bounding box center [1388, 377] width 171 height 13
checkbox input "true"
checkbox Vincent "false"
checkbox House "false"
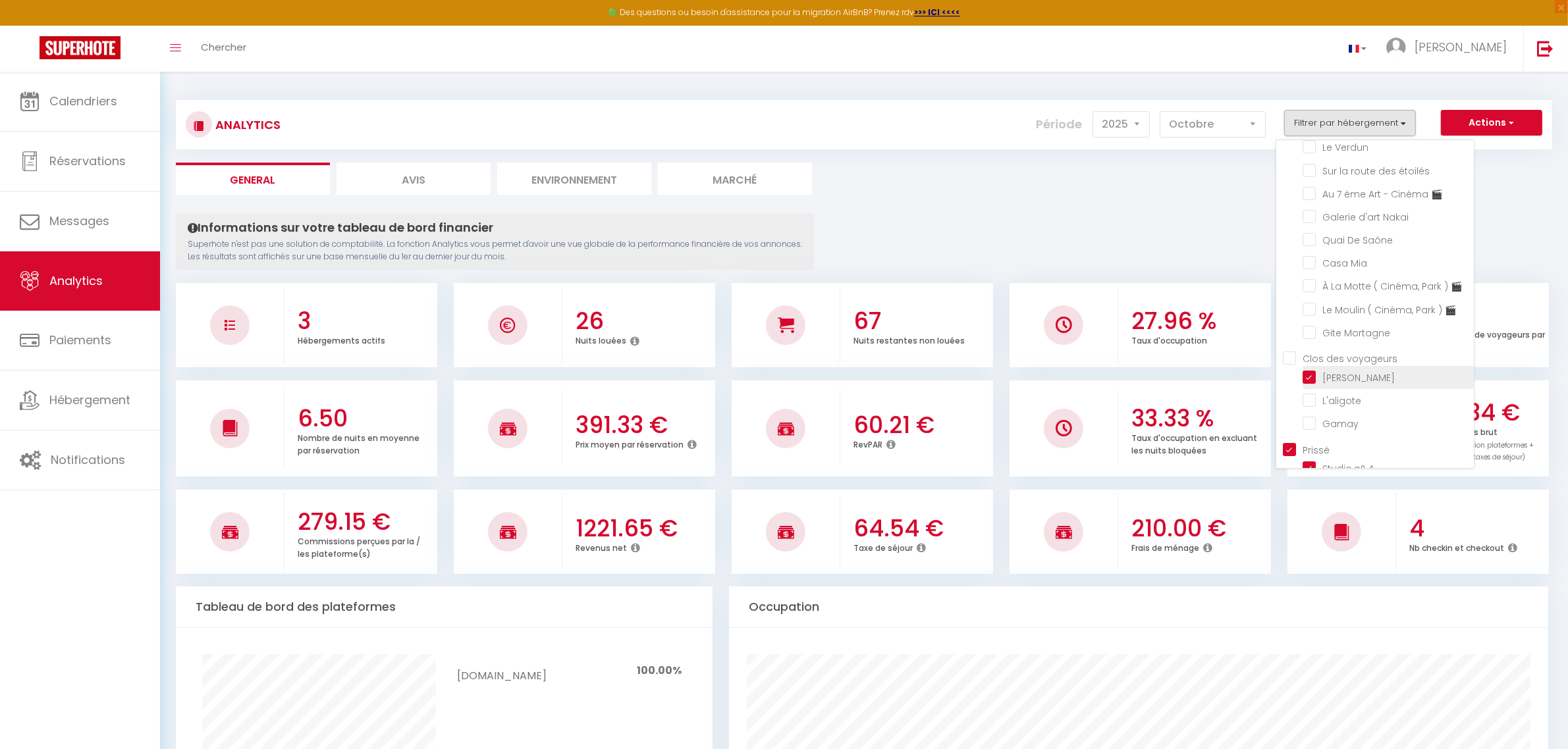
checkbox Poncétys "false"
checkbox Pierre "false"
checkbox Carnot "false"
click at [1317, 122] on button "Filtrer par hébergement" at bounding box center [1349, 123] width 131 height 27
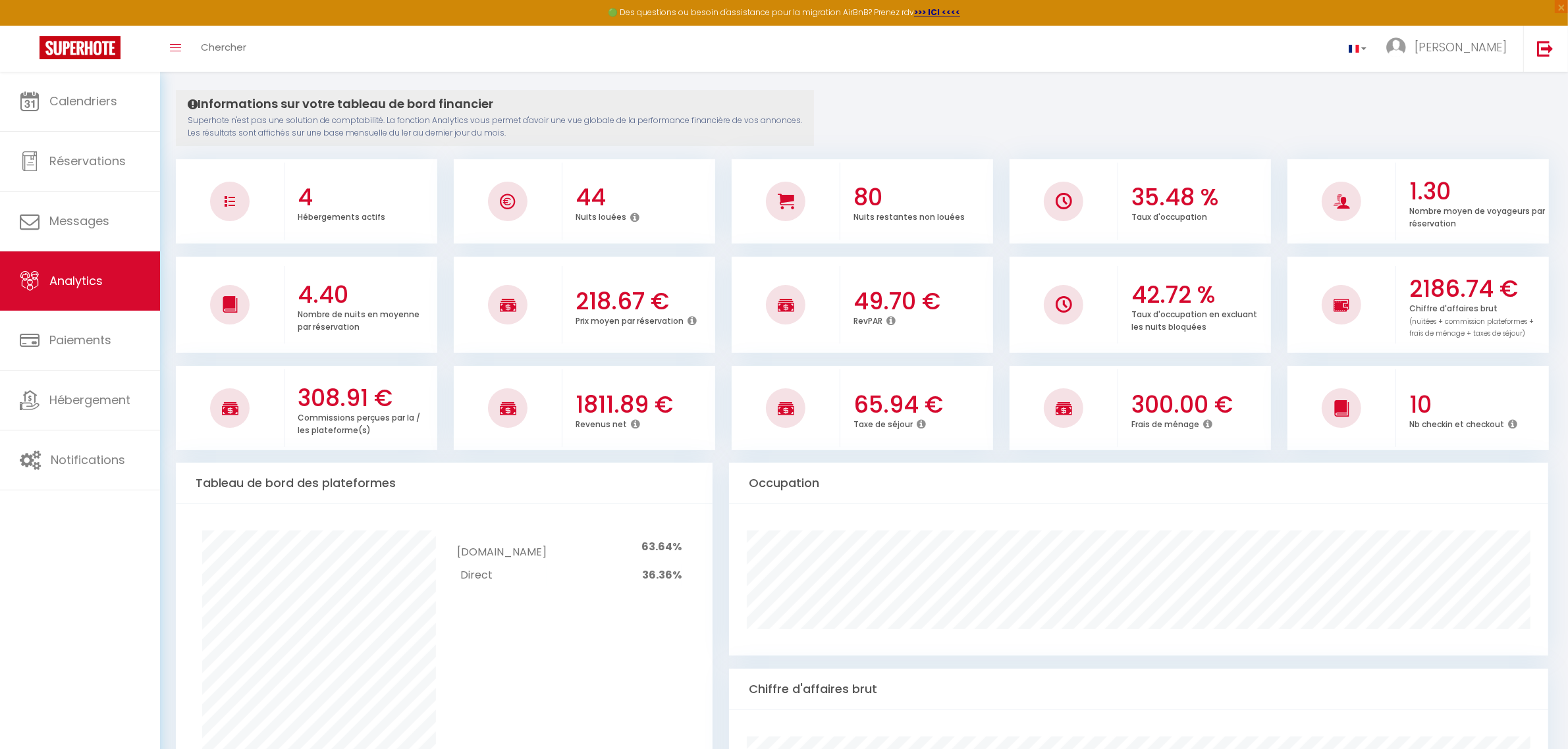
scroll to position [165, 0]
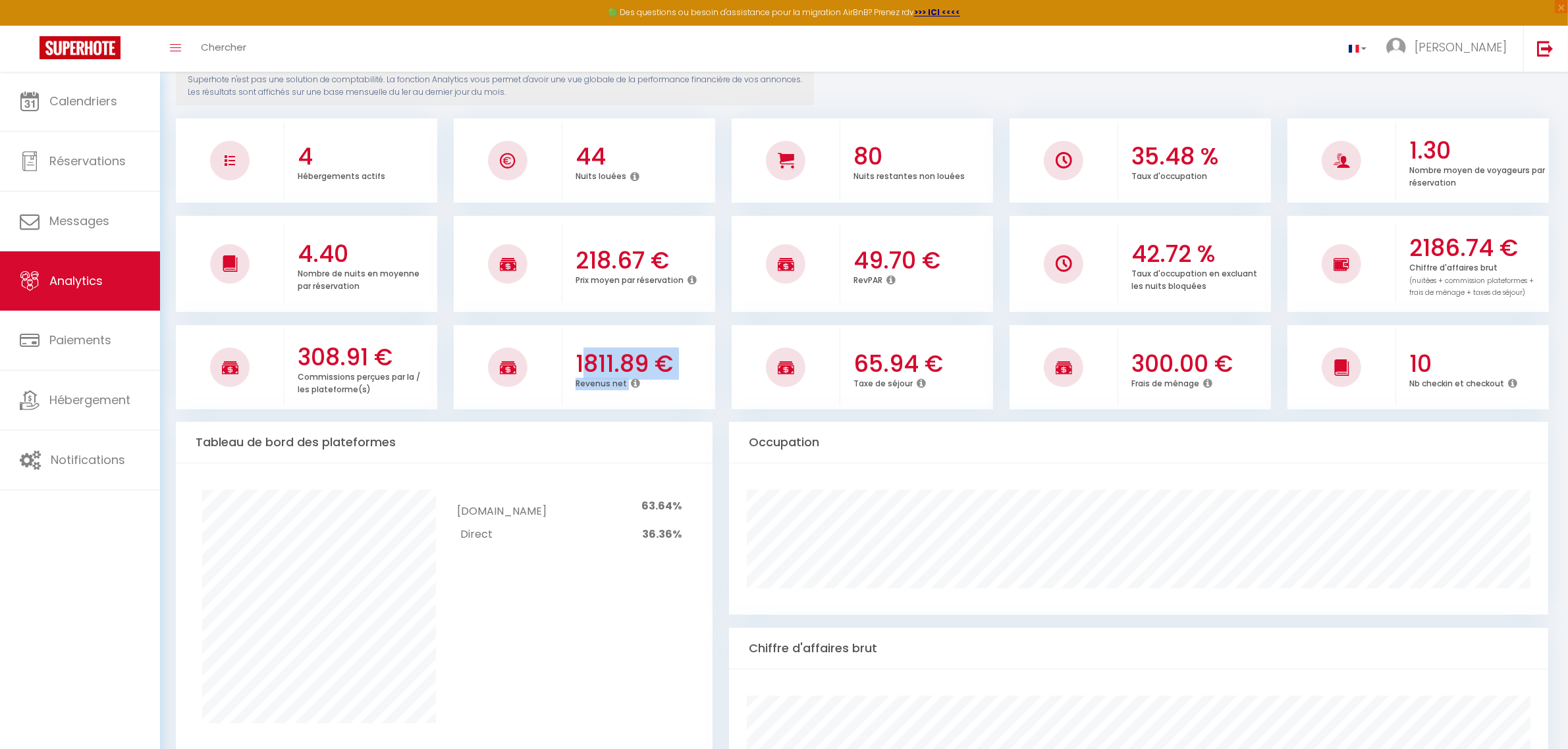
drag, startPoint x: 680, startPoint y: 389, endPoint x: 585, endPoint y: 372, distance: 96.5
click at [585, 372] on div "1811.89 € Revenus net" at bounding box center [639, 368] width 153 height 72
click at [622, 372] on h3 "1811.89 €" at bounding box center [643, 364] width 136 height 28
click at [670, 396] on div "1811.89 € Revenus net" at bounding box center [639, 368] width 153 height 72
click at [605, 399] on div "1811.89 € Revenus net" at bounding box center [639, 368] width 153 height 72
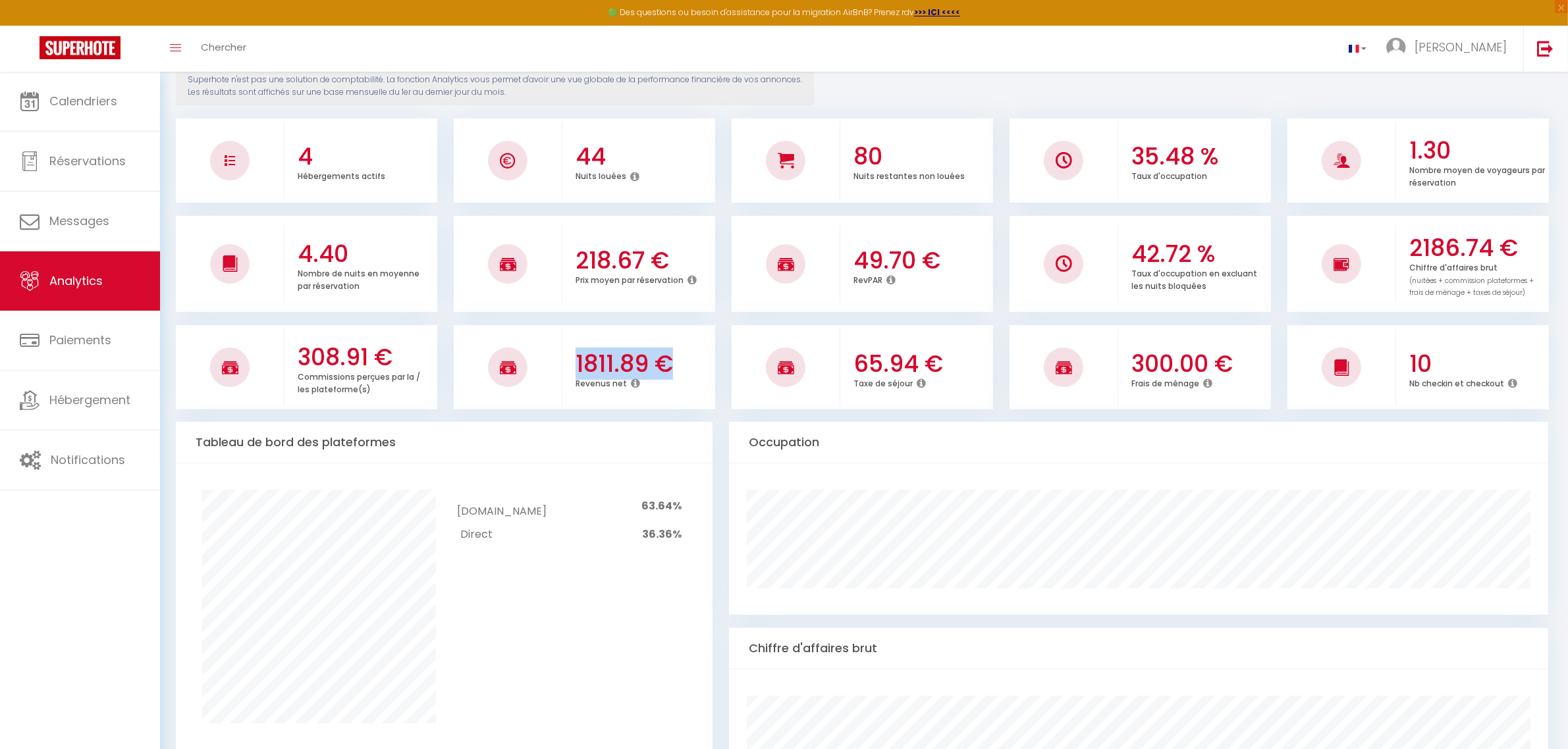
drag, startPoint x: 568, startPoint y: 363, endPoint x: 665, endPoint y: 367, distance: 97.1
click at [665, 367] on div "1811.89 € Revenus net" at bounding box center [639, 368] width 153 height 72
click at [690, 351] on h3 "1811.89 €" at bounding box center [643, 364] width 136 height 28
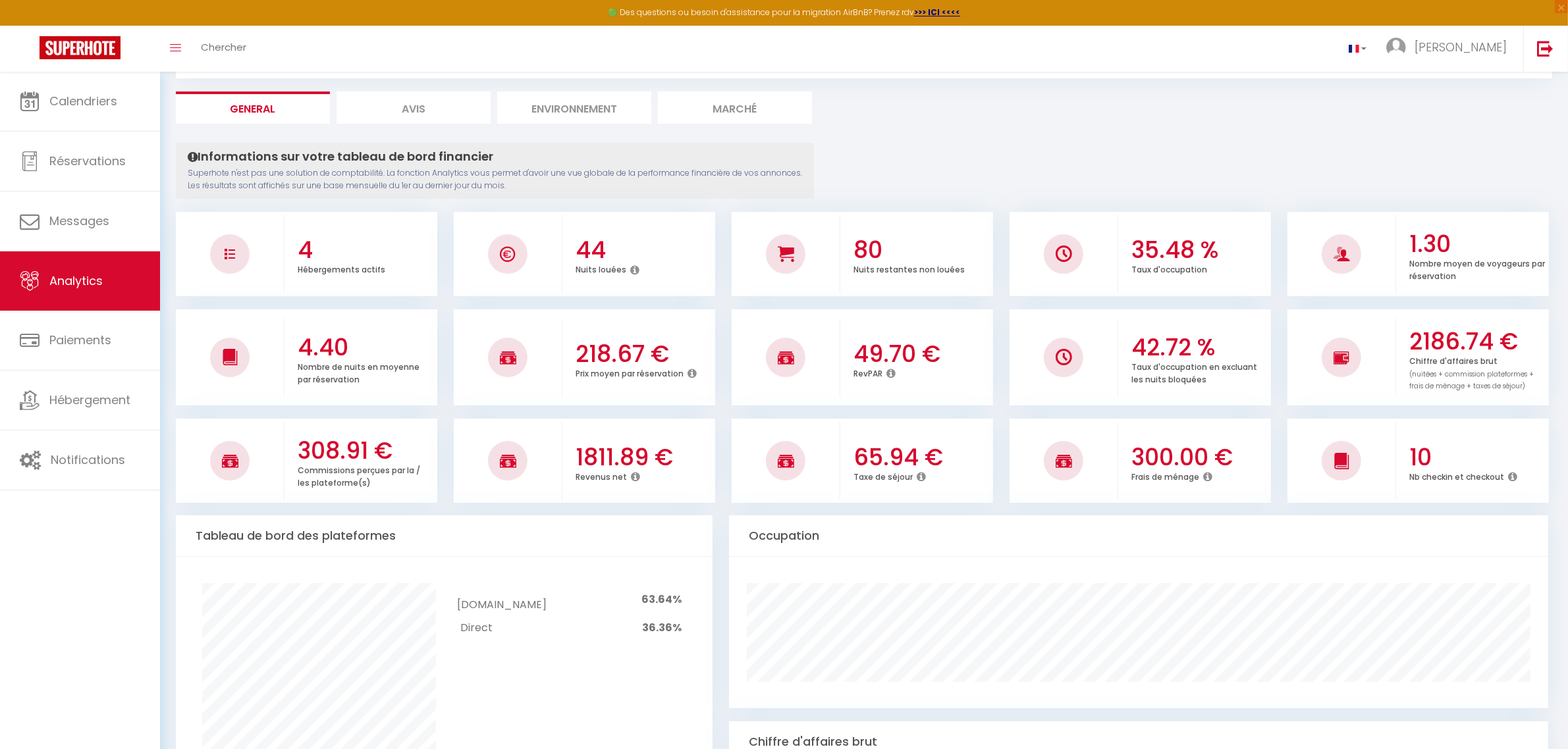
scroll to position [0, 0]
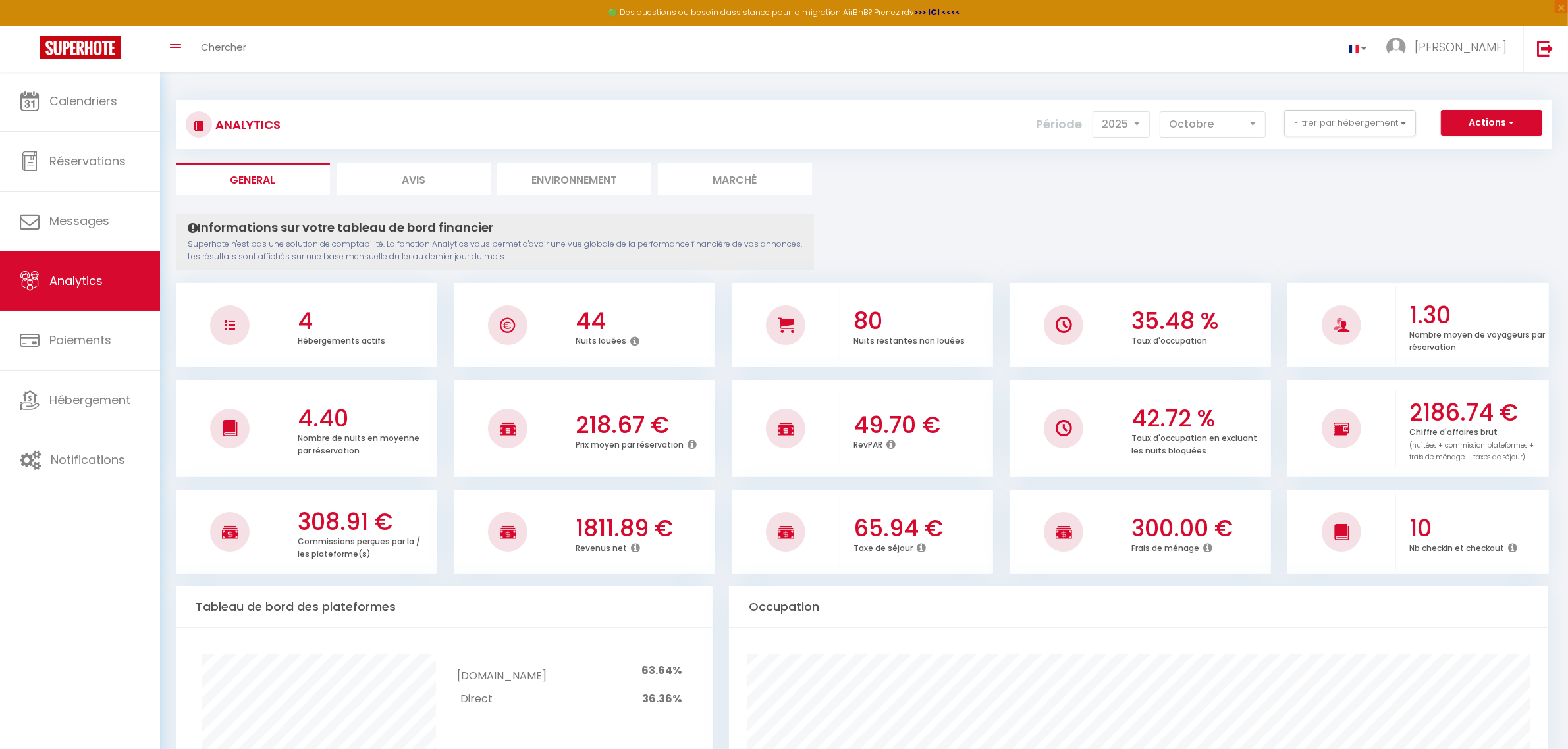
click at [1200, 107] on div "Analytics Actions Génération SuperConciergerie Génération SuperAnalyzer Générat…" at bounding box center [863, 125] width 1376 height 50
click at [1207, 112] on select "[PERSON_NAME] Mars [PERSON_NAME] Juin Juillet Août Septembre Octobre Novembre D…" at bounding box center [1211, 124] width 106 height 27
click at [1322, 116] on button "Filtrer par hébergement" at bounding box center [1349, 123] width 131 height 27
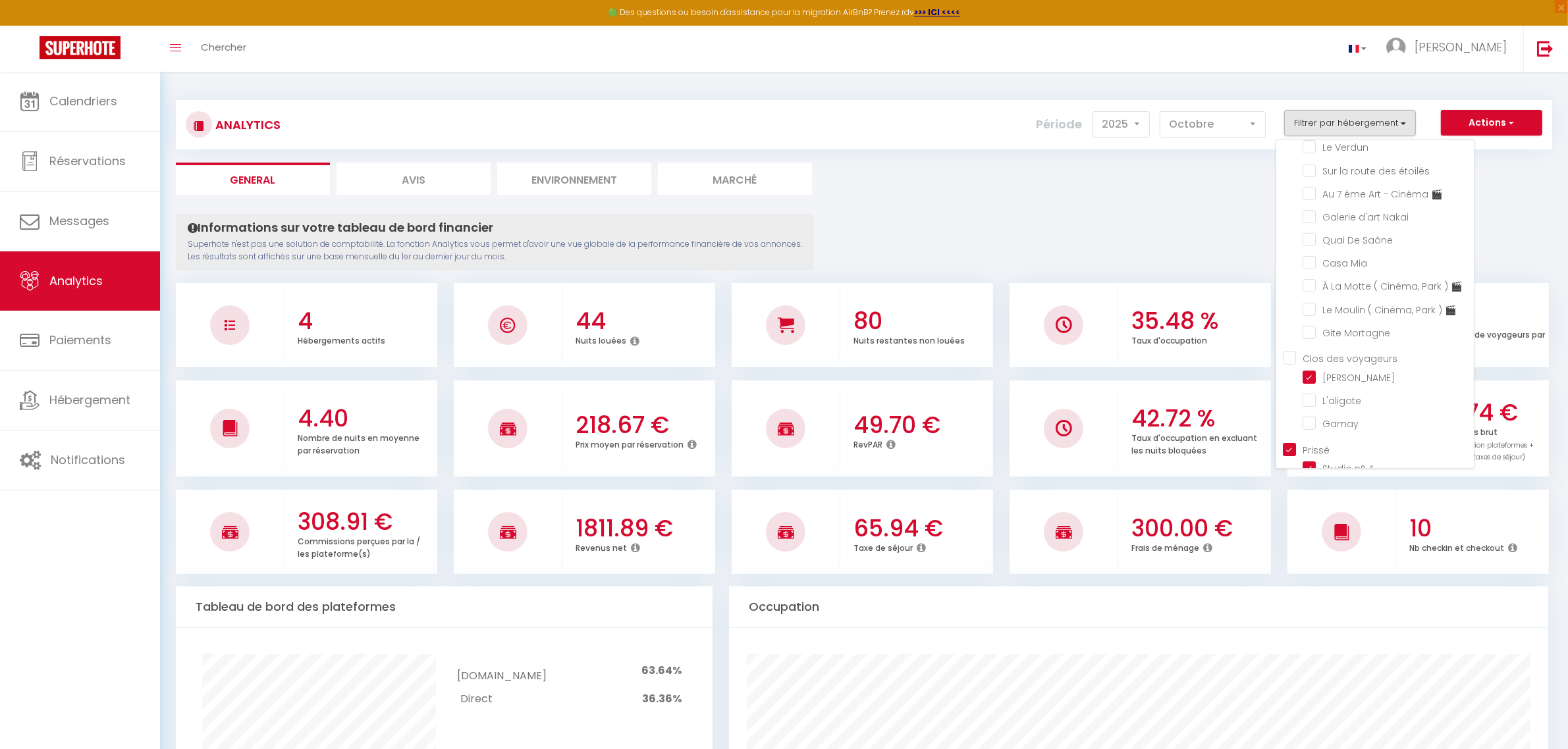
click at [1298, 351] on voyageurs "Clos des voyageurs" at bounding box center [1378, 357] width 191 height 13
click at [1294, 351] on voyageurs "Clos des voyageurs" at bounding box center [1378, 357] width 191 height 13
click at [1290, 442] on input "Prissé" at bounding box center [1378, 448] width 191 height 13
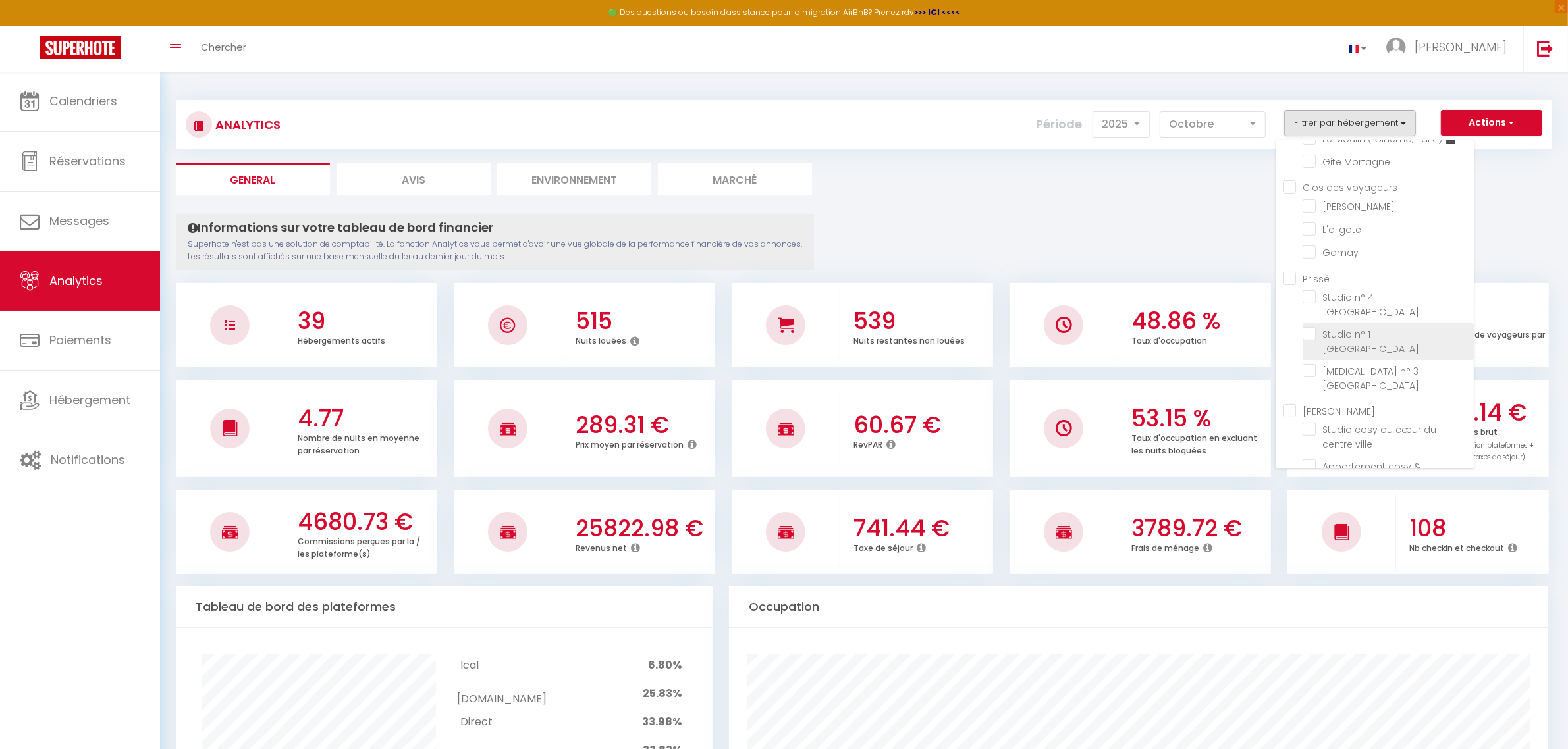
scroll to position [494, 0]
click at [1340, 252] on input "checkbox" at bounding box center [1388, 258] width 171 height 13
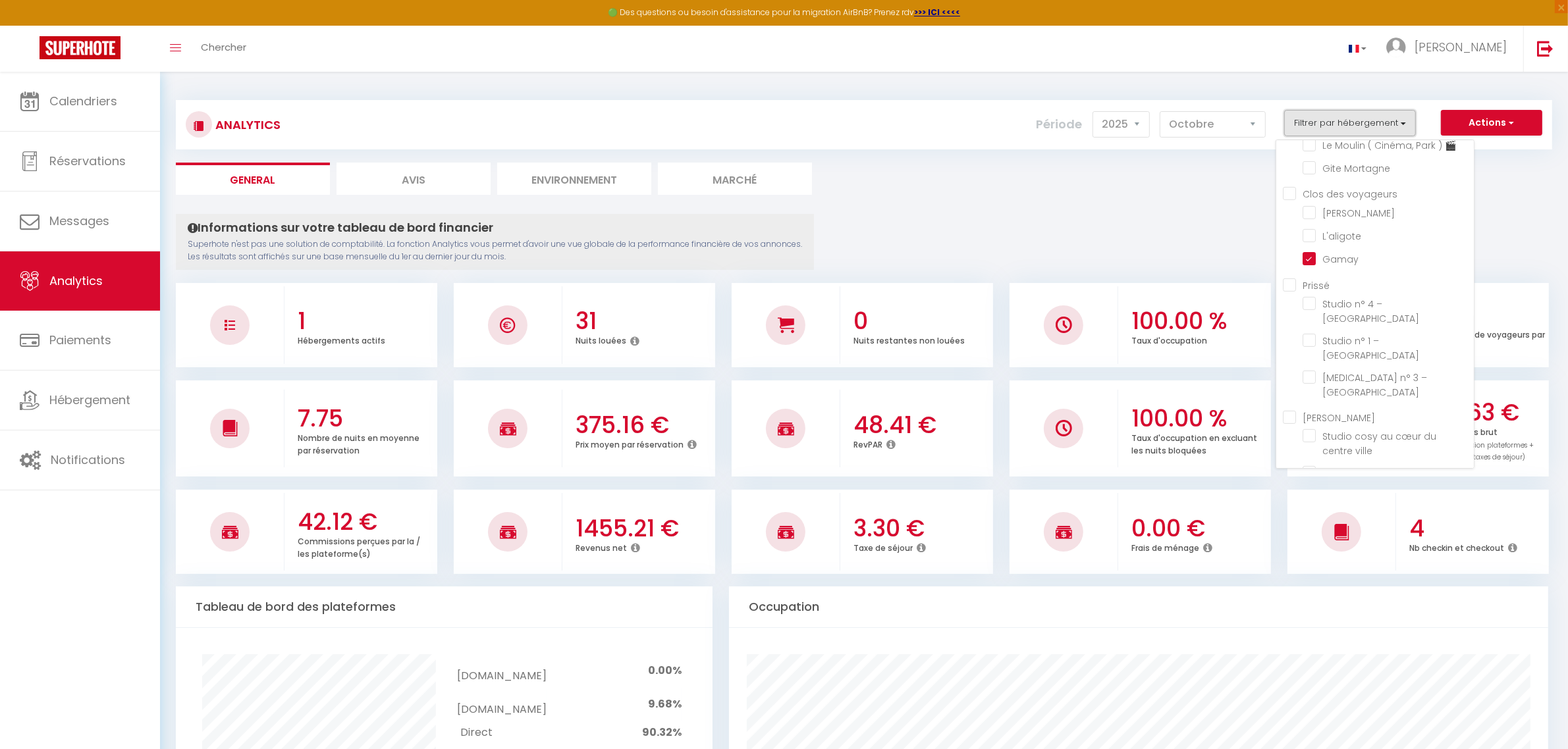
click at [1357, 117] on button "Filtrer par hébergement" at bounding box center [1349, 123] width 131 height 27
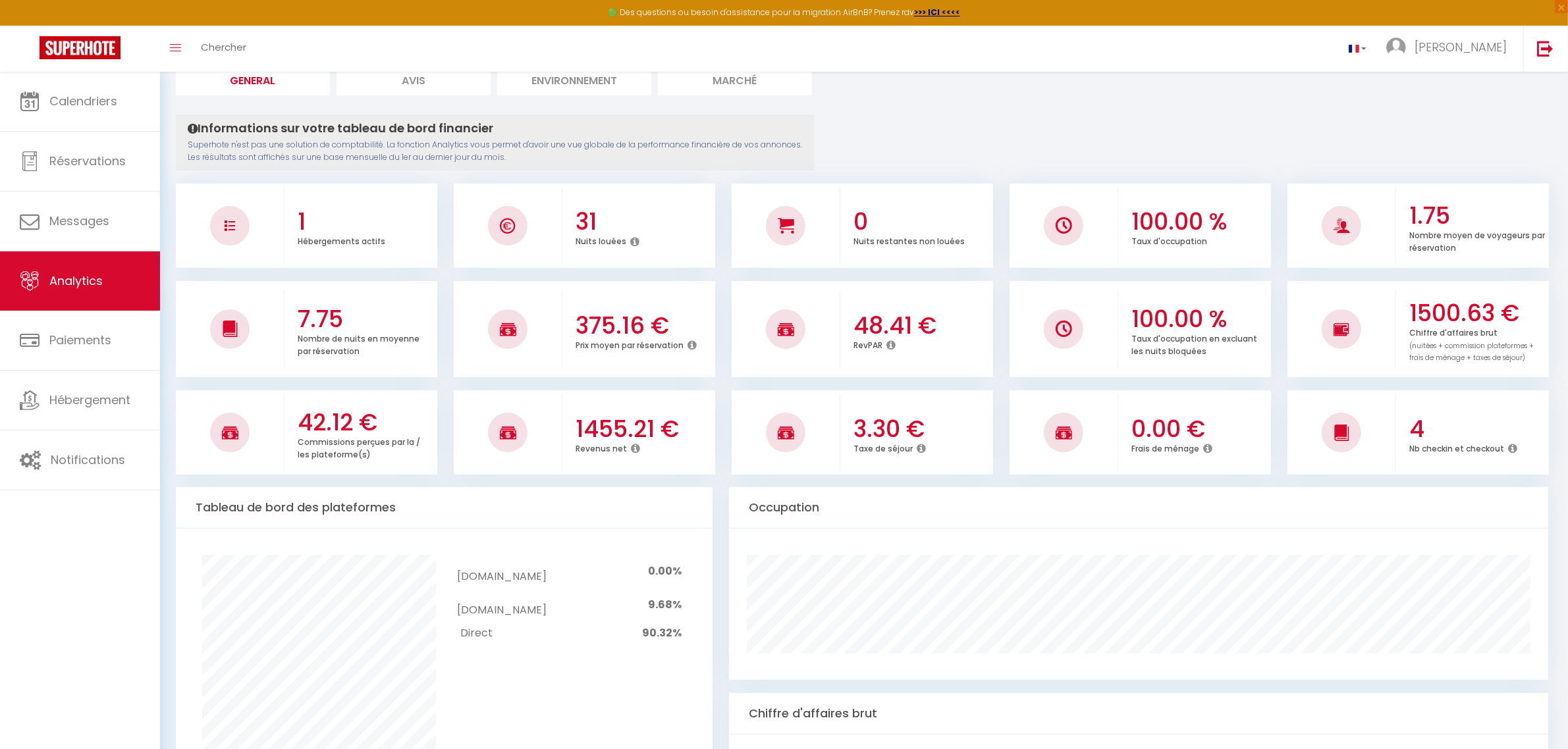
scroll to position [0, 0]
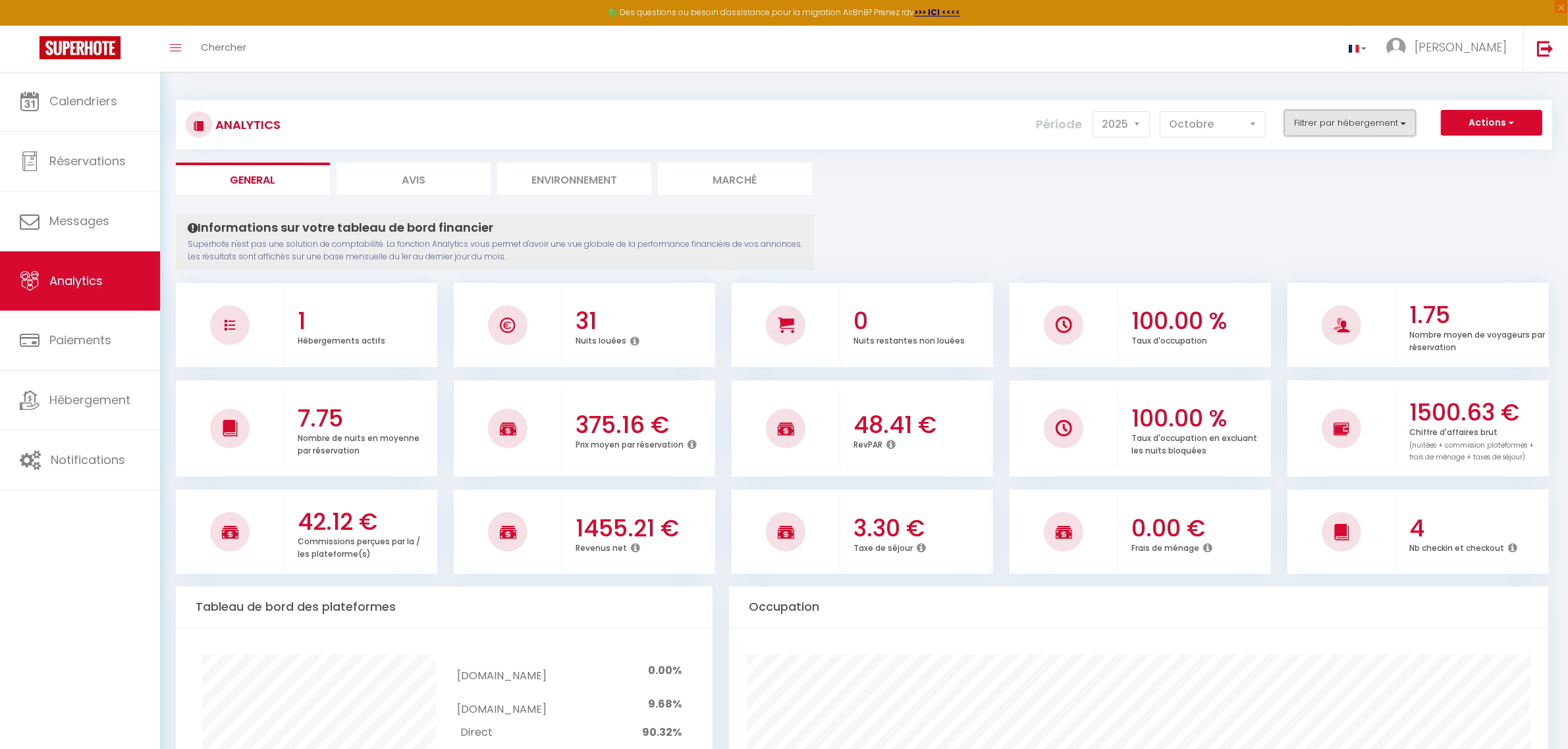
click at [1337, 133] on button "Filtrer par hébergement" at bounding box center [1349, 123] width 131 height 27
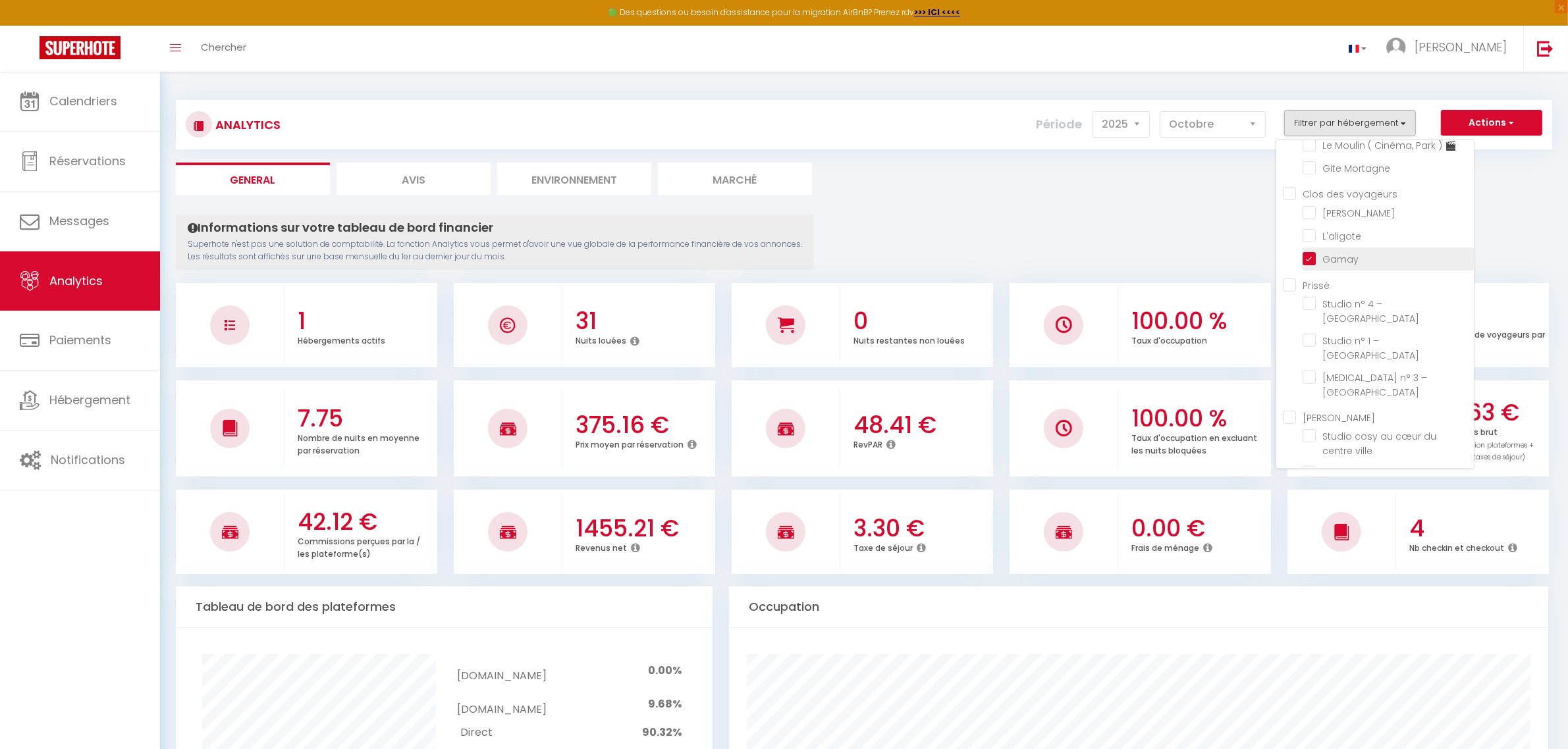
click at [1342, 252] on input "checkbox" at bounding box center [1388, 258] width 171 height 13
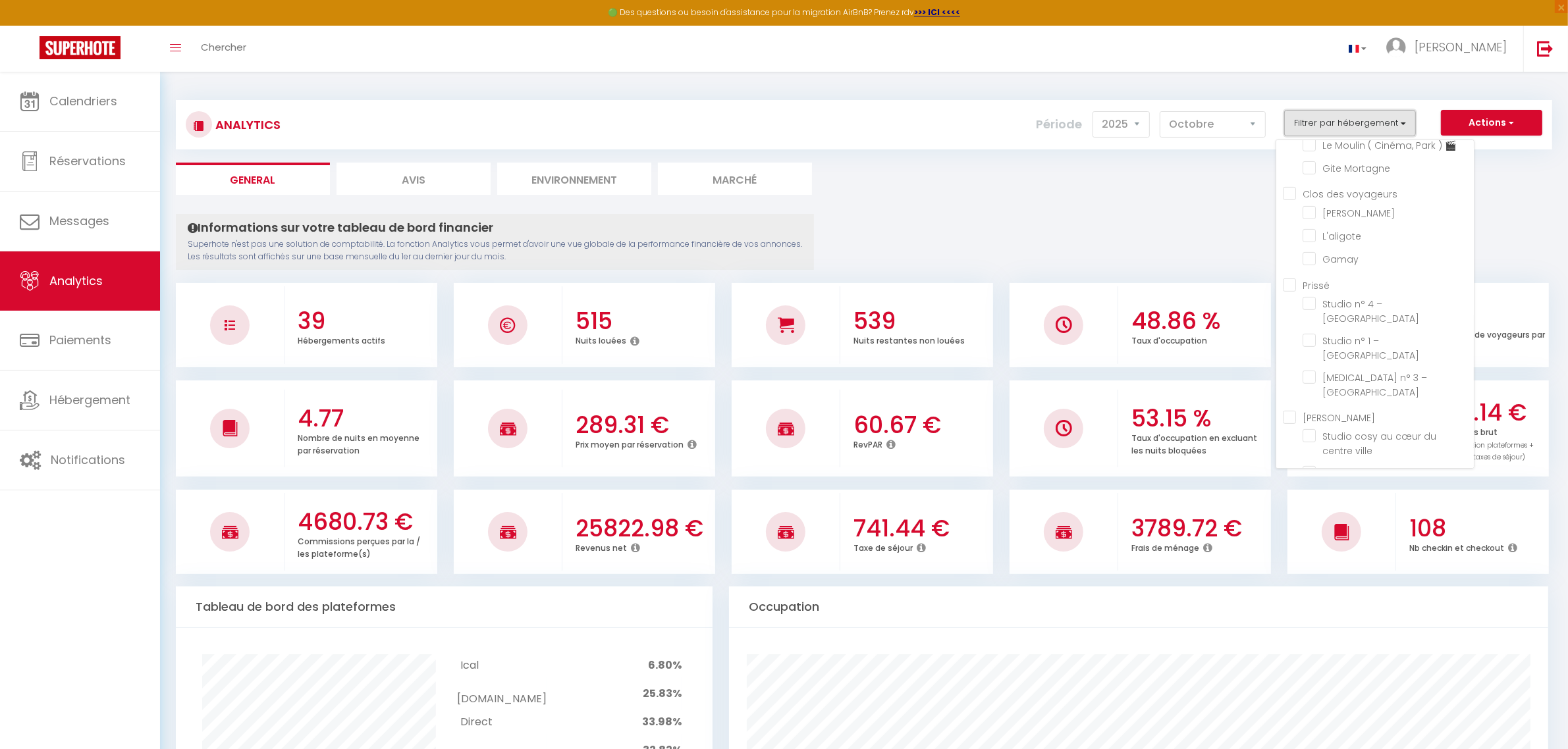
click at [1311, 116] on button "Filtrer par hébergement" at bounding box center [1349, 123] width 131 height 27
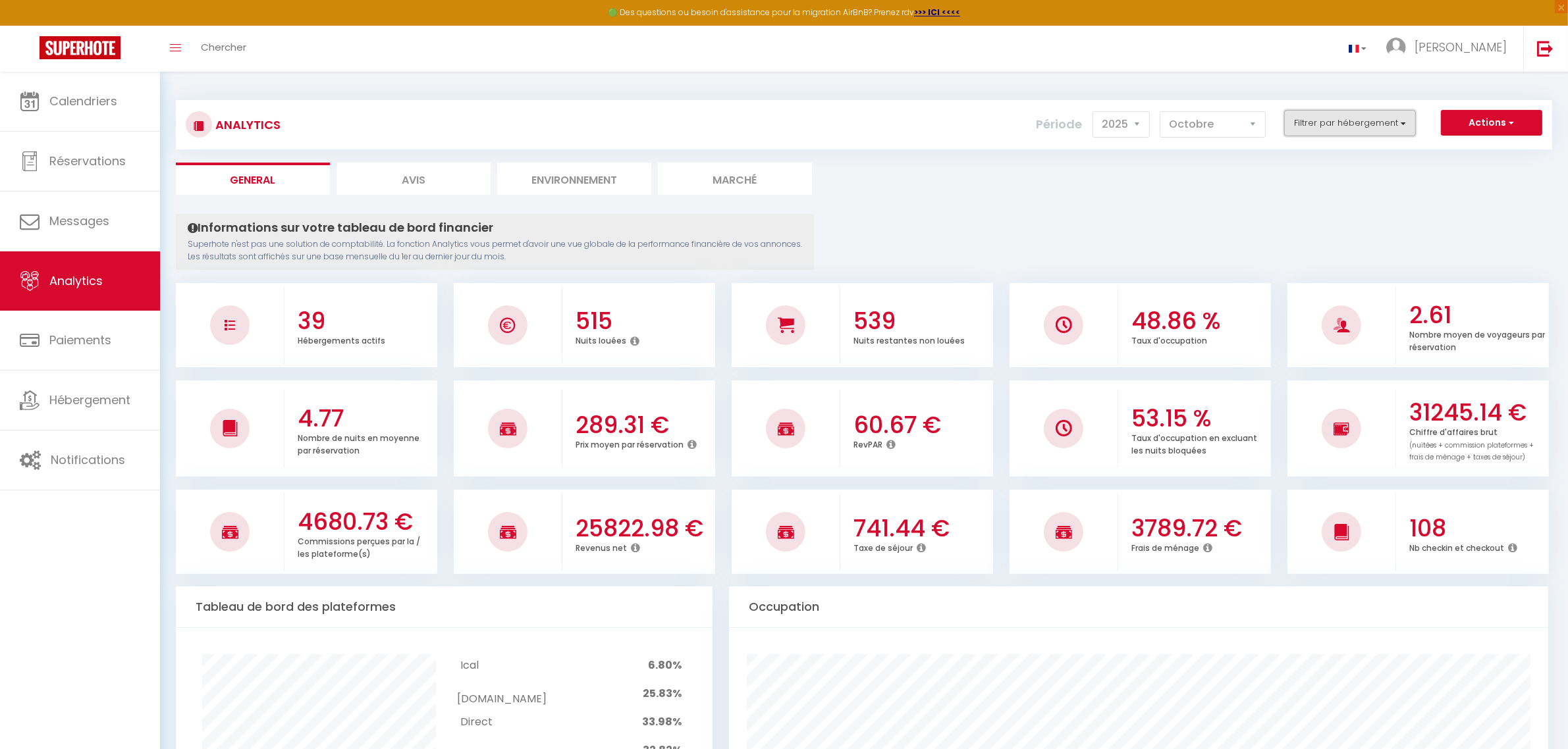
click at [1312, 131] on button "Filtrer par hébergement" at bounding box center [1349, 123] width 131 height 27
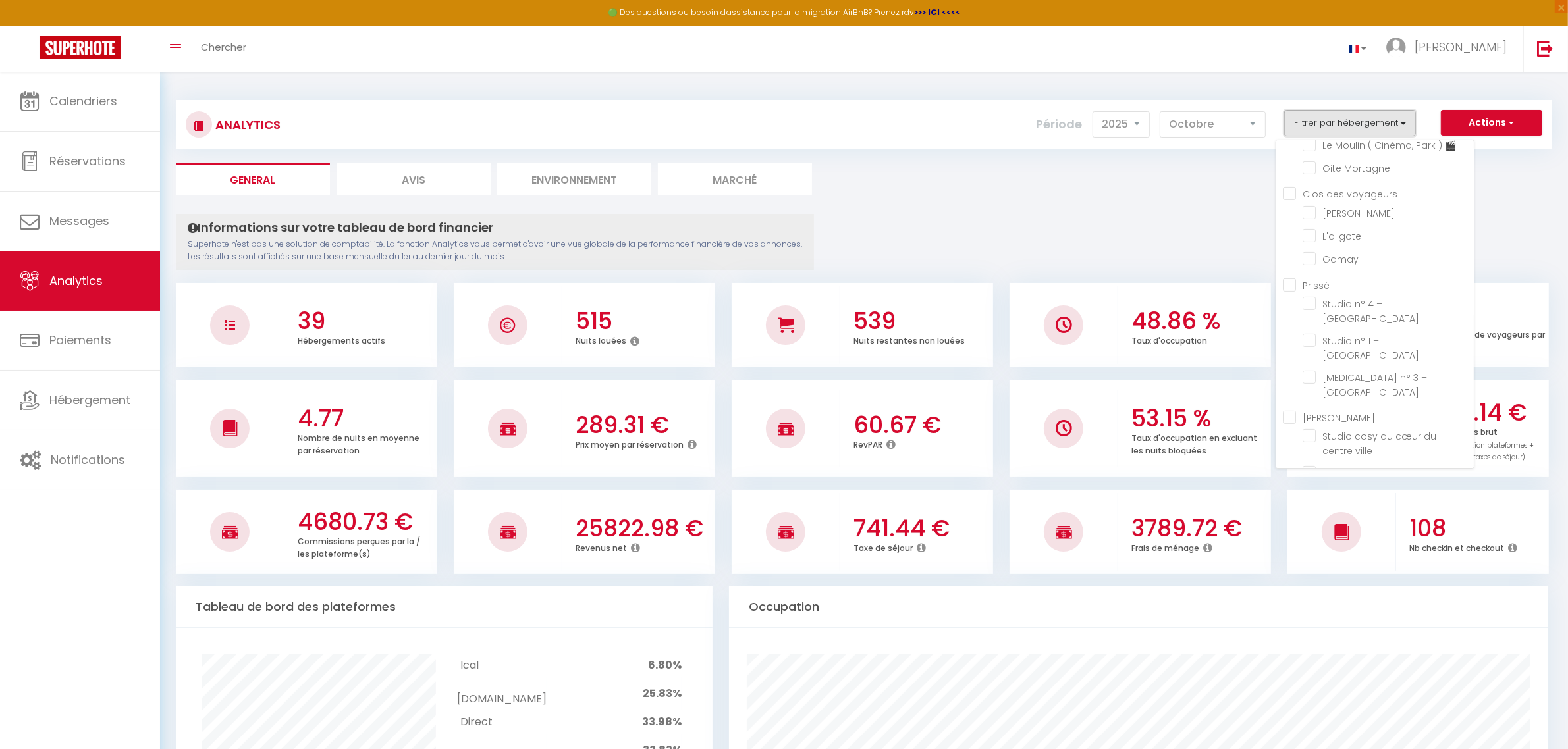
click at [1315, 125] on button "Filtrer par hébergement" at bounding box center [1349, 123] width 131 height 27
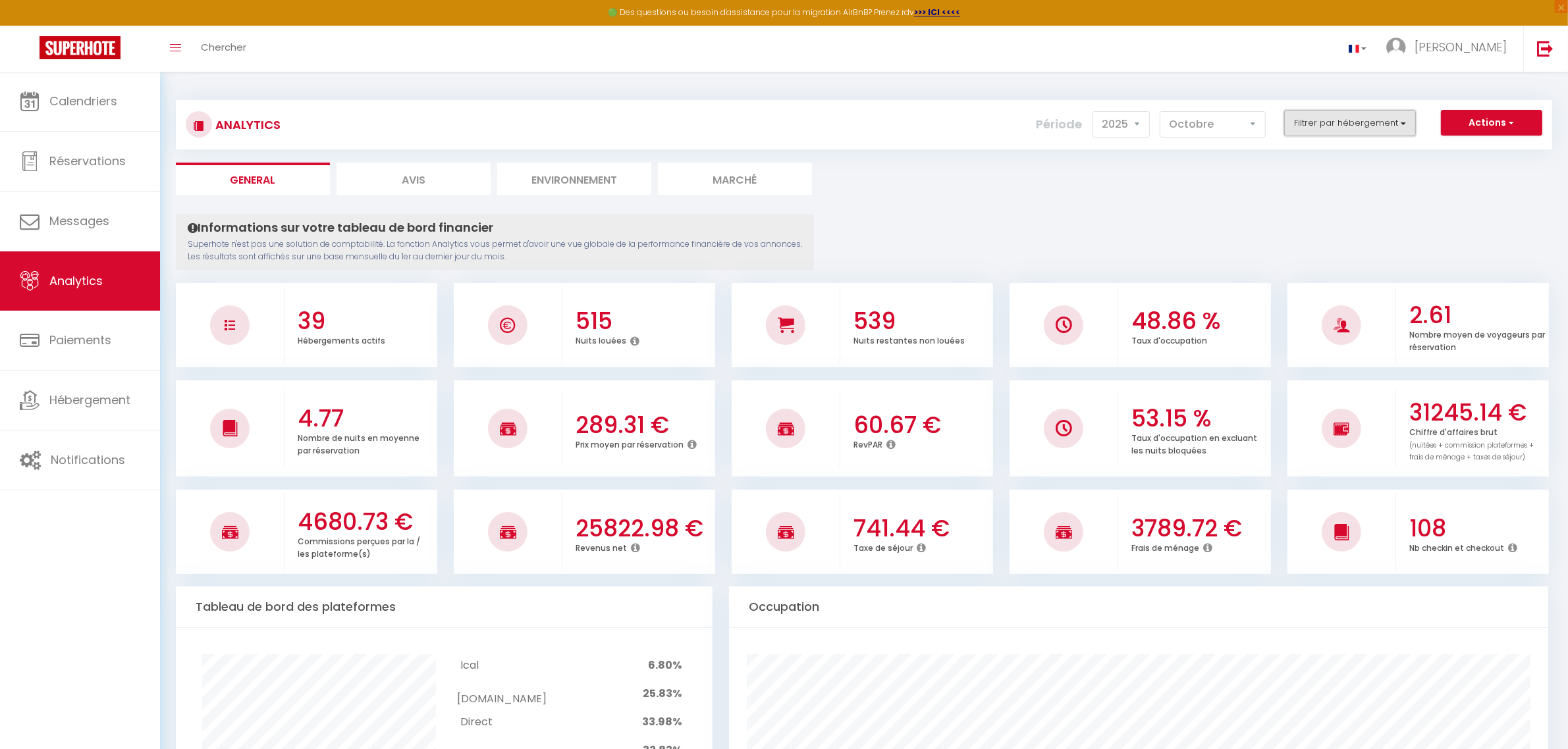
click at [1315, 125] on button "Filtrer par hébergement" at bounding box center [1349, 123] width 131 height 27
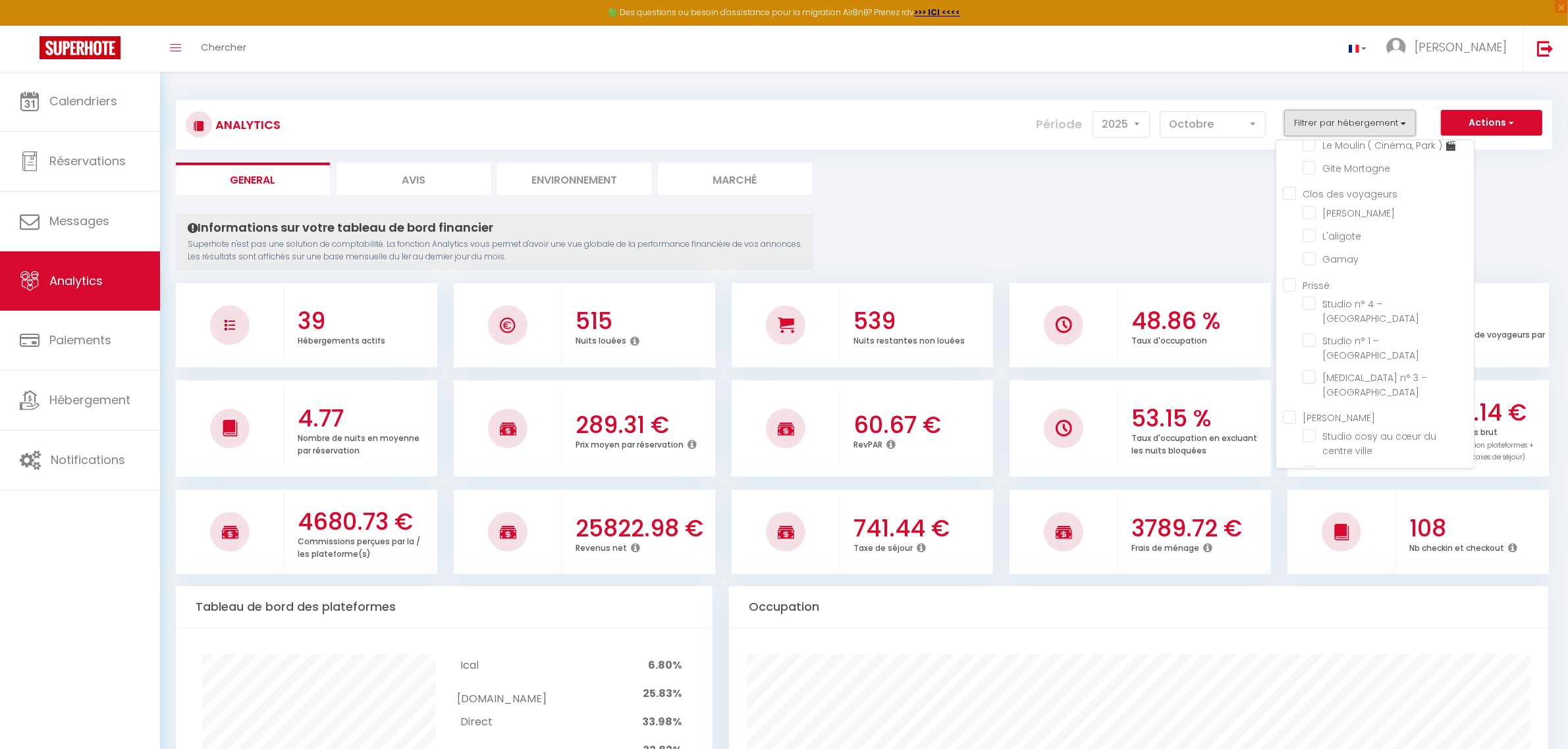
click at [1315, 125] on button "Filtrer par hébergement" at bounding box center [1349, 123] width 131 height 27
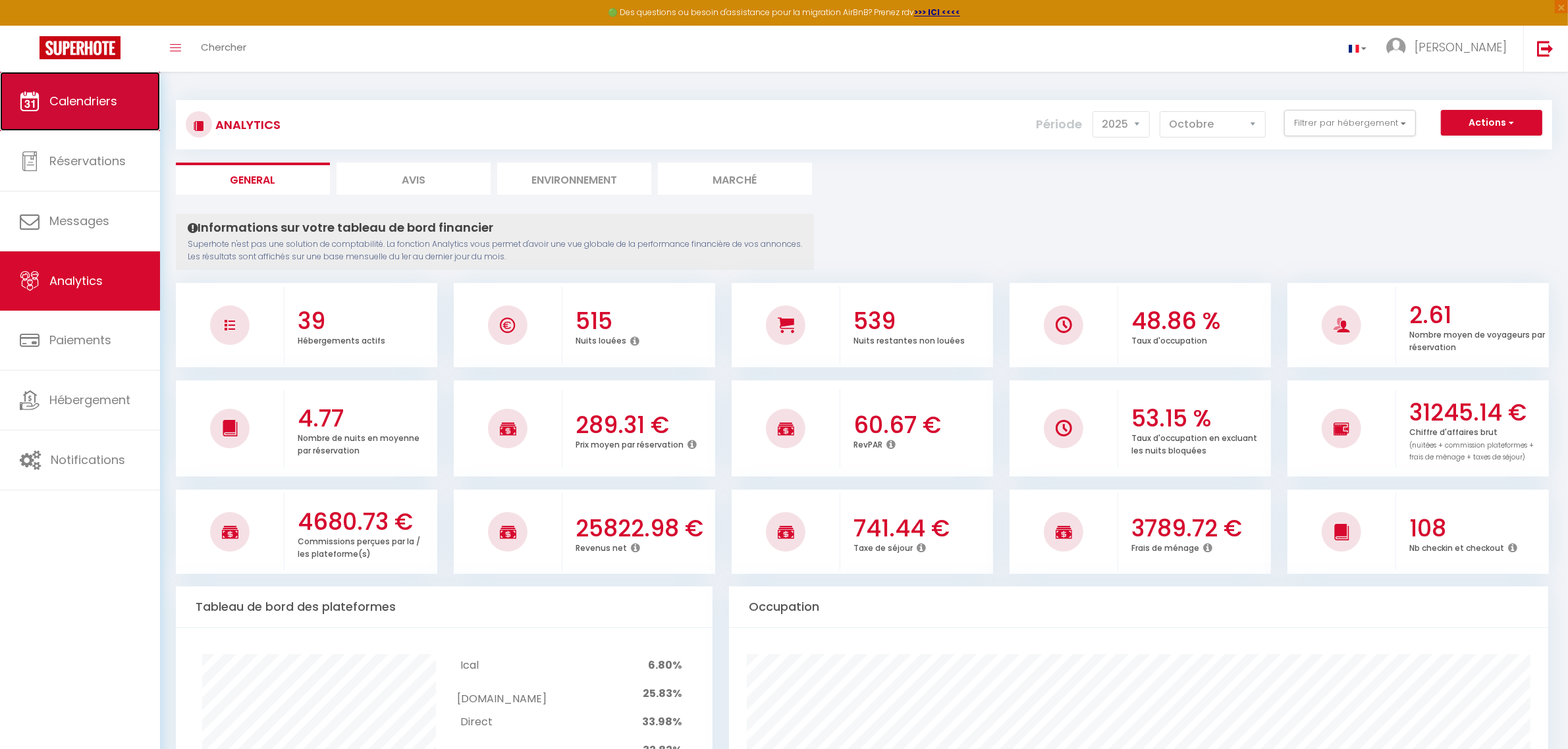
click at [94, 93] on span "Calendriers" at bounding box center [84, 101] width 68 height 17
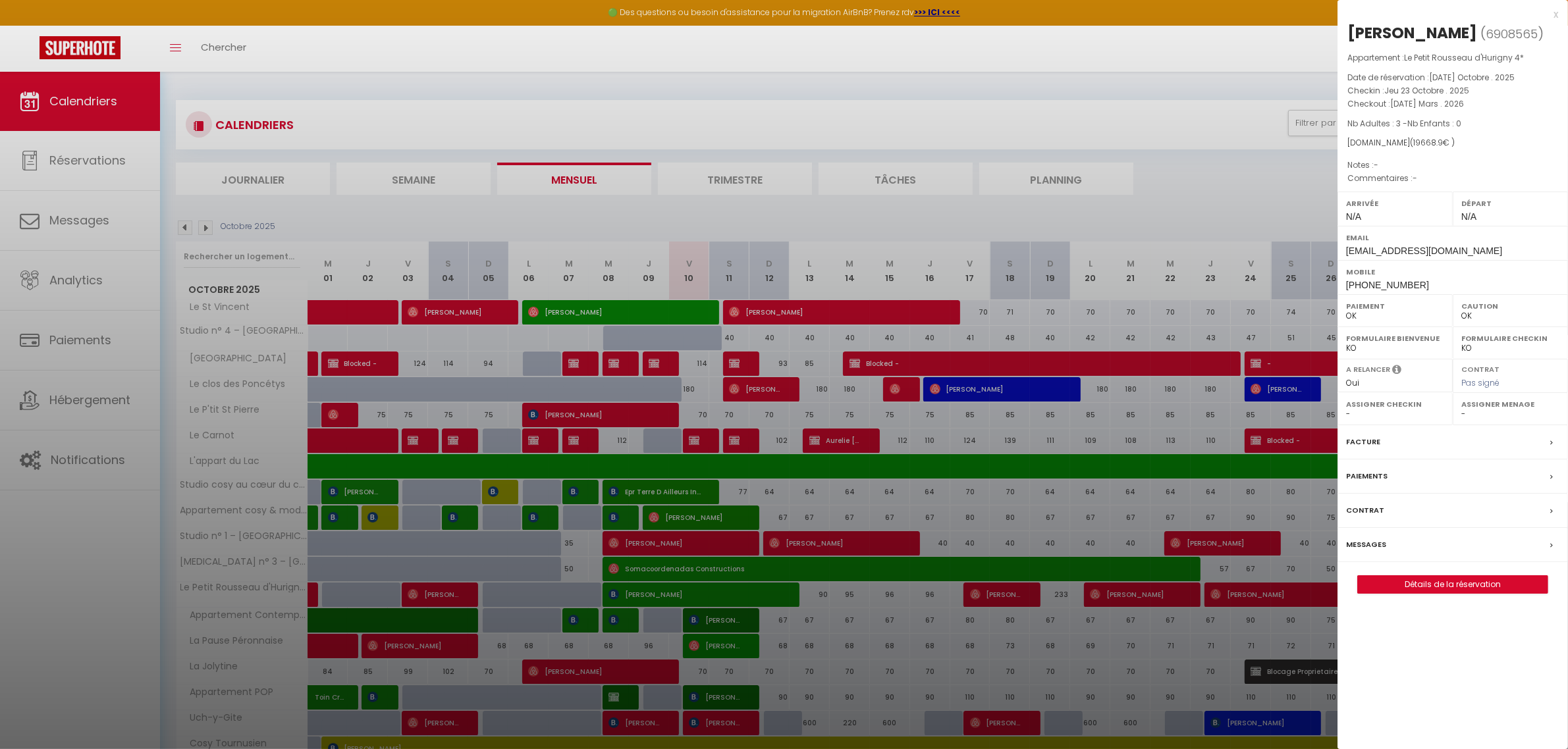
click at [1060, 101] on div at bounding box center [784, 374] width 1568 height 749
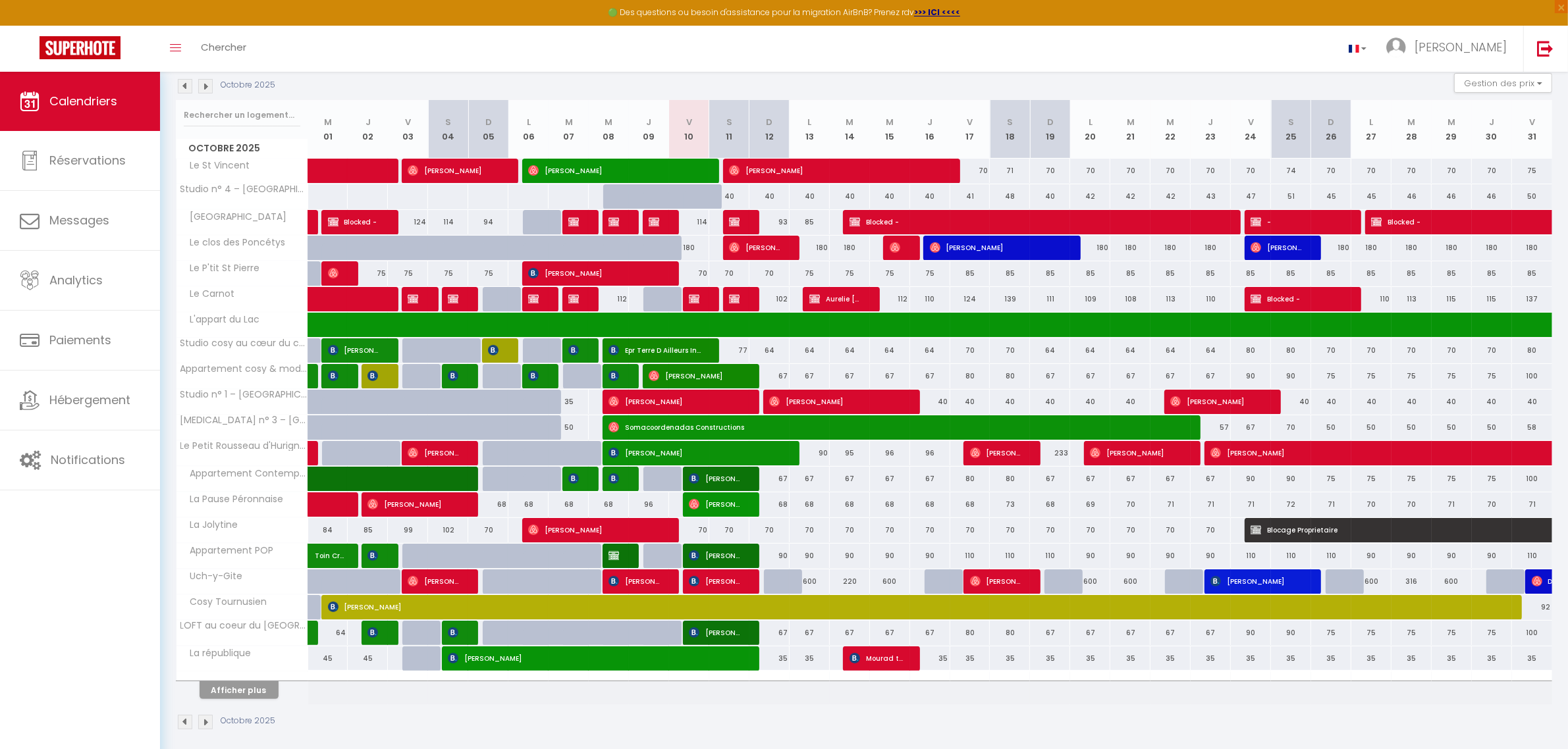
scroll to position [153, 0]
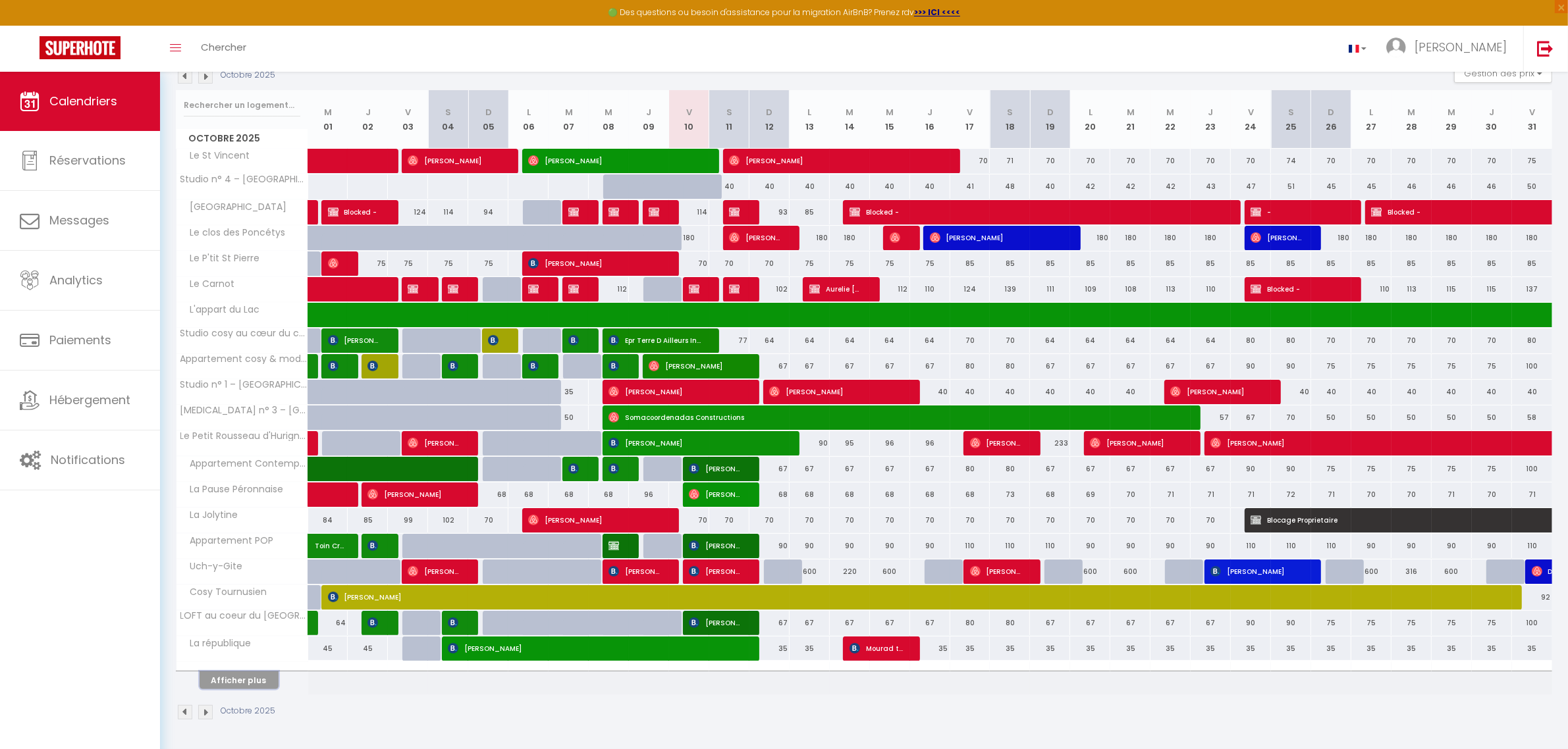
click at [244, 682] on button "Afficher plus" at bounding box center [239, 680] width 79 height 17
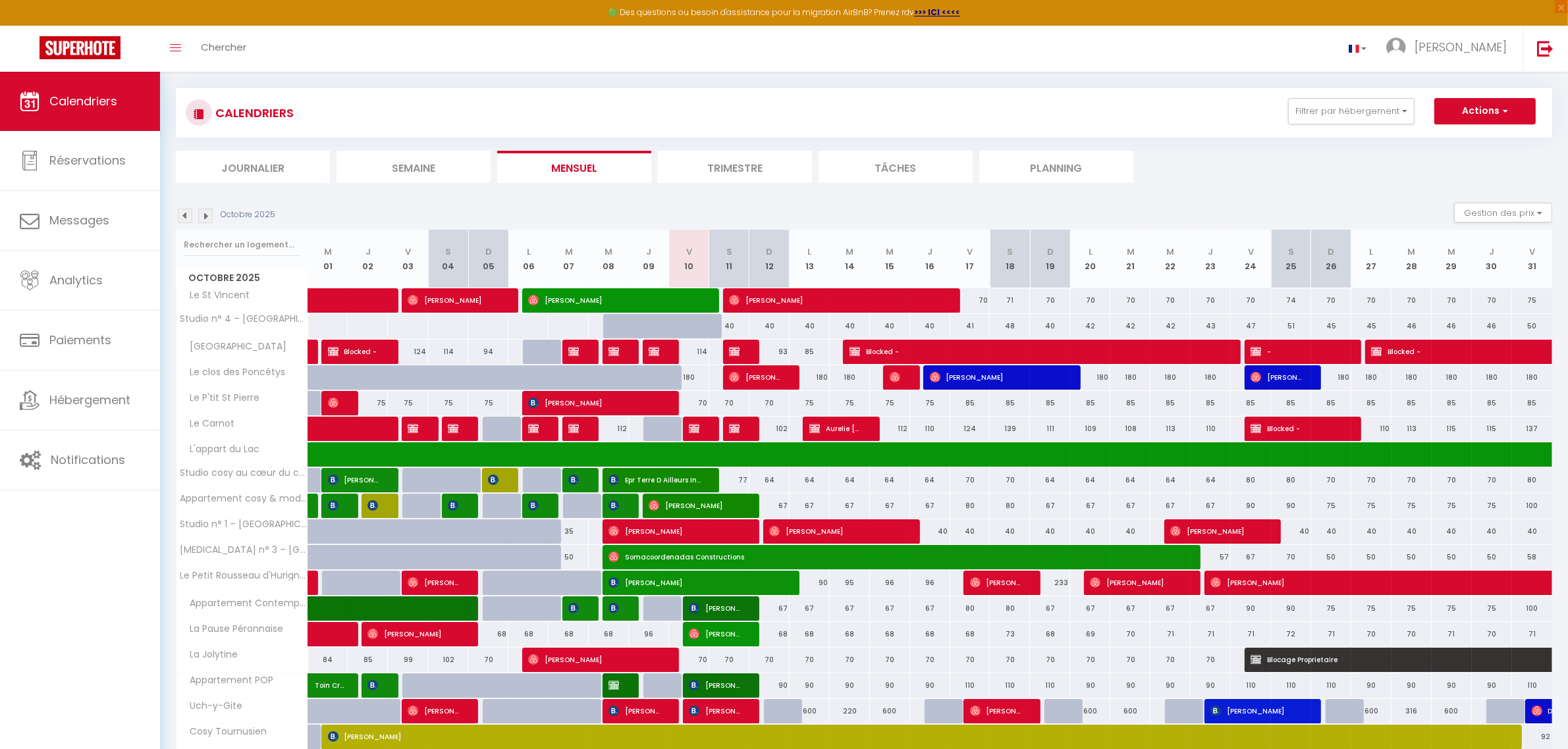
scroll to position [0, 0]
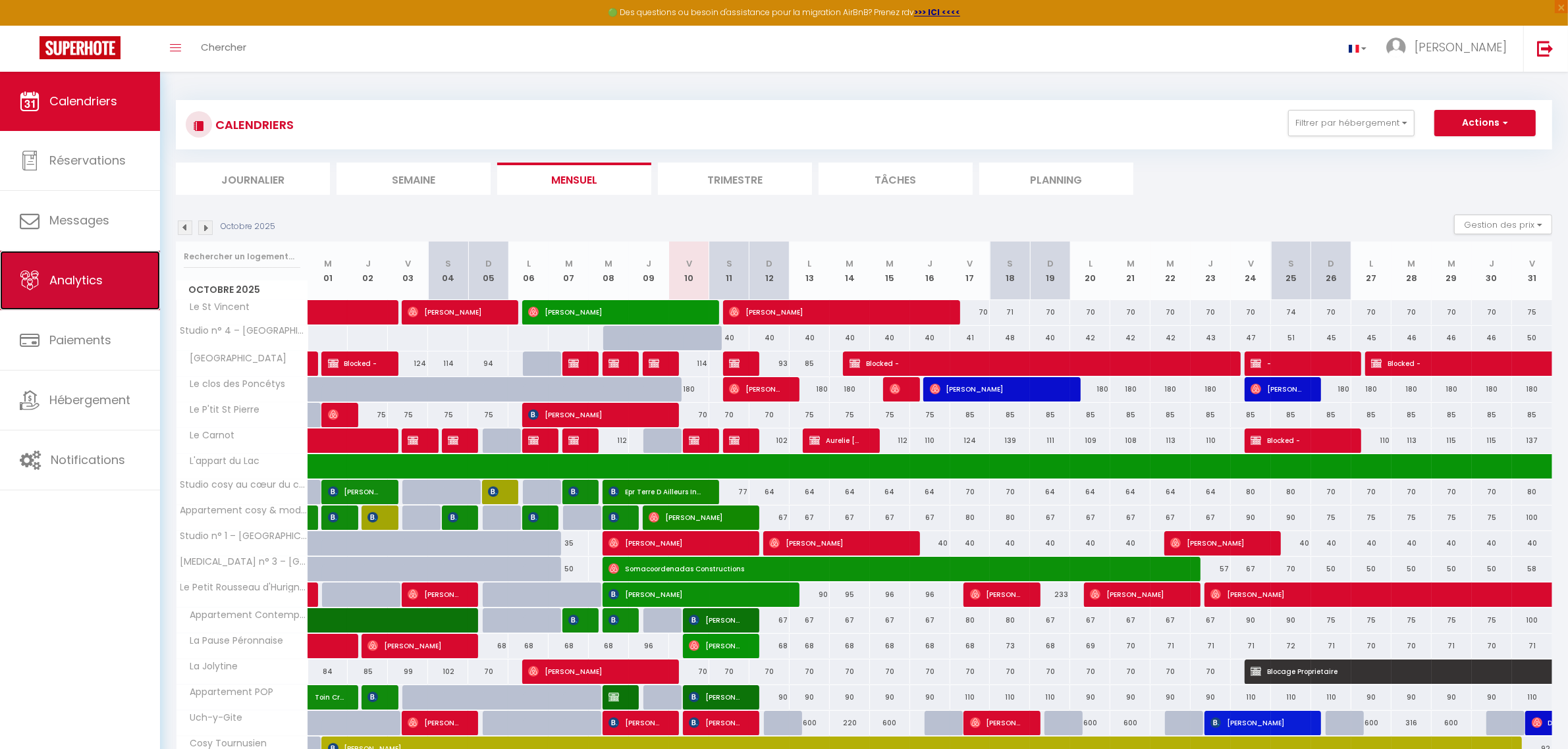
click at [62, 282] on span "Analytics" at bounding box center [76, 280] width 53 height 17
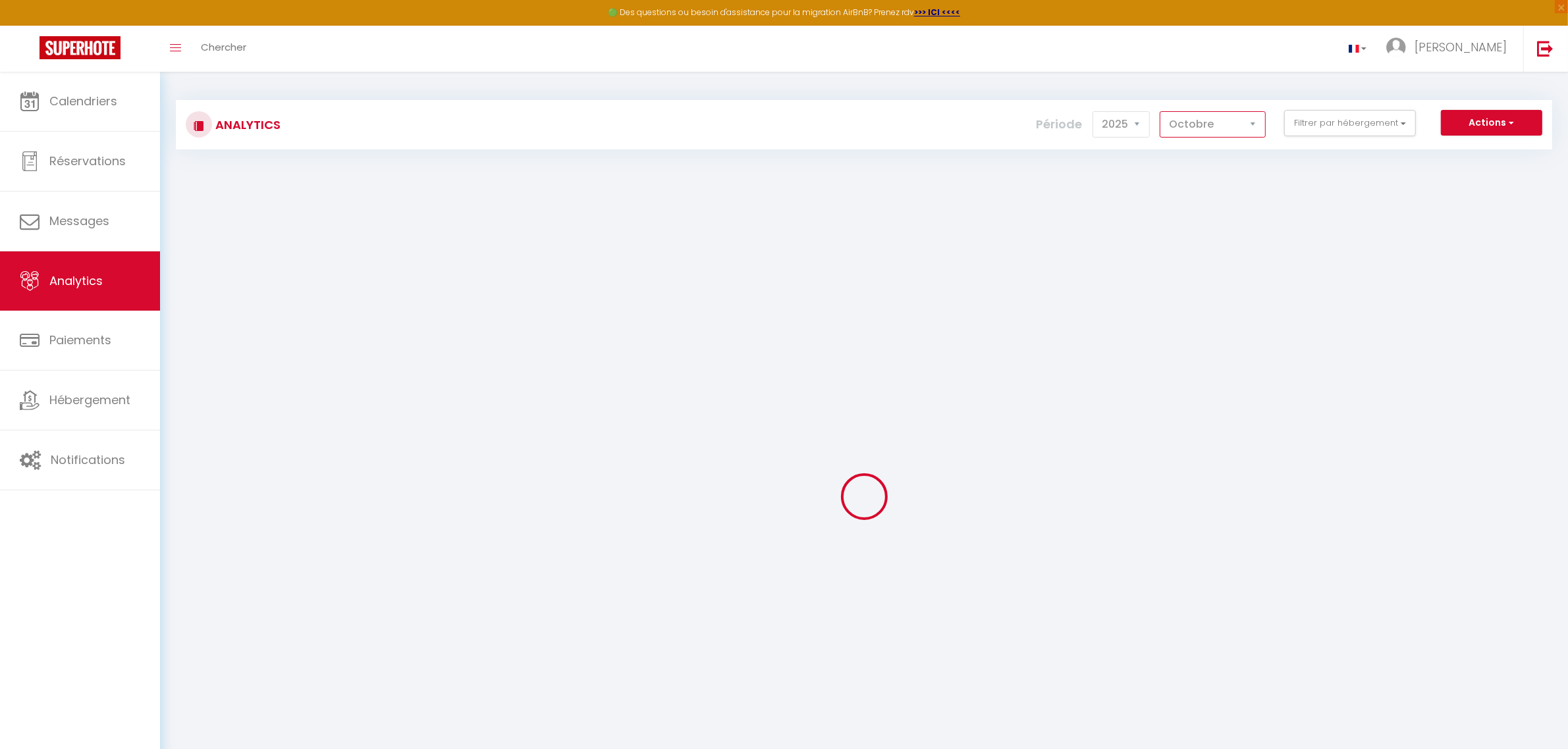
click at [1232, 119] on select "[PERSON_NAME] Mars [PERSON_NAME] Juin Juillet Août Septembre Octobre Novembre D…" at bounding box center [1211, 124] width 106 height 27
click at [1160, 111] on select "[PERSON_NAME] Mars [PERSON_NAME] Juin Juillet Août Septembre Octobre Novembre D…" at bounding box center [1211, 124] width 106 height 27
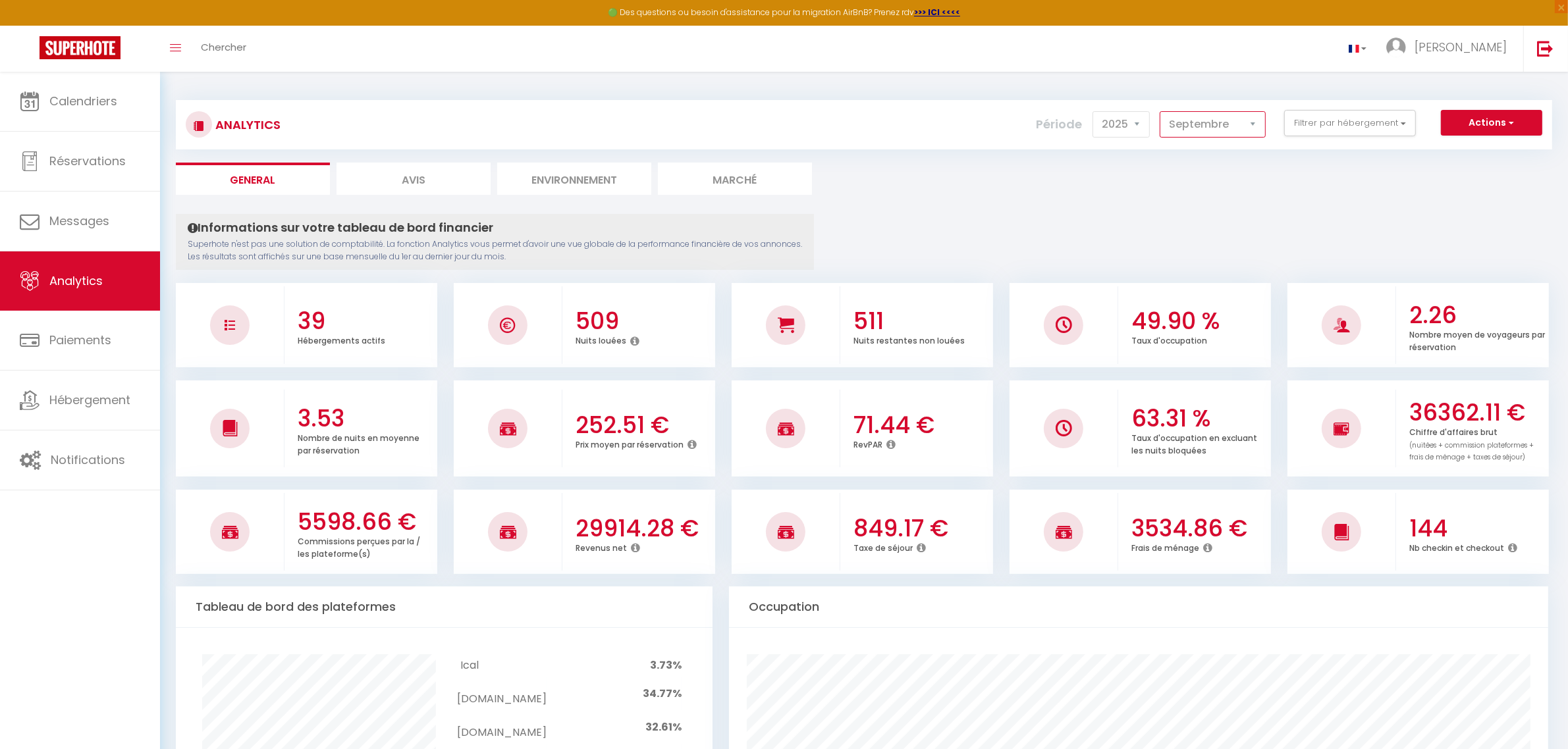
click at [1189, 125] on select "[PERSON_NAME] Mars [PERSON_NAME] Juin Juillet Août Septembre Octobre Novembre D…" at bounding box center [1211, 124] width 106 height 27
click at [1160, 111] on select "[PERSON_NAME] Mars [PERSON_NAME] Juin Juillet Août Septembre Octobre Novembre D…" at bounding box center [1211, 124] width 106 height 27
click at [1200, 129] on select "[PERSON_NAME] Mars [PERSON_NAME] Juin Juillet Août Septembre Octobre Novembre D…" at bounding box center [1211, 124] width 106 height 27
click at [1160, 111] on select "[PERSON_NAME] Mars [PERSON_NAME] Juin Juillet Août Septembre Octobre Novembre D…" at bounding box center [1211, 124] width 106 height 27
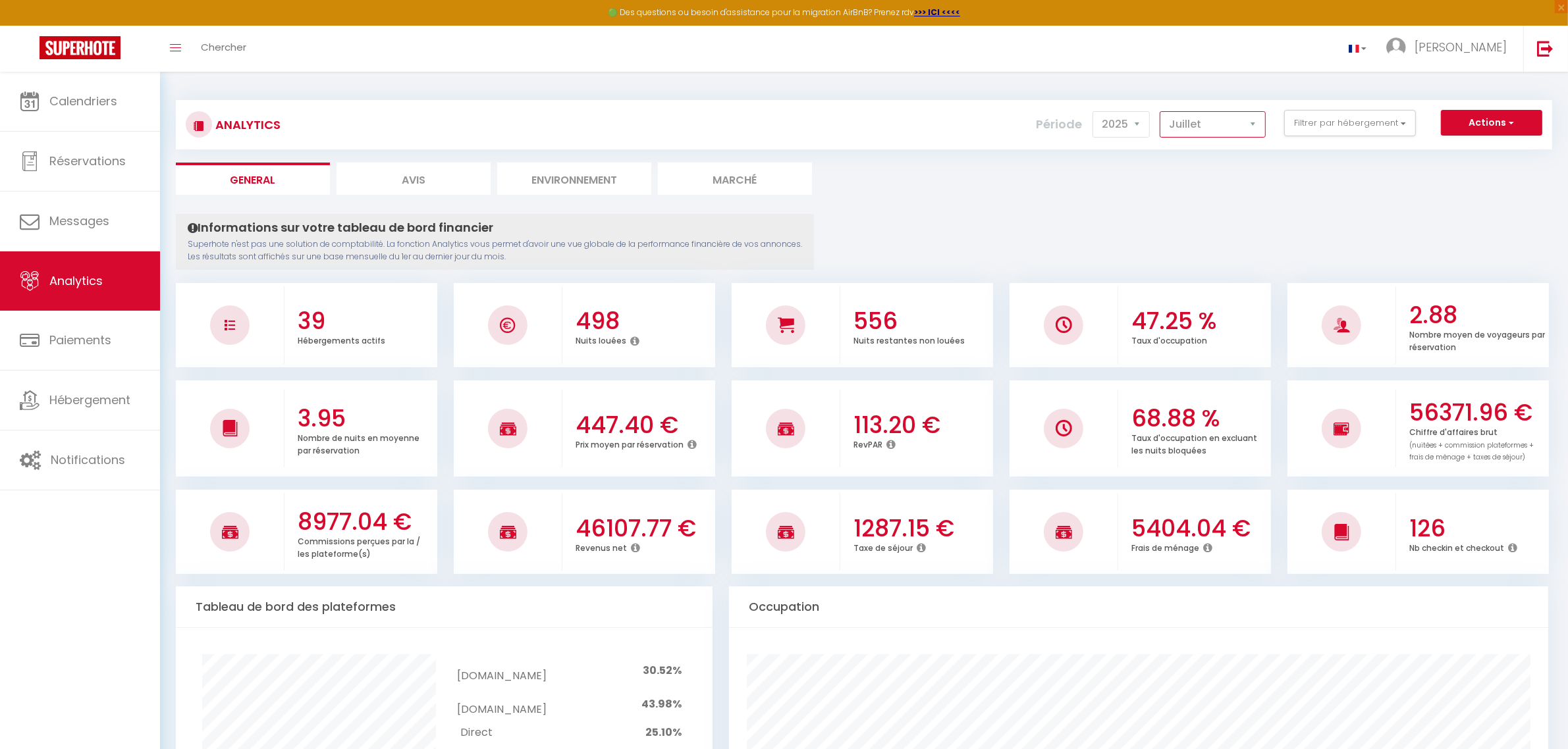
click at [1179, 133] on select "[PERSON_NAME] Mars [PERSON_NAME] Juin Juillet Août Septembre Octobre Novembre D…" at bounding box center [1211, 124] width 106 height 27
click at [1160, 111] on select "[PERSON_NAME] Mars [PERSON_NAME] Juin Juillet Août Septembre Octobre Novembre D…" at bounding box center [1211, 124] width 106 height 27
click at [1188, 126] on select "[PERSON_NAME] Mars [PERSON_NAME] Juin Juillet Août Septembre Octobre Novembre D…" at bounding box center [1211, 124] width 106 height 27
click at [1160, 111] on select "[PERSON_NAME] Mars [PERSON_NAME] Juin Juillet Août Septembre Octobre Novembre D…" at bounding box center [1211, 124] width 106 height 27
click at [1203, 131] on select "[PERSON_NAME] Mars [PERSON_NAME] Juin Juillet Août Septembre Octobre Novembre D…" at bounding box center [1211, 124] width 106 height 27
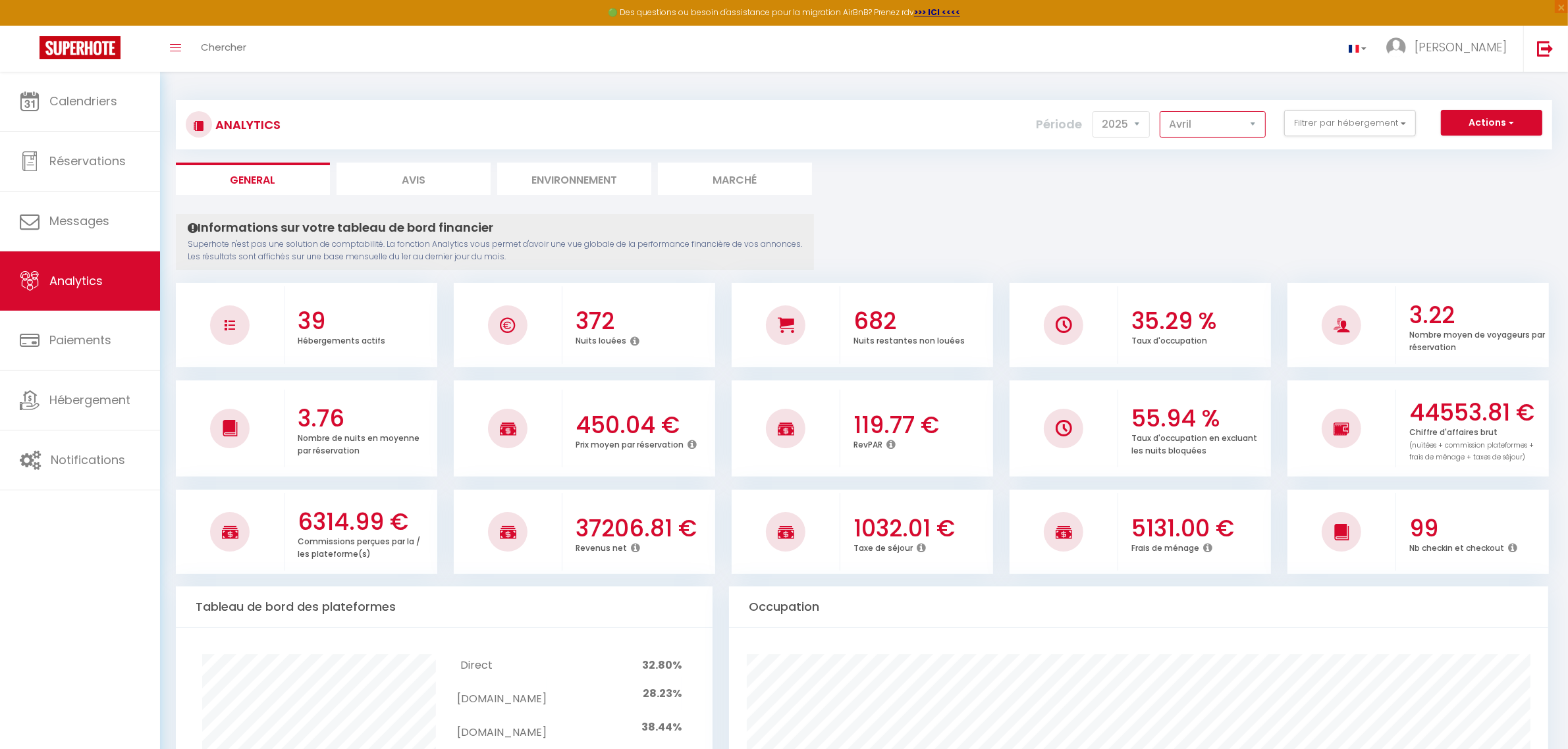
click at [1160, 111] on select "[PERSON_NAME] Mars [PERSON_NAME] Juin Juillet Août Septembre Octobre Novembre D…" at bounding box center [1211, 124] width 106 height 27
click at [1192, 140] on div "Analytics Actions Génération SuperConciergerie Génération SuperAnalyzer Générat…" at bounding box center [863, 125] width 1376 height 50
click at [1188, 127] on select "[PERSON_NAME] Mars [PERSON_NAME] Juin Juillet Août Septembre Octobre Novembre D…" at bounding box center [1211, 124] width 106 height 27
click at [1160, 111] on select "[PERSON_NAME] Mars [PERSON_NAME] Juin Juillet Août Septembre Octobre Novembre D…" at bounding box center [1211, 124] width 106 height 27
drag, startPoint x: 1244, startPoint y: 119, endPoint x: 1245, endPoint y: 136, distance: 17.0
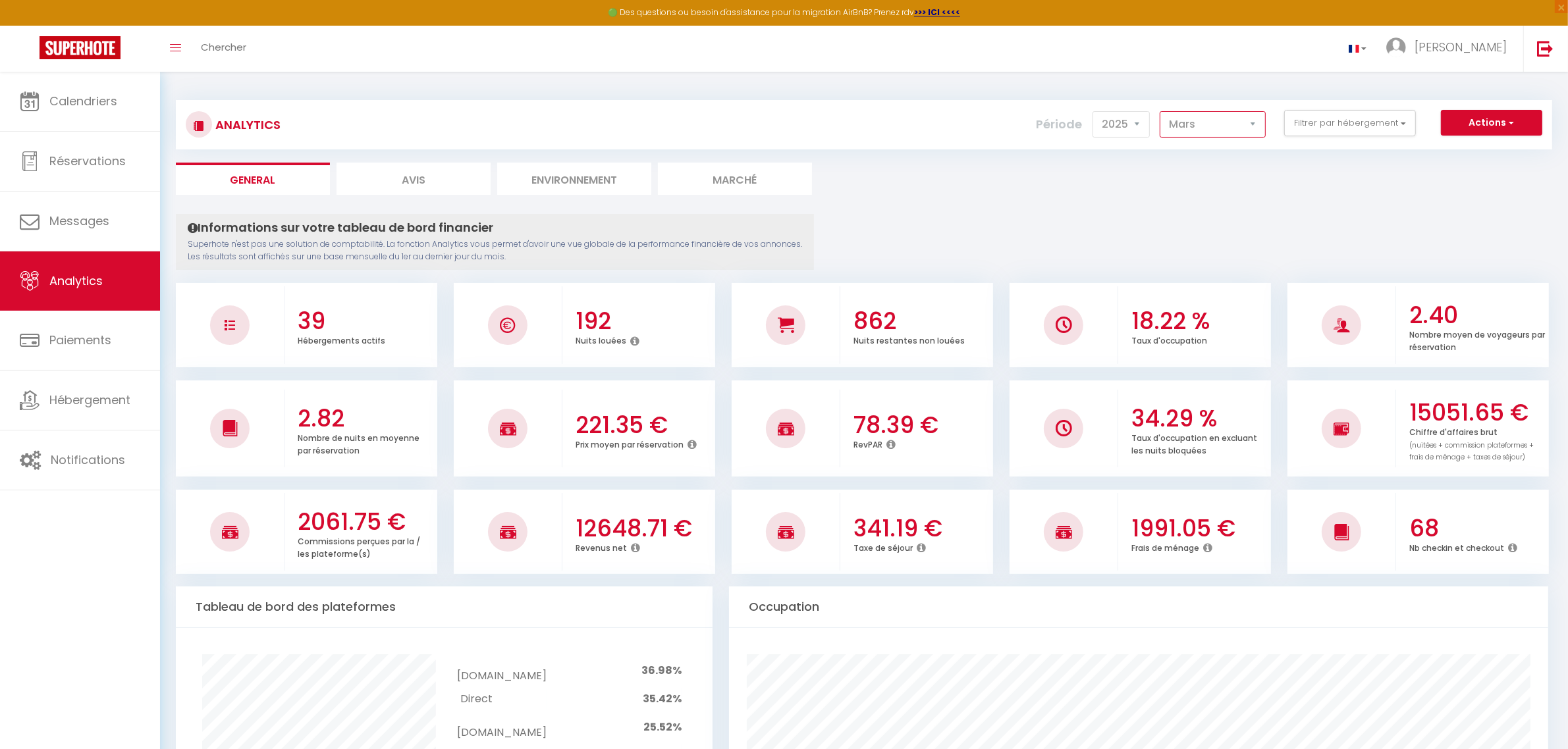
click at [1244, 119] on select "[PERSON_NAME] Mars [PERSON_NAME] Juin Juillet Août Septembre Octobre Novembre D…" at bounding box center [1211, 124] width 106 height 27
click at [1160, 111] on select "[PERSON_NAME] Mars [PERSON_NAME] Juin Juillet Août Septembre Octobre Novembre D…" at bounding box center [1211, 124] width 106 height 27
click at [1229, 120] on select "[PERSON_NAME] Mars [PERSON_NAME] Juin Juillet Août Septembre Octobre Novembre D…" at bounding box center [1211, 124] width 106 height 27
click at [1160, 111] on select "[PERSON_NAME] Mars [PERSON_NAME] Juin Juillet Août Septembre Octobre Novembre D…" at bounding box center [1211, 124] width 106 height 27
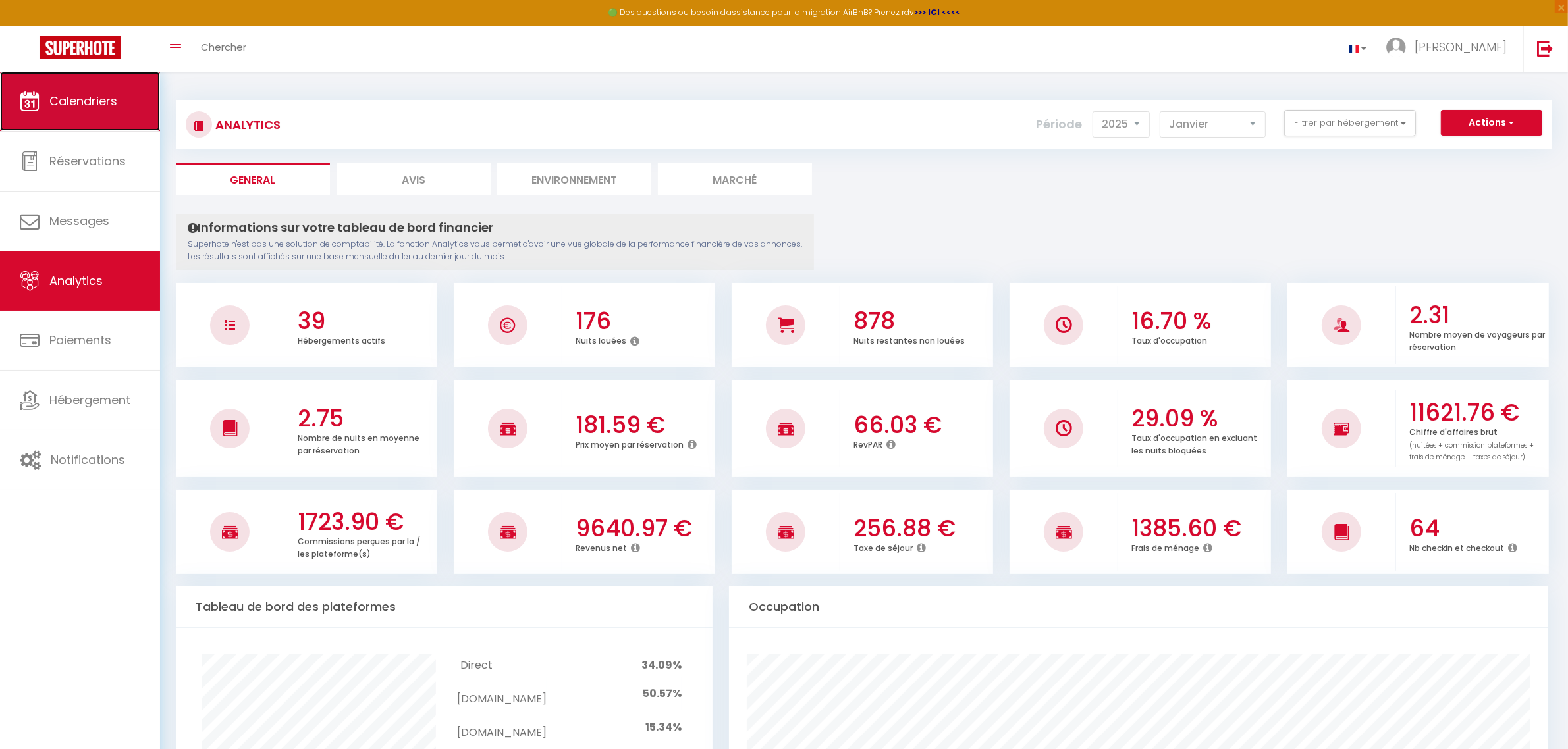
click at [96, 103] on span "Calendriers" at bounding box center [84, 101] width 68 height 17
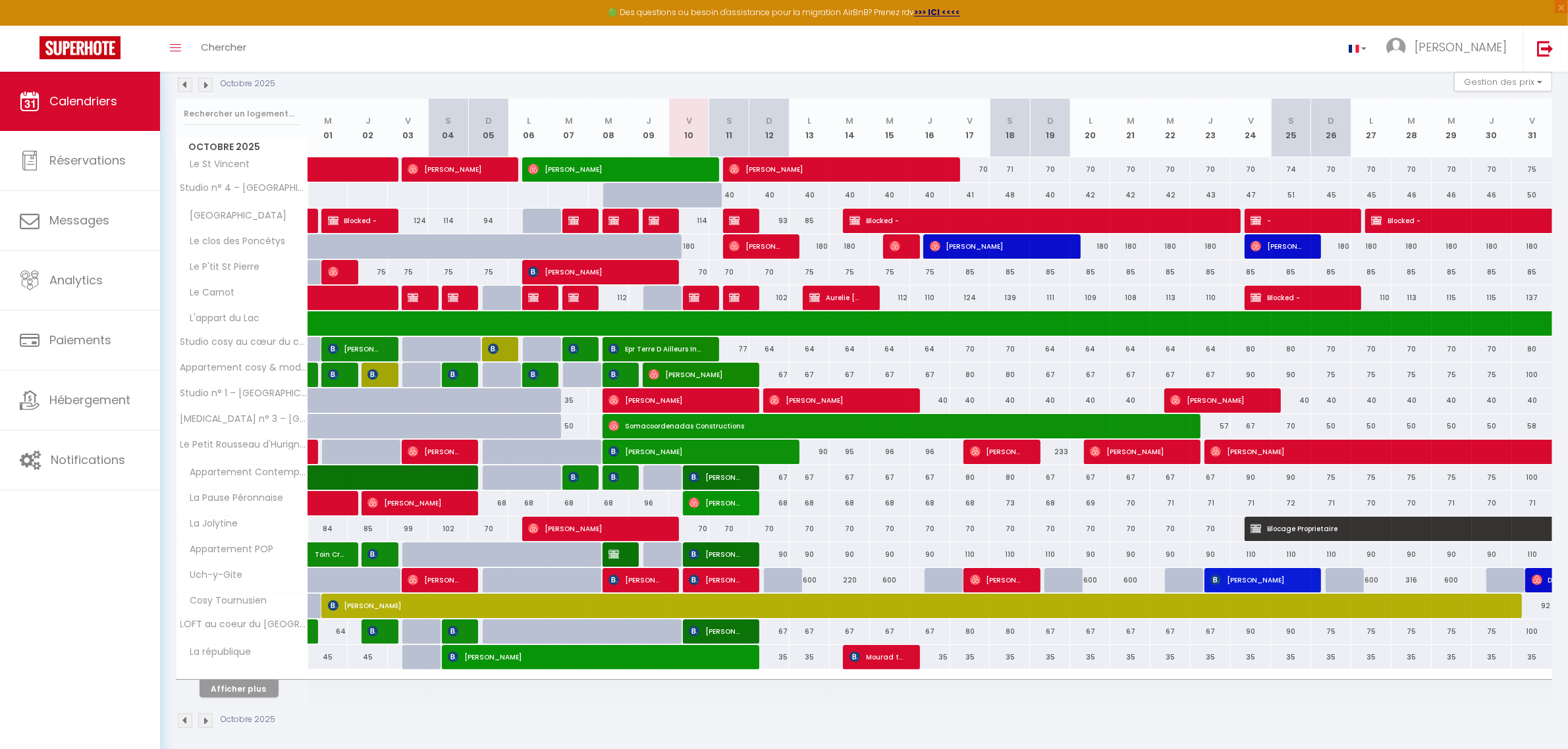
scroll to position [153, 0]
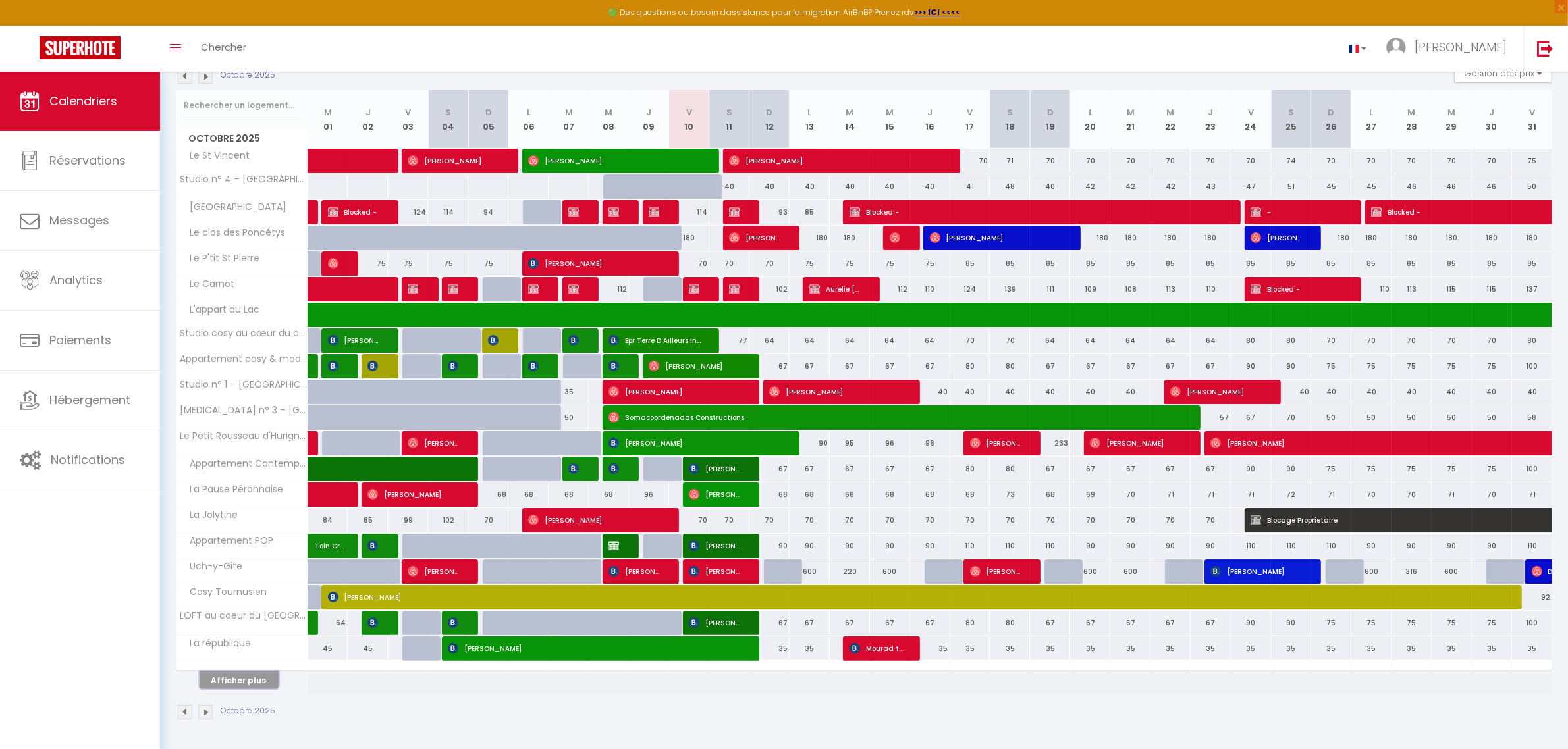
click at [248, 676] on button "Afficher plus" at bounding box center [239, 680] width 79 height 17
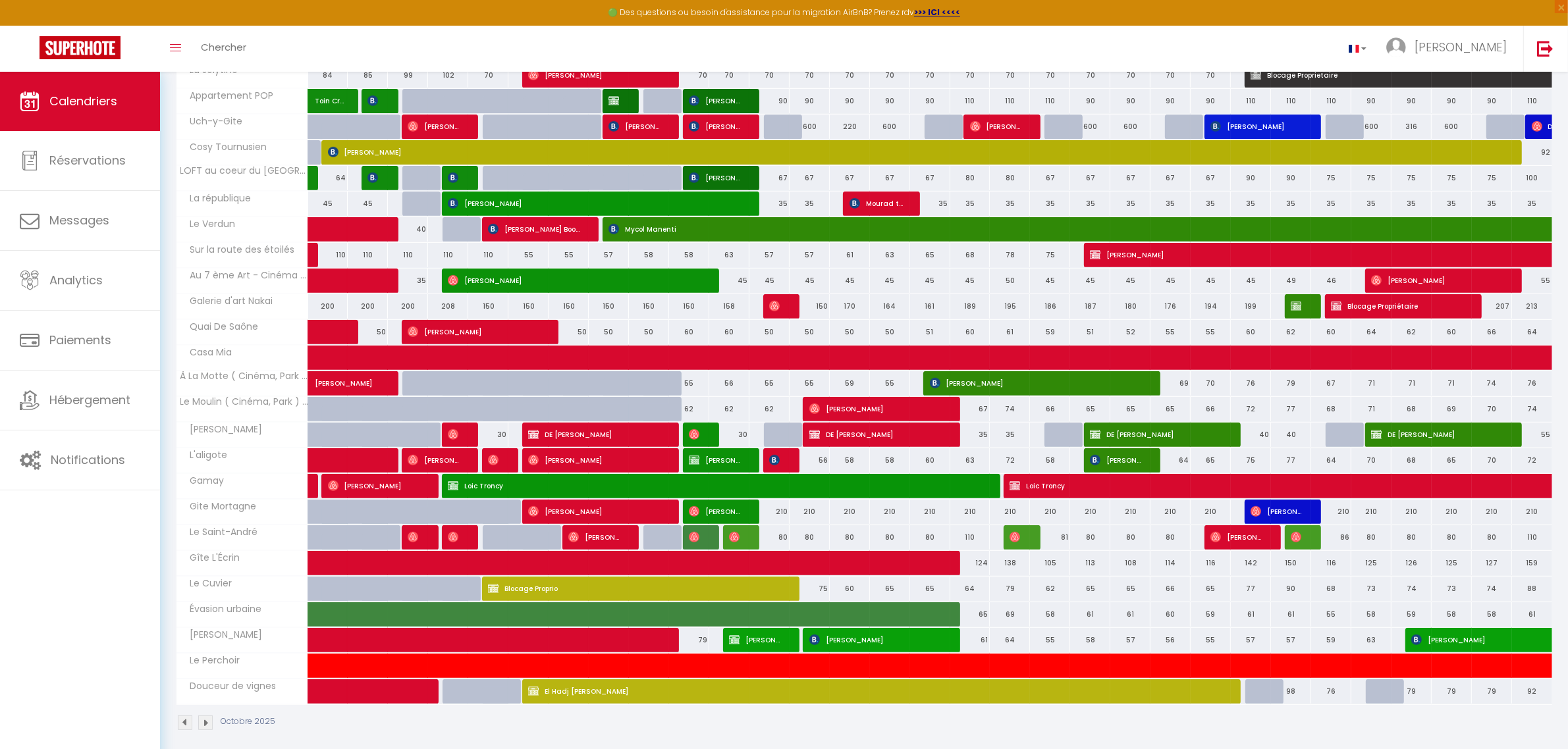
scroll to position [612, 0]
